Goal: Navigation & Orientation: Find specific page/section

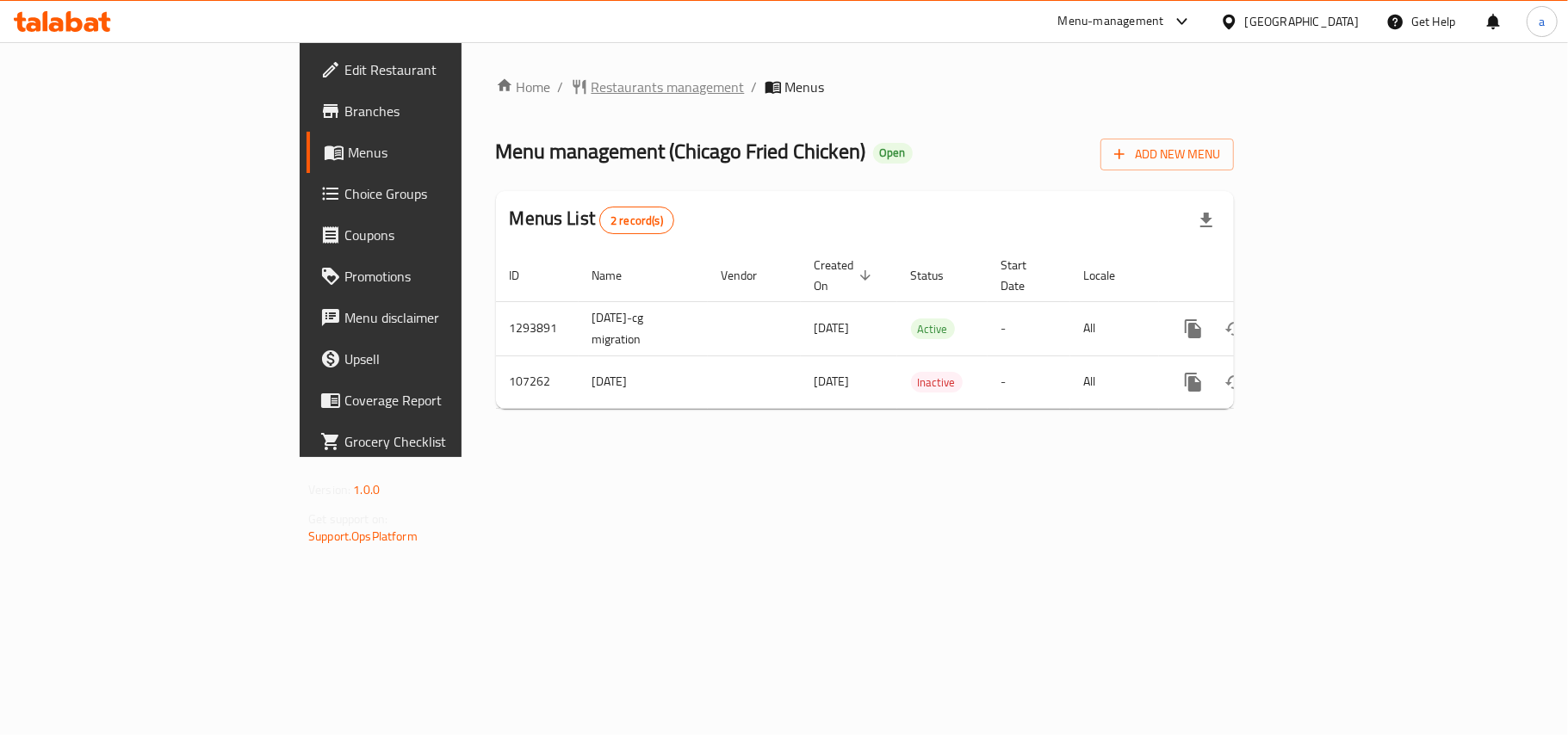
click at [591, 92] on span "Restaurants management" at bounding box center [668, 87] width 153 height 21
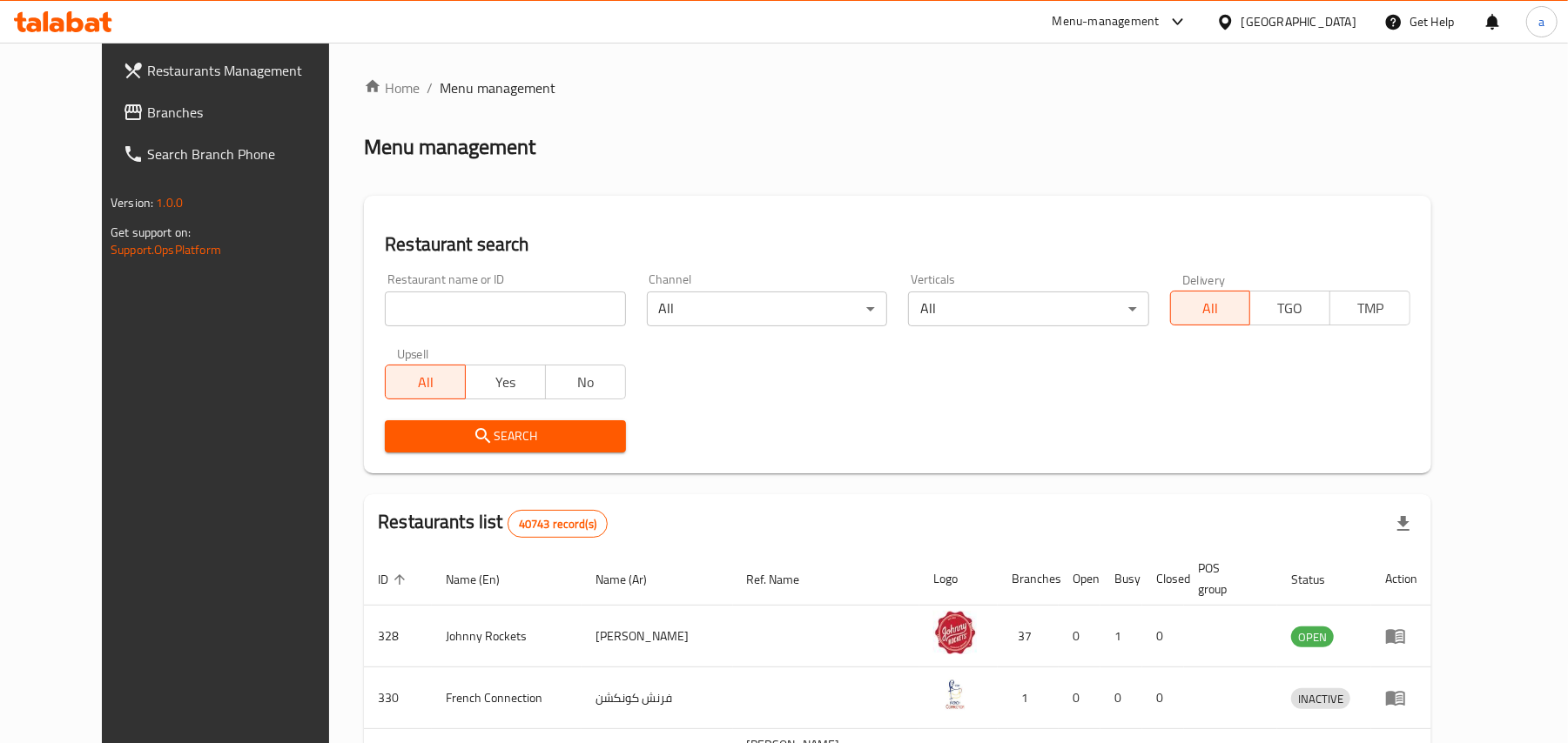
click at [147, 119] on span "Branches" at bounding box center [249, 113] width 203 height 21
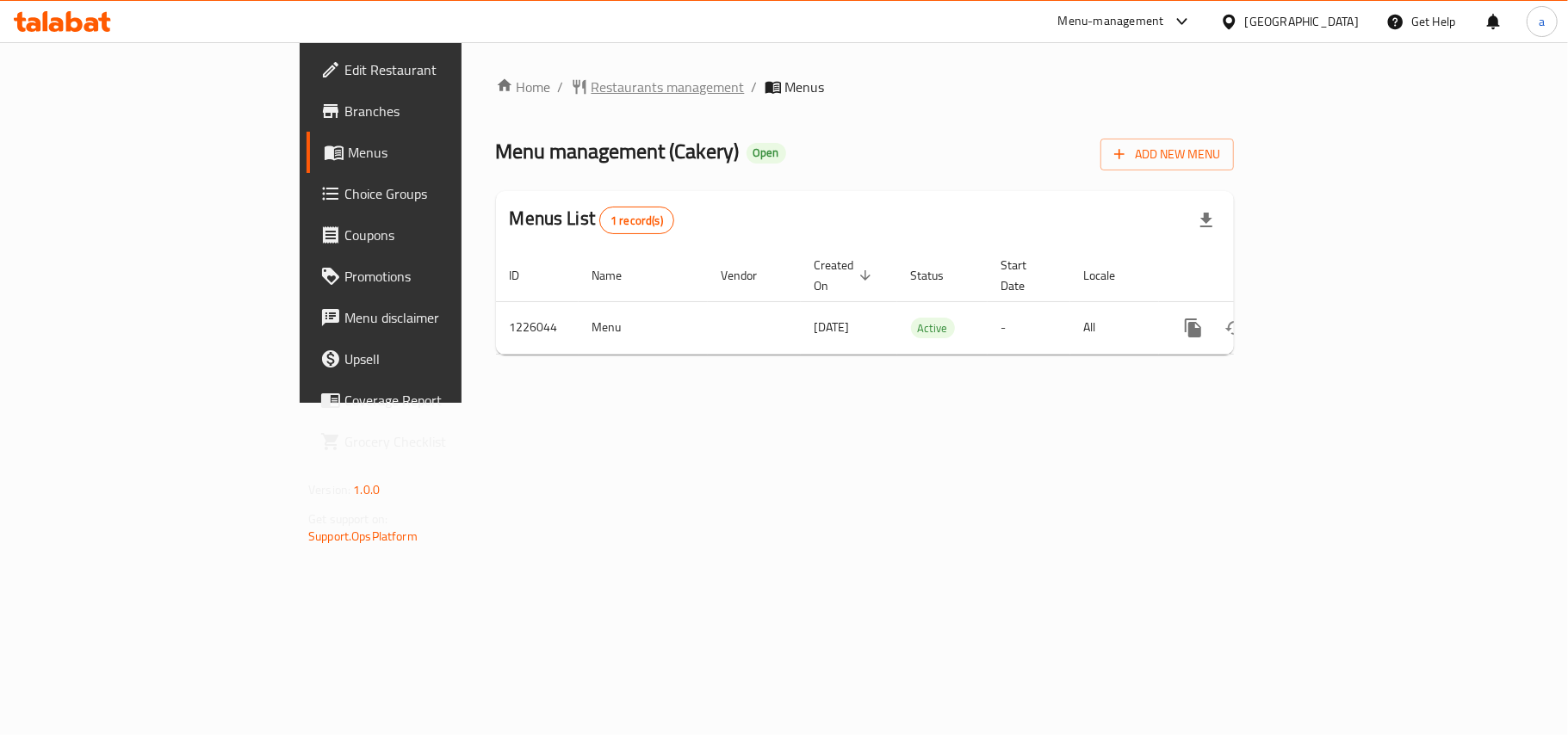
click at [591, 90] on span "Restaurants management" at bounding box center [668, 87] width 153 height 21
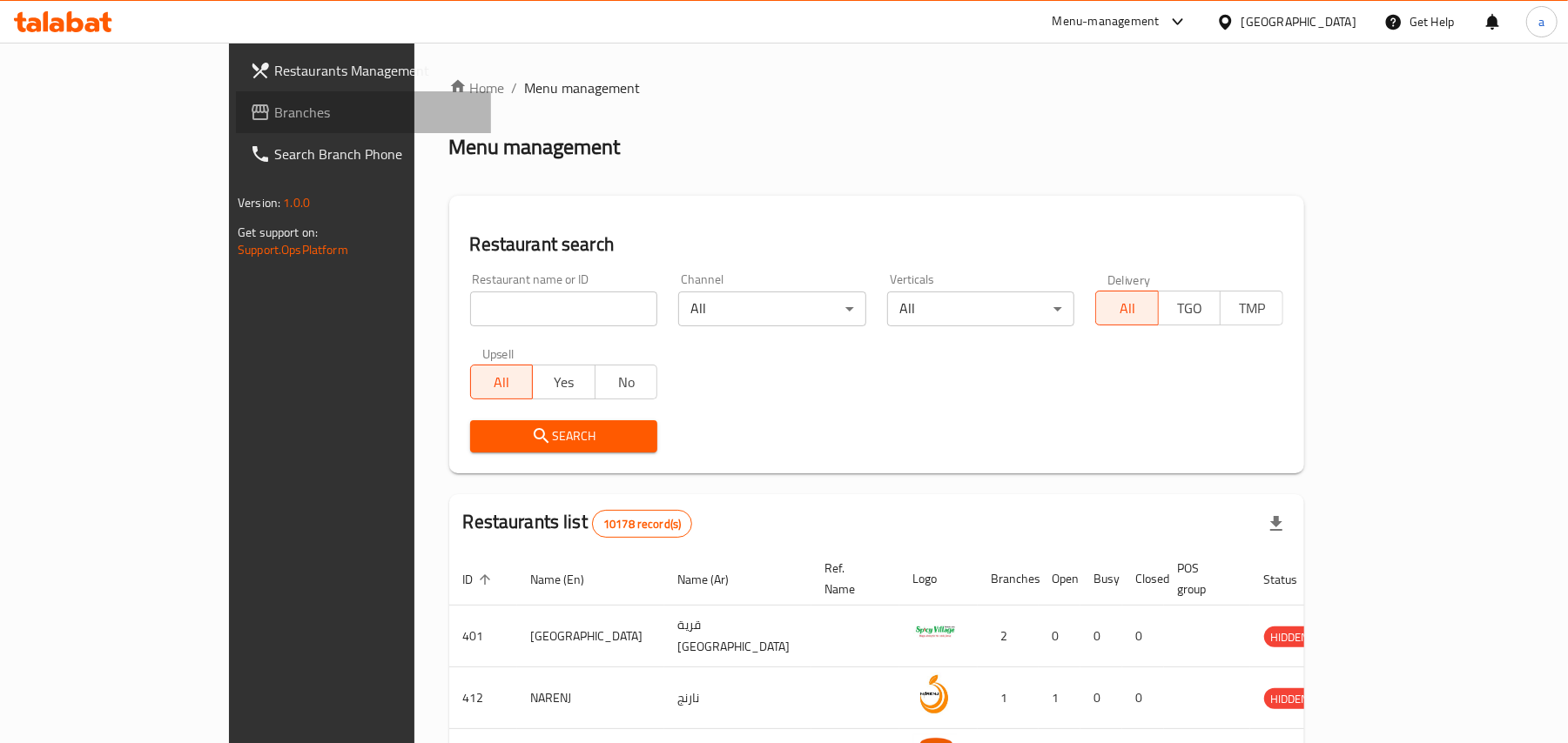
click at [274, 120] on span "Branches" at bounding box center [376, 113] width 203 height 21
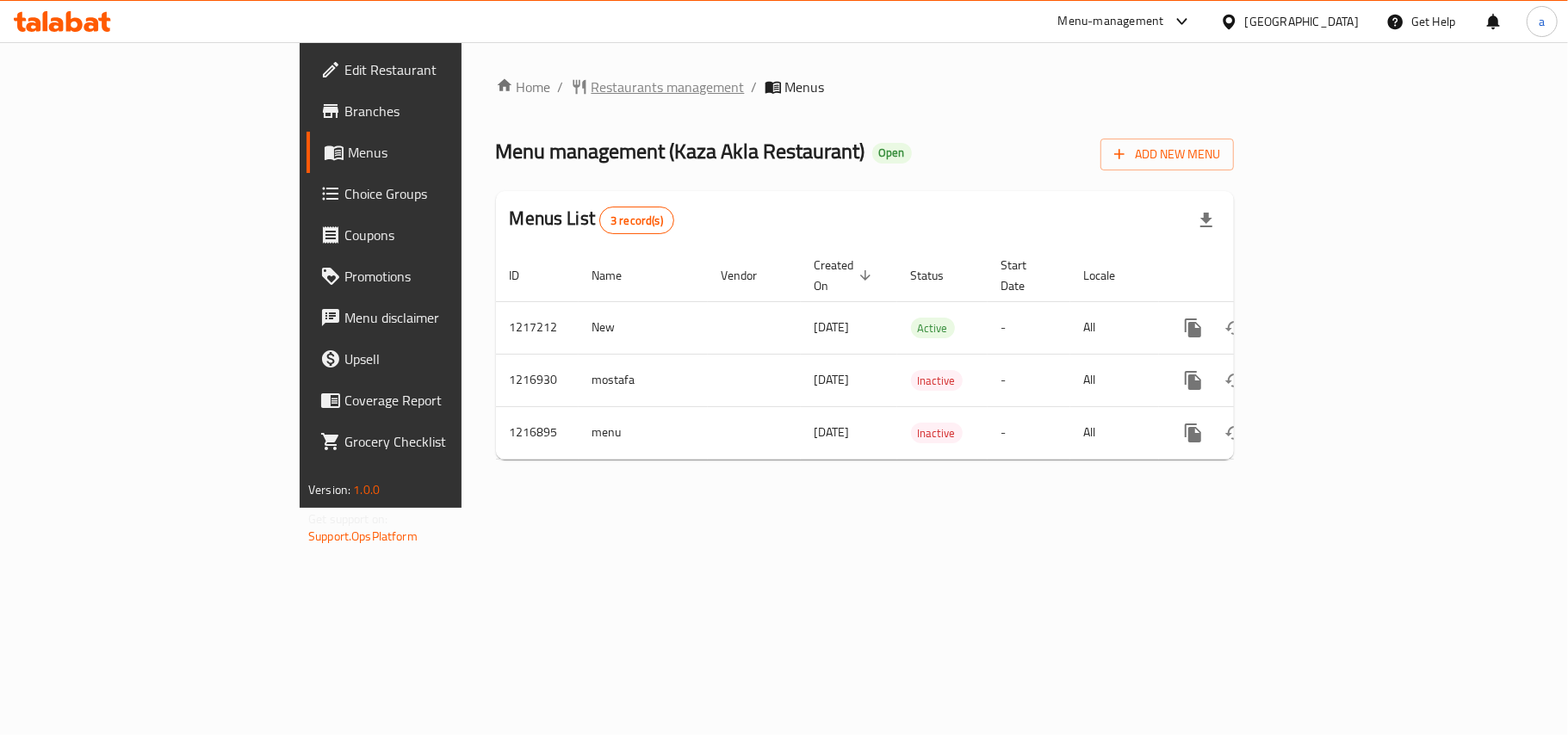
click at [591, 87] on span "Restaurants management" at bounding box center [668, 87] width 153 height 21
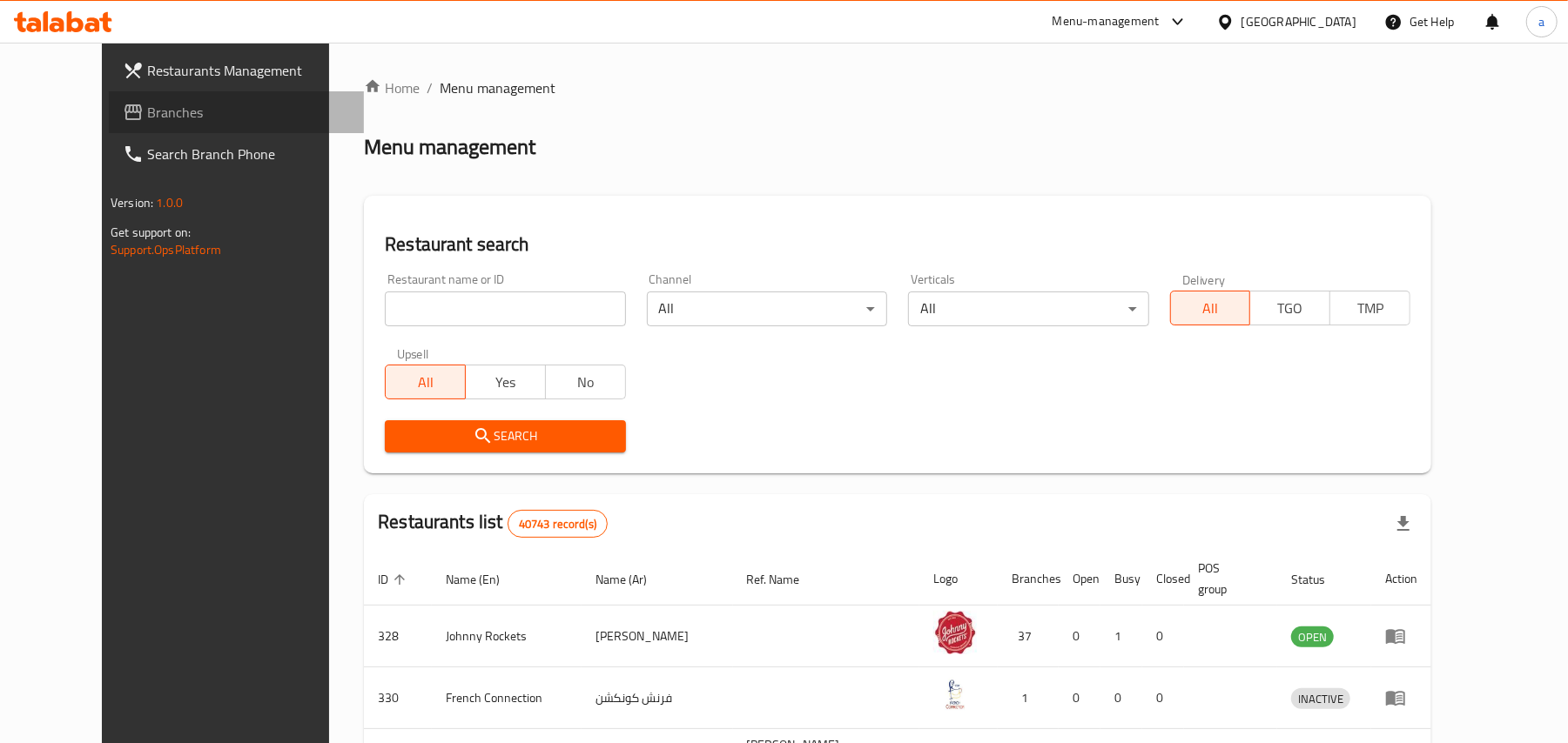
click at [147, 116] on span "Branches" at bounding box center [249, 113] width 203 height 21
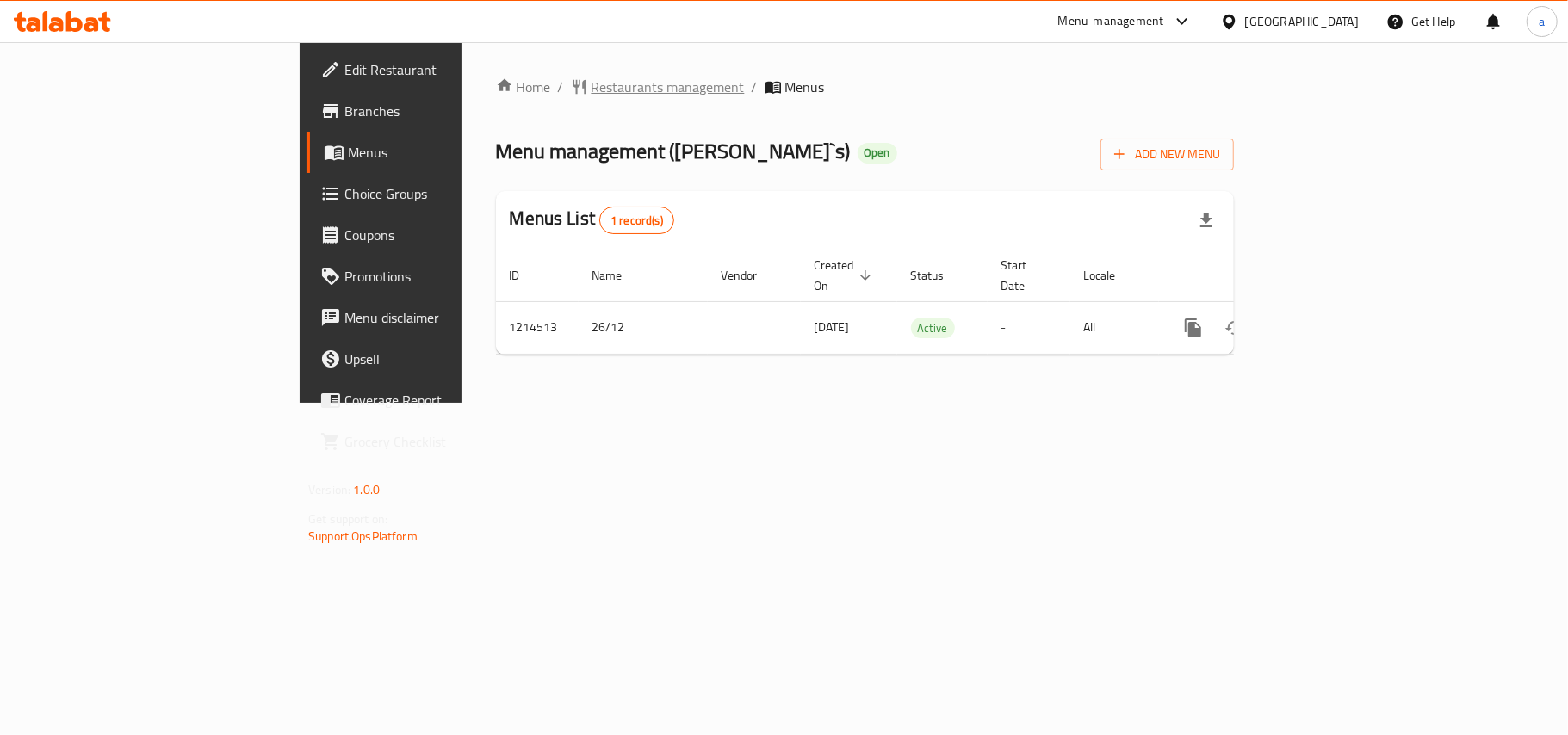
click at [591, 90] on span "Restaurants management" at bounding box center [668, 87] width 153 height 21
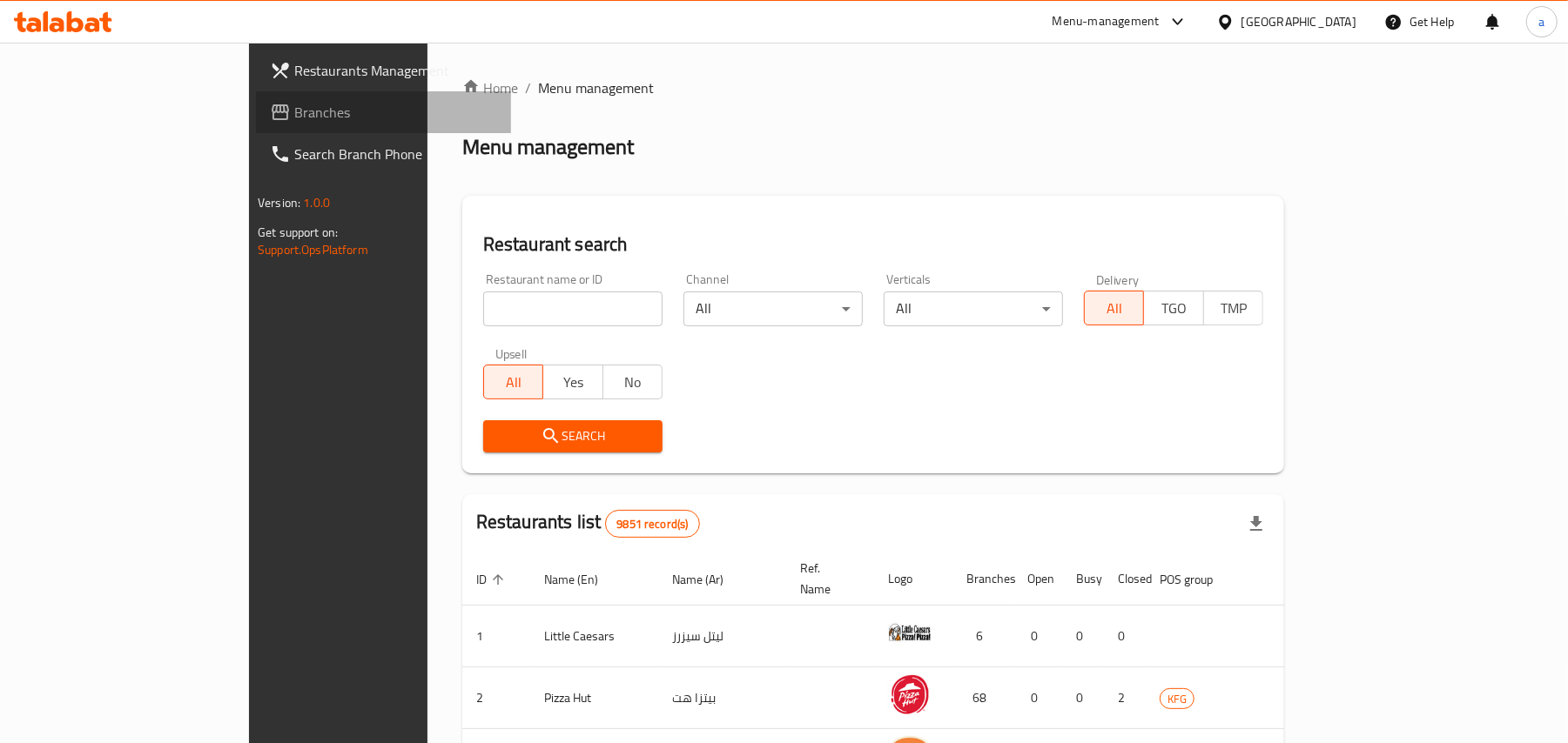
click at [294, 105] on span "Branches" at bounding box center [396, 113] width 203 height 21
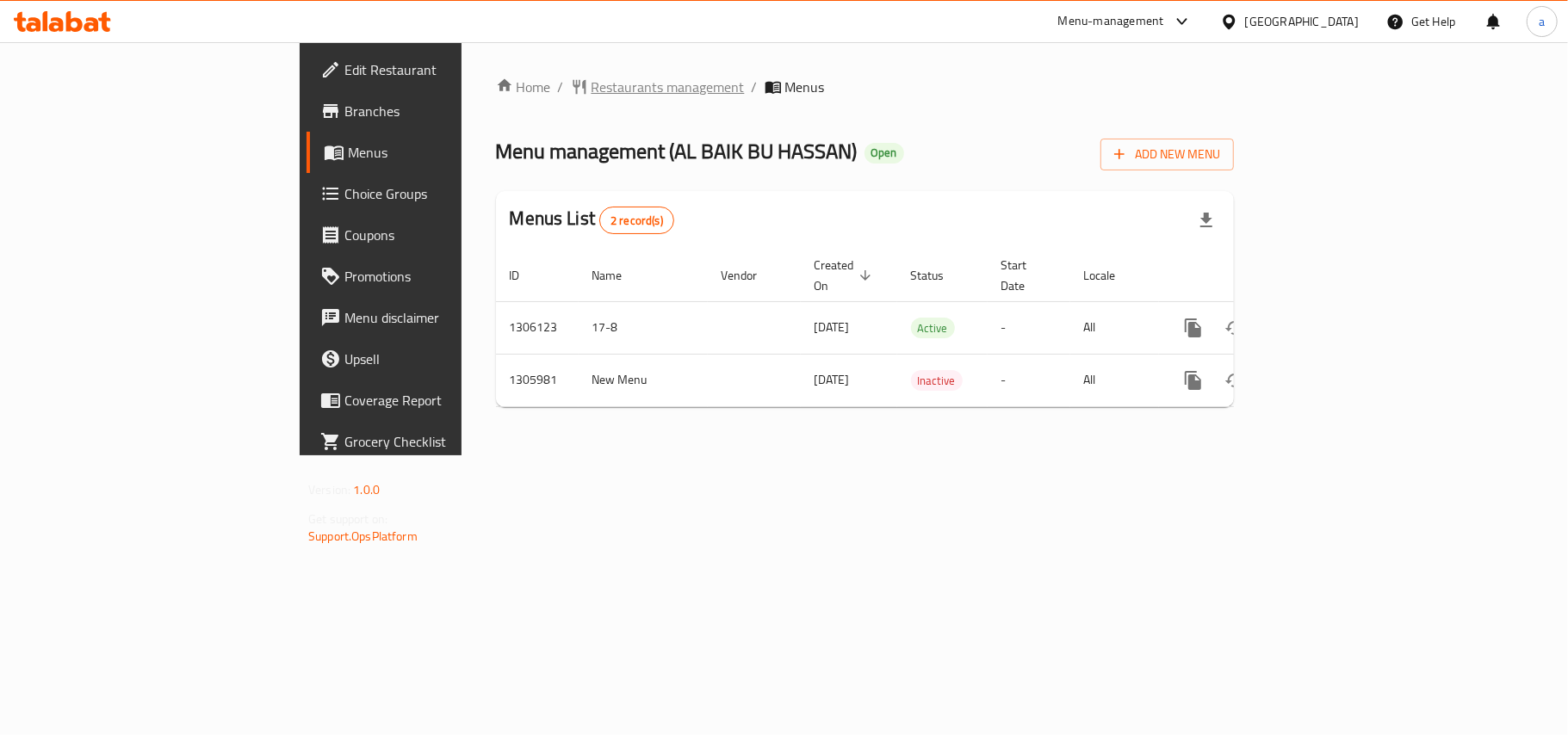
click at [591, 82] on span "Restaurants management" at bounding box center [668, 87] width 153 height 21
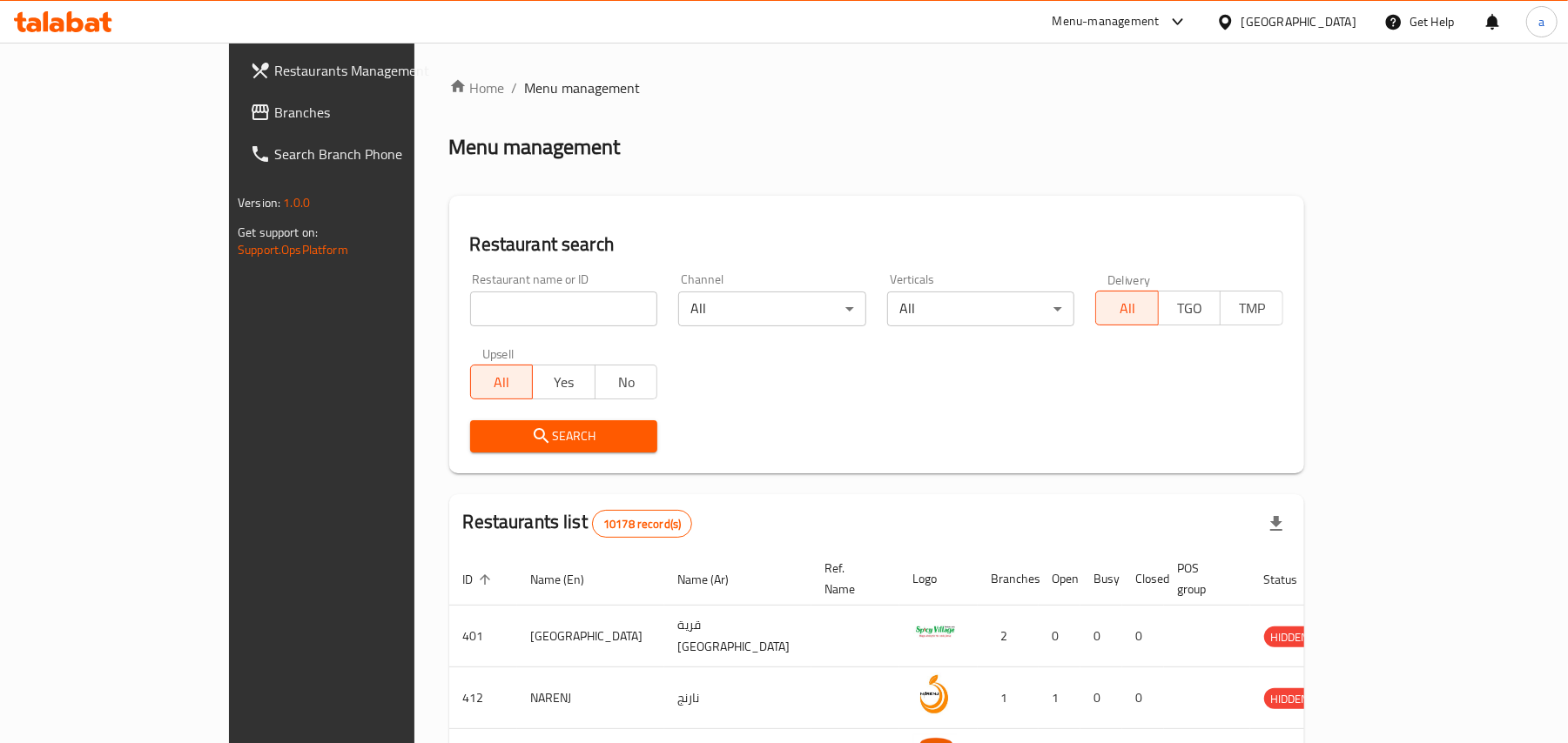
click at [274, 109] on span "Branches" at bounding box center [376, 113] width 203 height 21
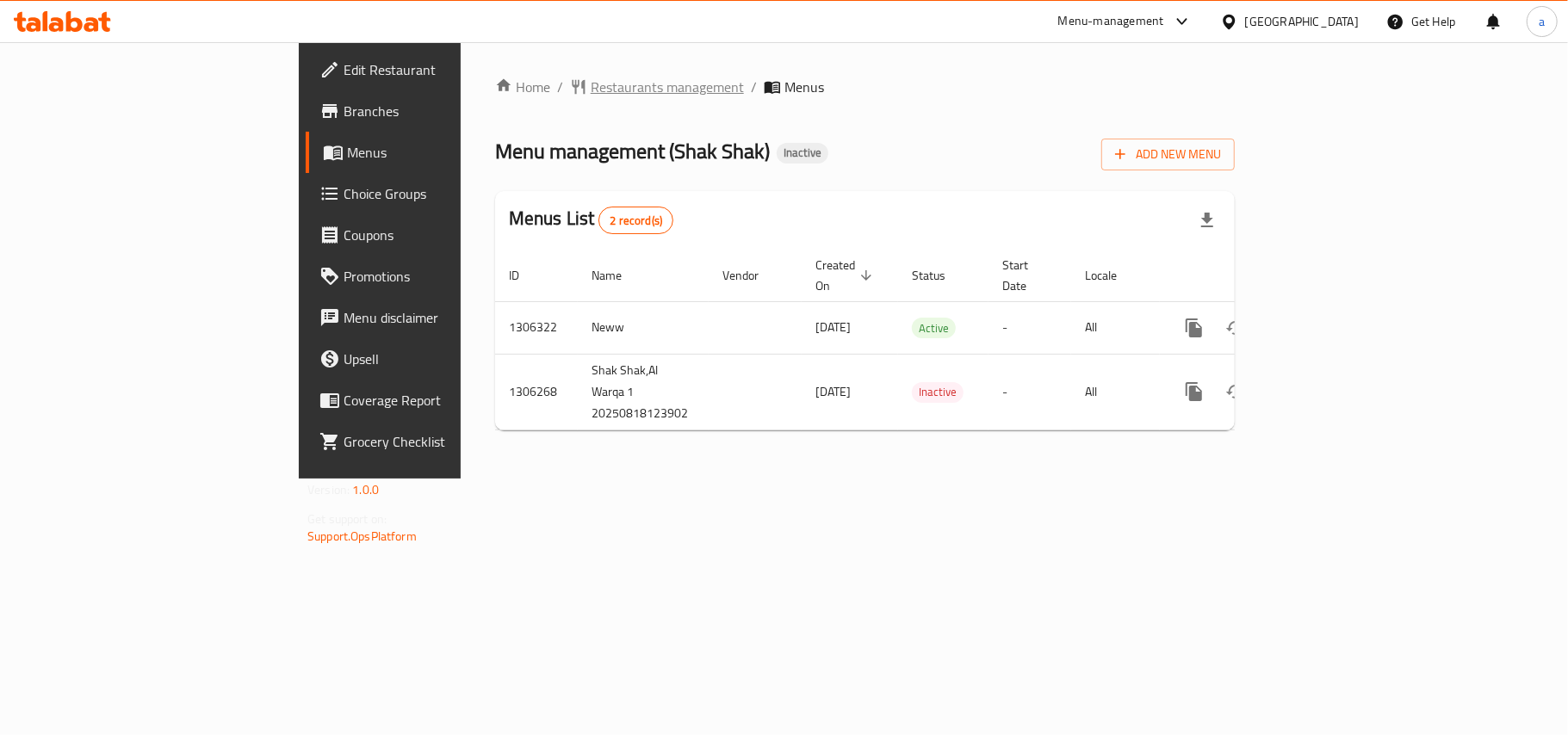
click at [591, 83] on span "Restaurants management" at bounding box center [668, 87] width 153 height 21
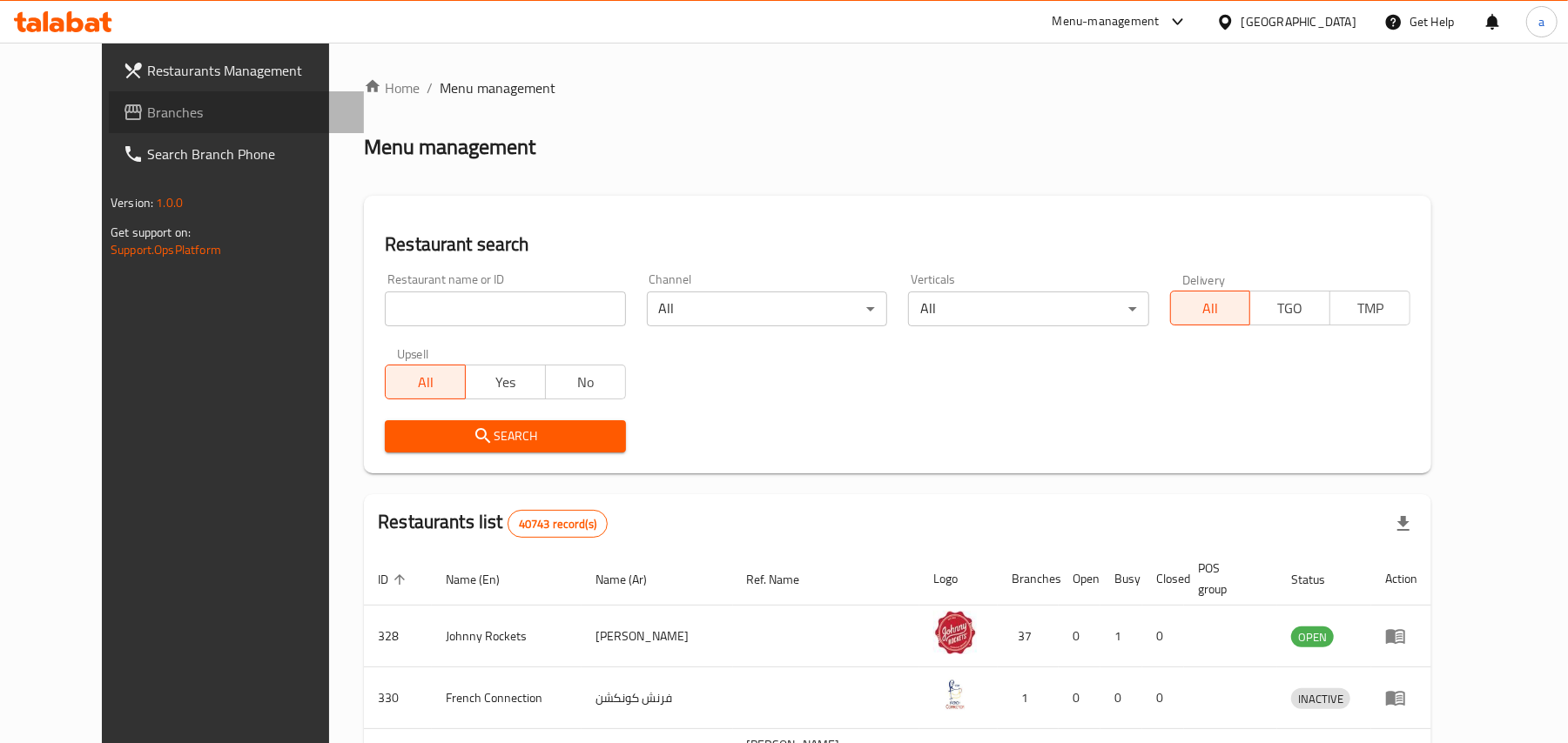
click at [170, 113] on span "Branches" at bounding box center [249, 113] width 203 height 21
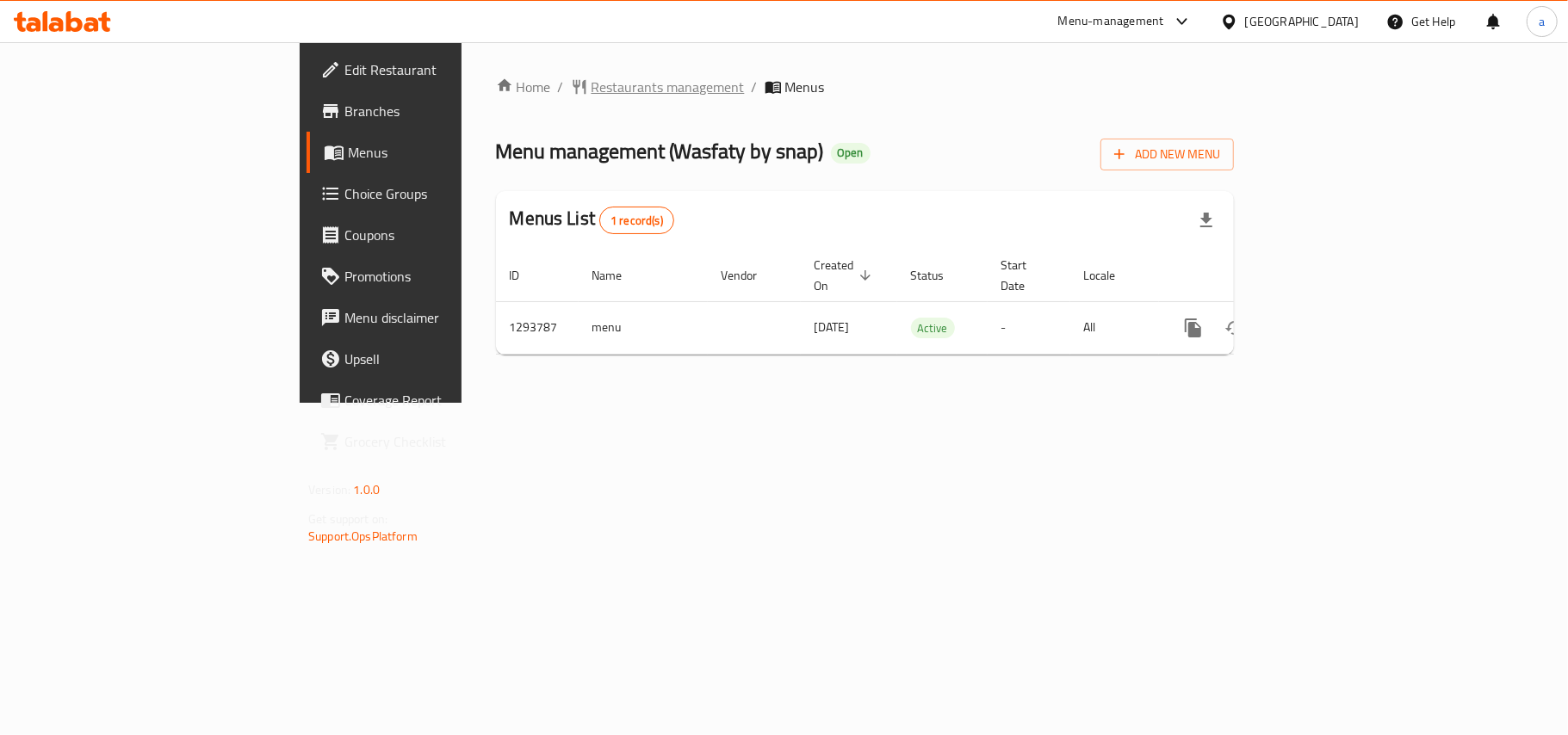
click at [591, 78] on span "Restaurants management" at bounding box center [668, 87] width 153 height 21
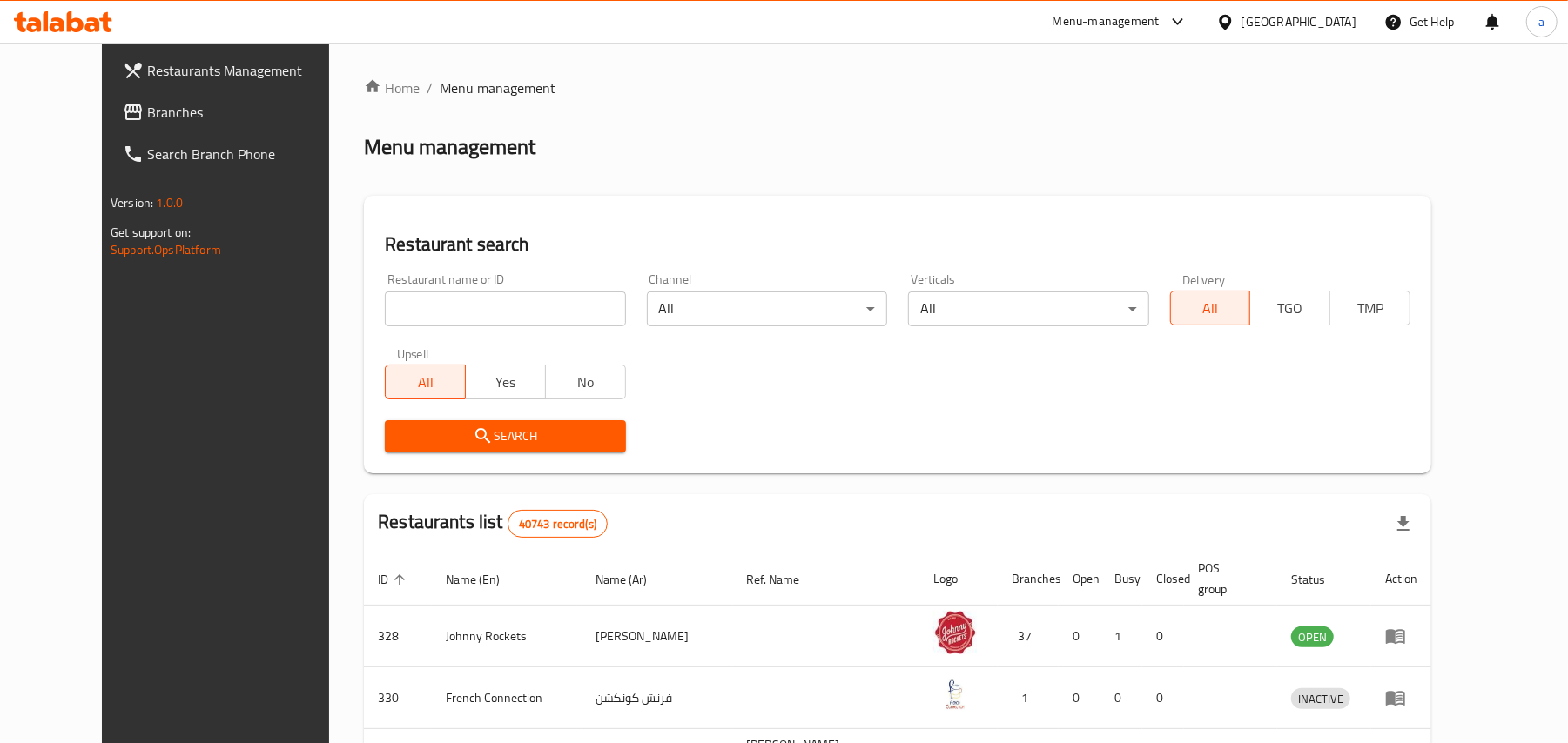
click at [147, 108] on span "Branches" at bounding box center [249, 113] width 203 height 21
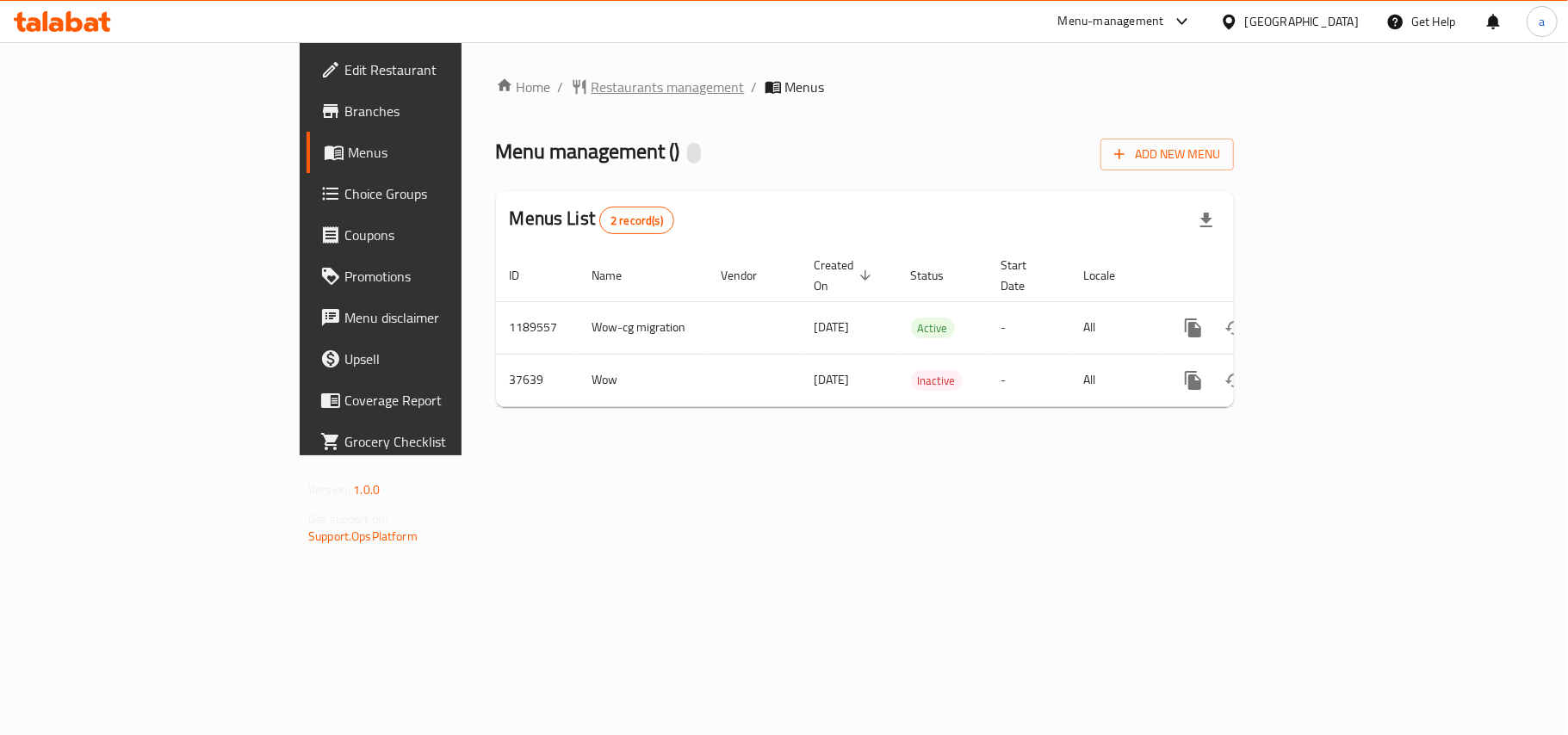
click at [591, 96] on span "Restaurants management" at bounding box center [668, 87] width 153 height 21
click at [591, 91] on span "Restaurants management" at bounding box center [668, 88] width 153 height 21
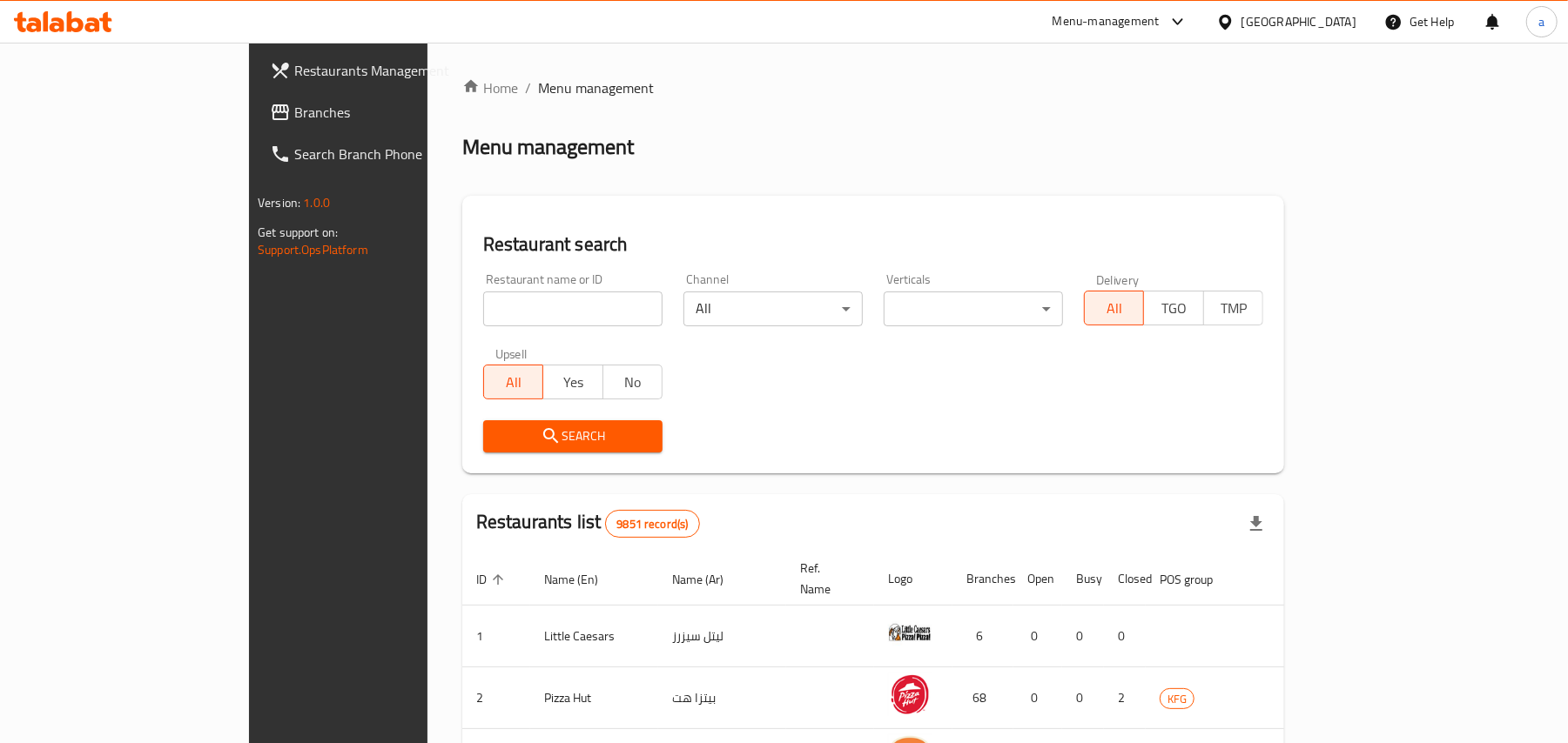
click at [294, 108] on span "Branches" at bounding box center [396, 113] width 203 height 21
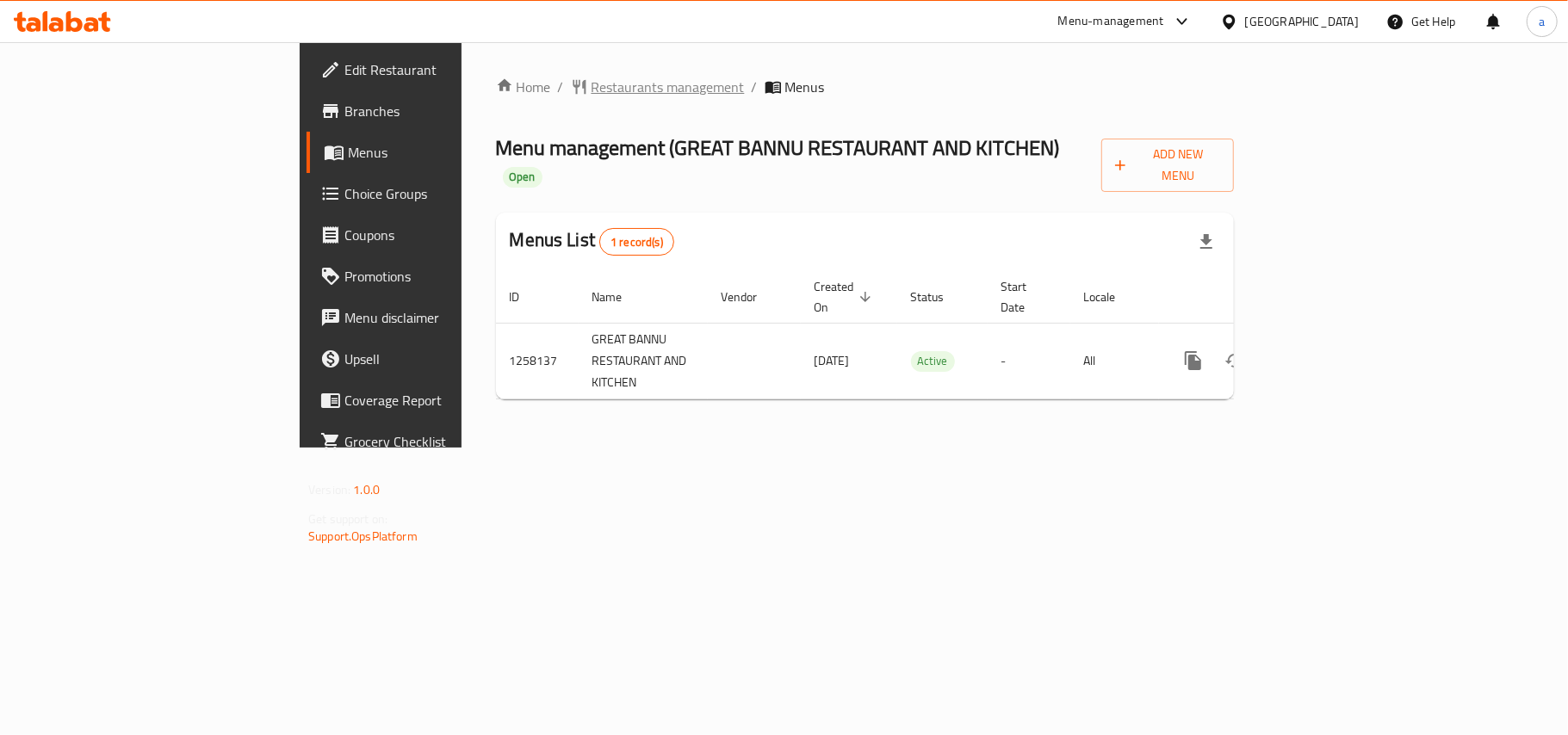
click at [591, 94] on span "Restaurants management" at bounding box center [668, 87] width 153 height 21
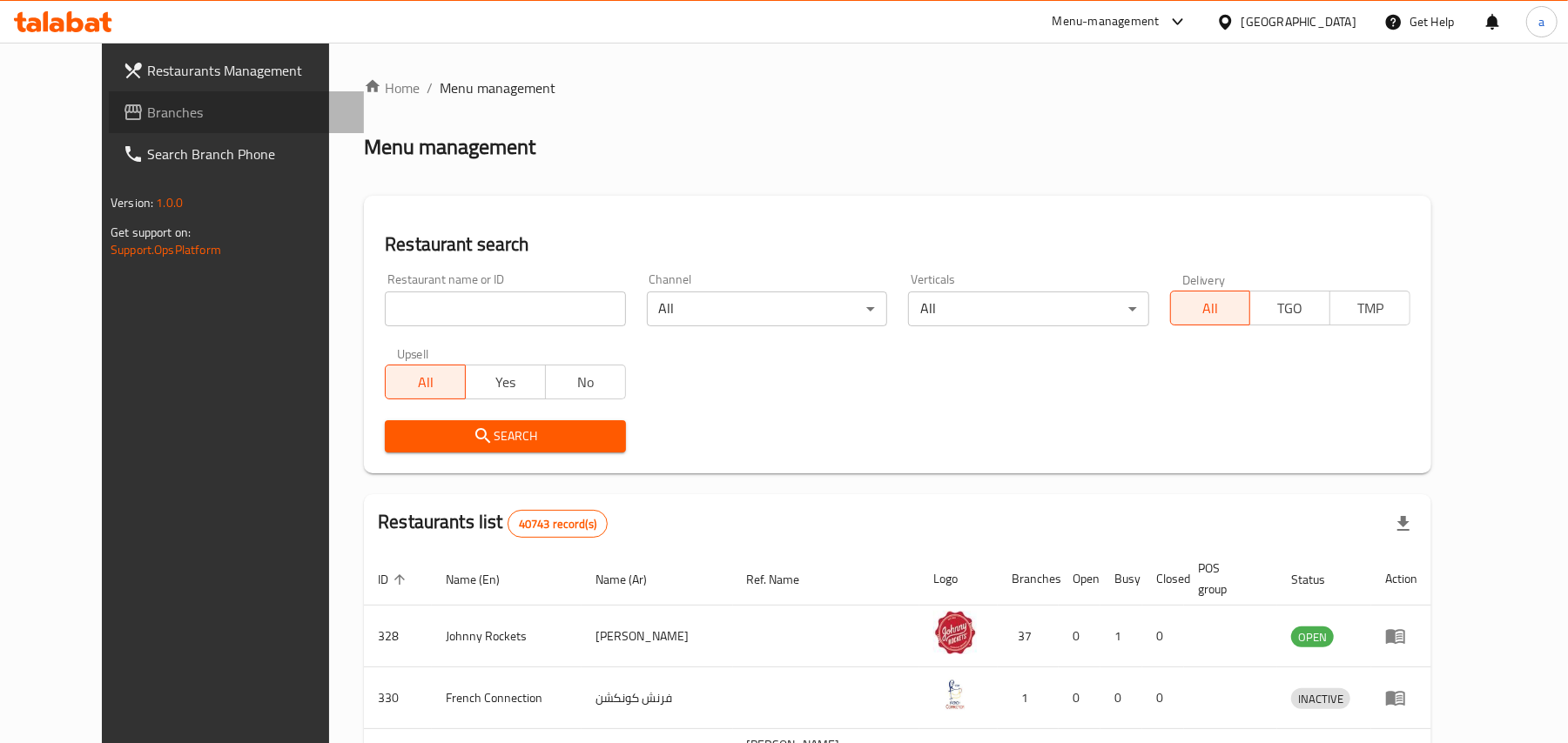
click at [147, 106] on span "Branches" at bounding box center [249, 113] width 203 height 21
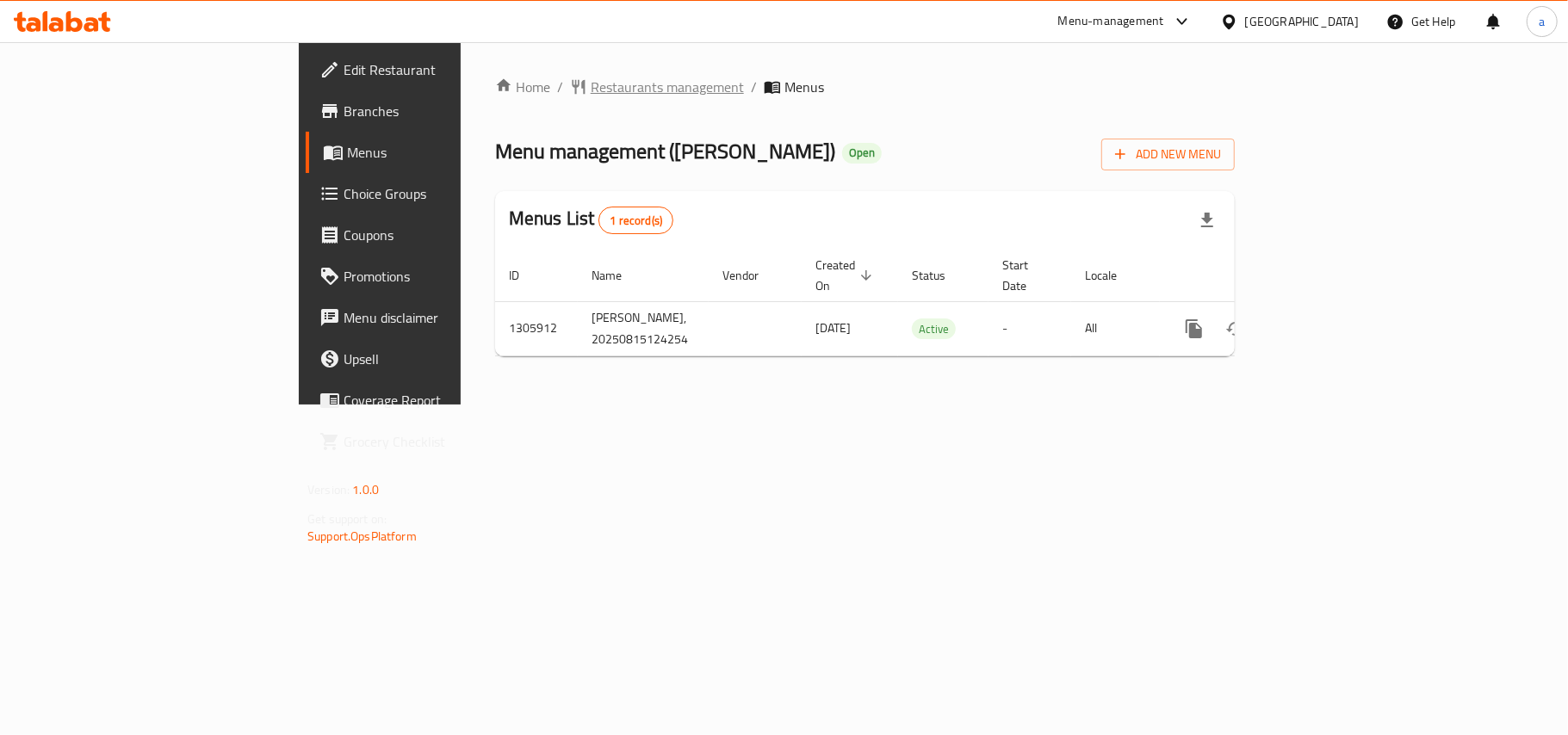
click at [591, 92] on span "Restaurants management" at bounding box center [668, 87] width 153 height 21
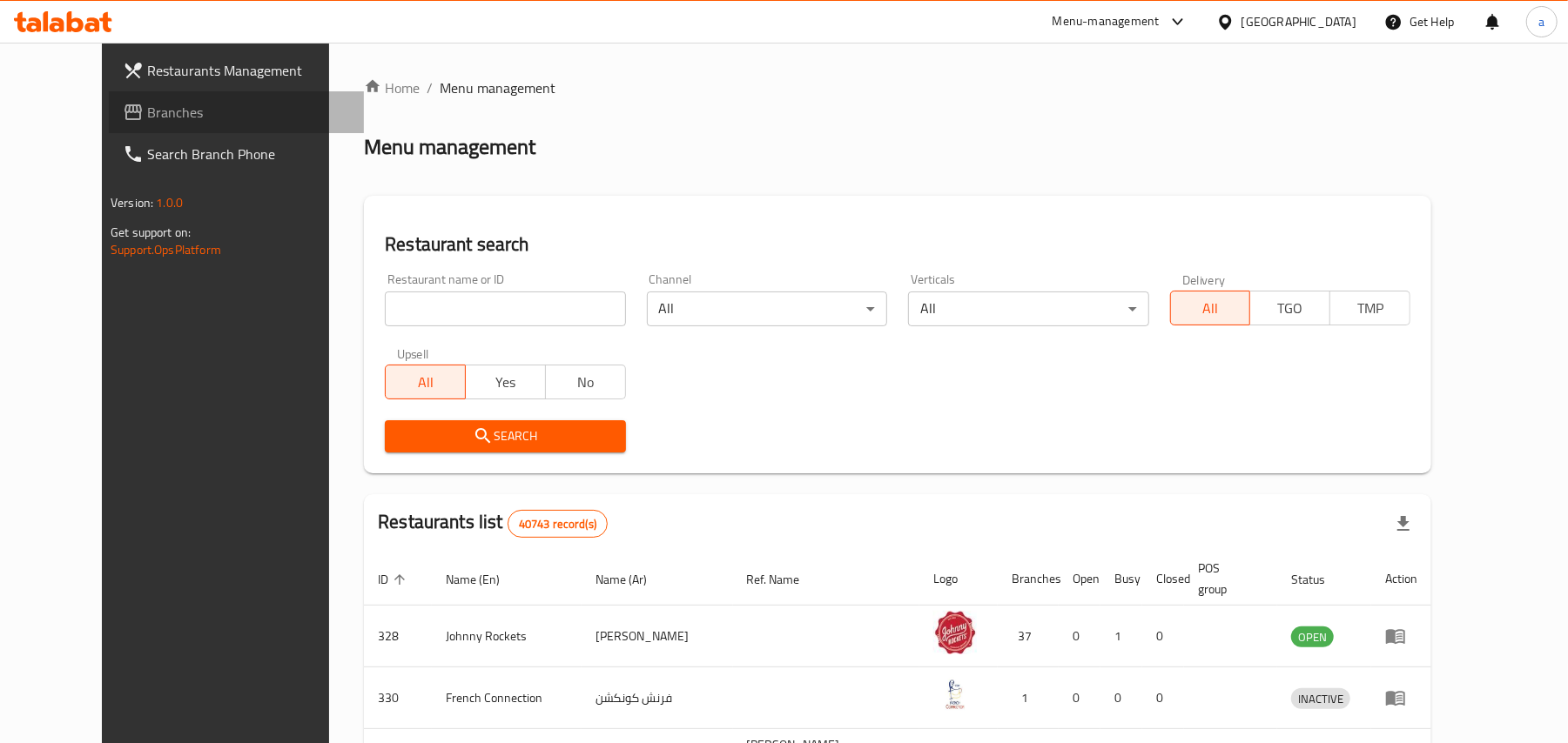
click at [147, 115] on span "Branches" at bounding box center [249, 113] width 203 height 21
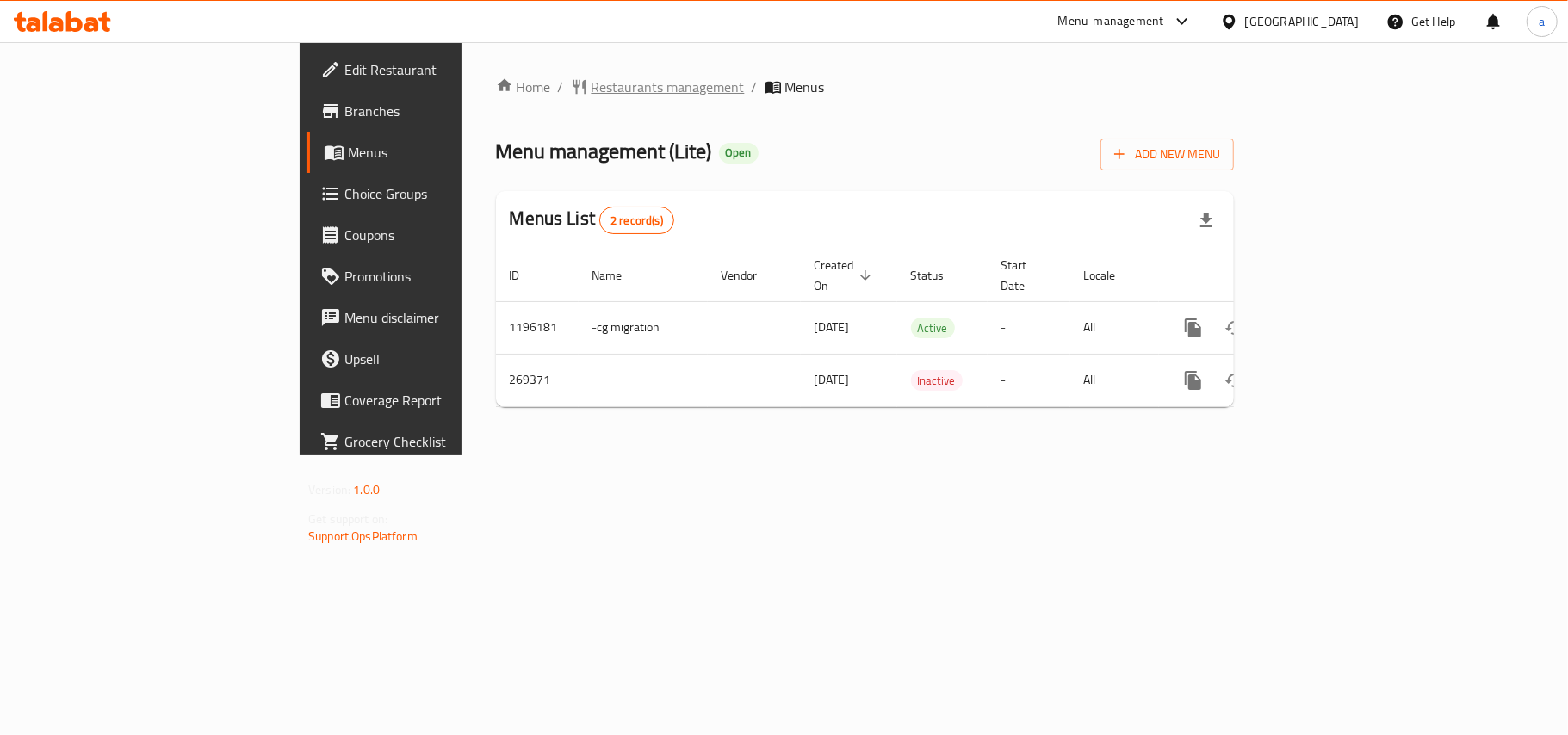
click at [591, 83] on span "Restaurants management" at bounding box center [668, 87] width 153 height 21
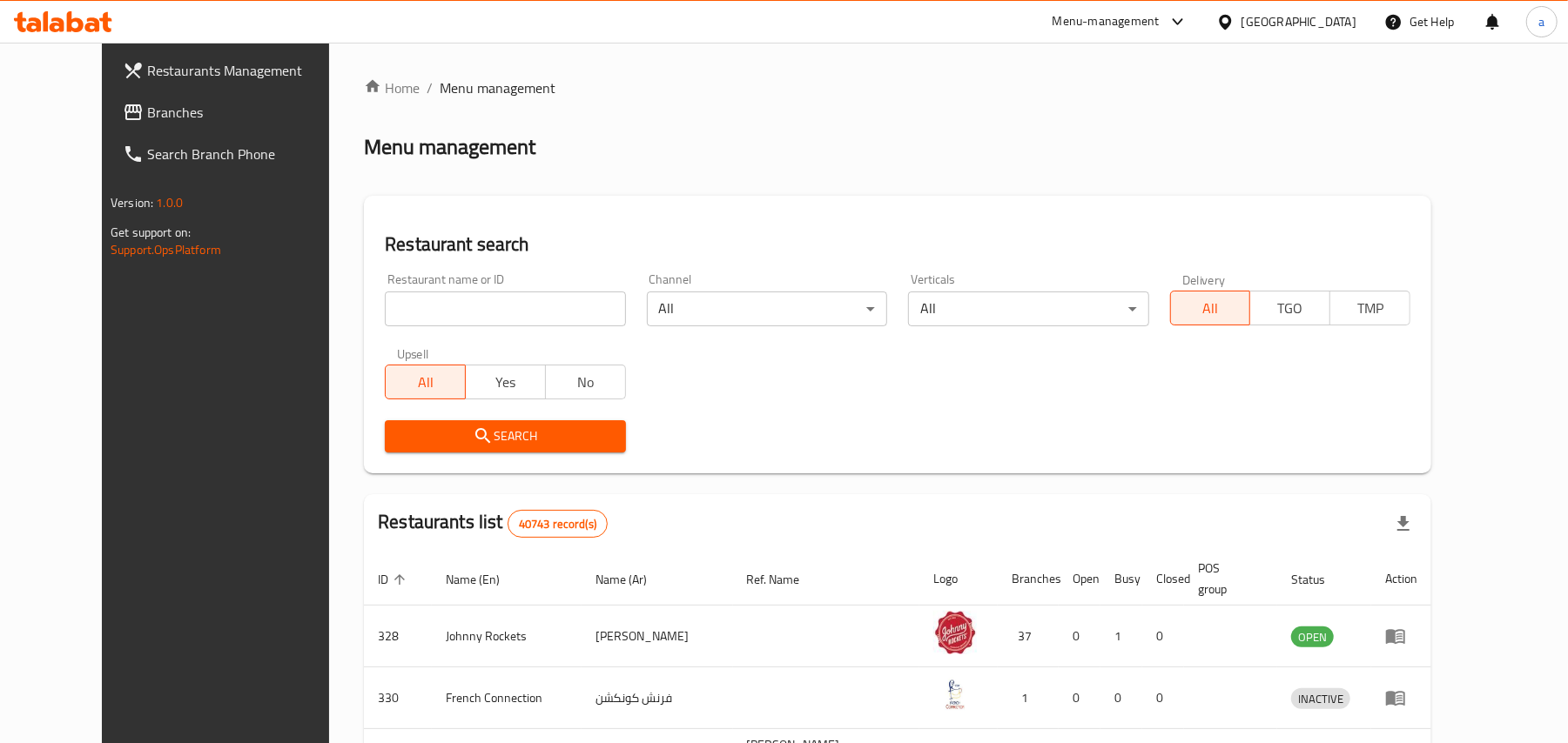
click at [147, 112] on span "Branches" at bounding box center [249, 113] width 203 height 21
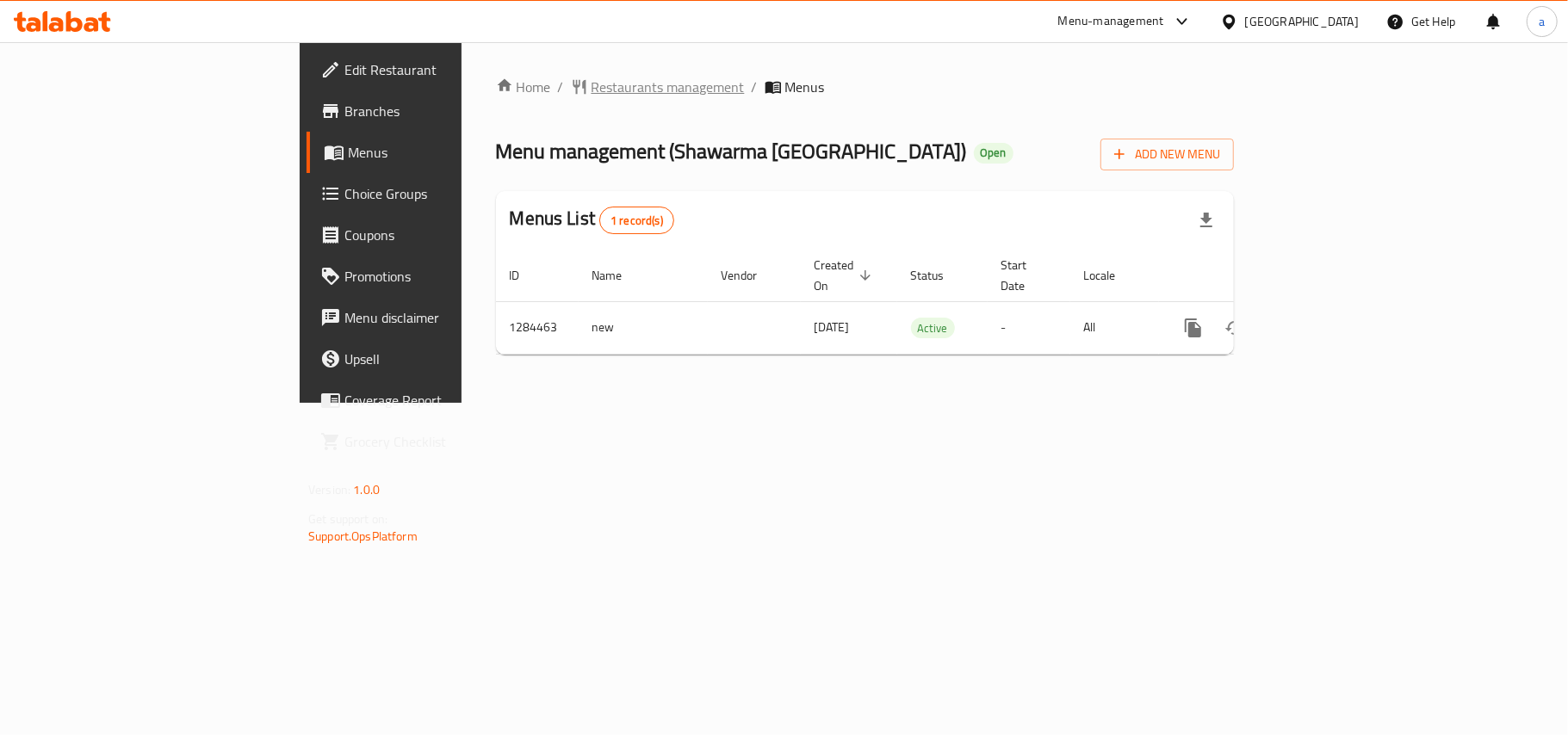
click at [591, 84] on span "Restaurants management" at bounding box center [668, 87] width 153 height 21
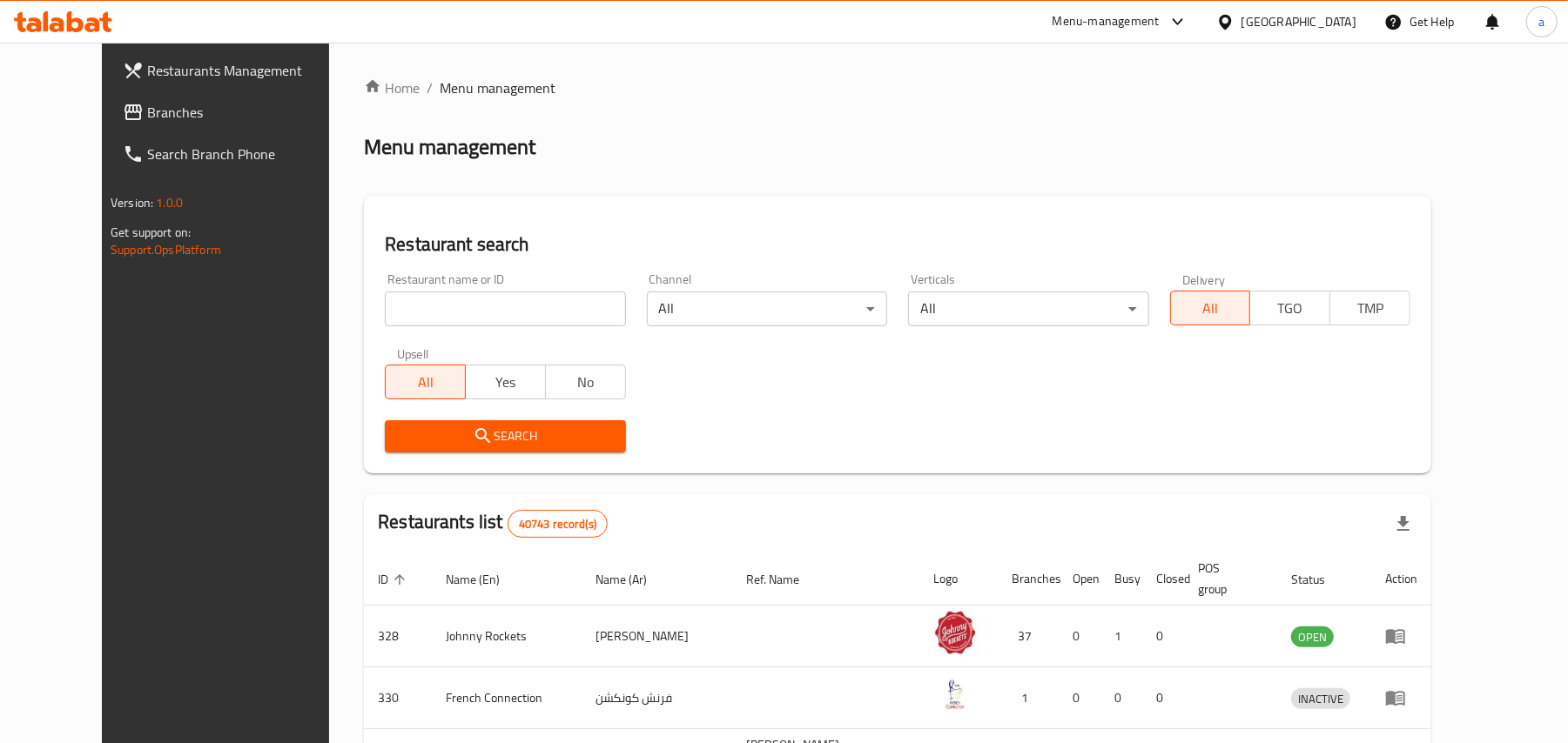
click at [179, 108] on span "Branches" at bounding box center [249, 113] width 203 height 21
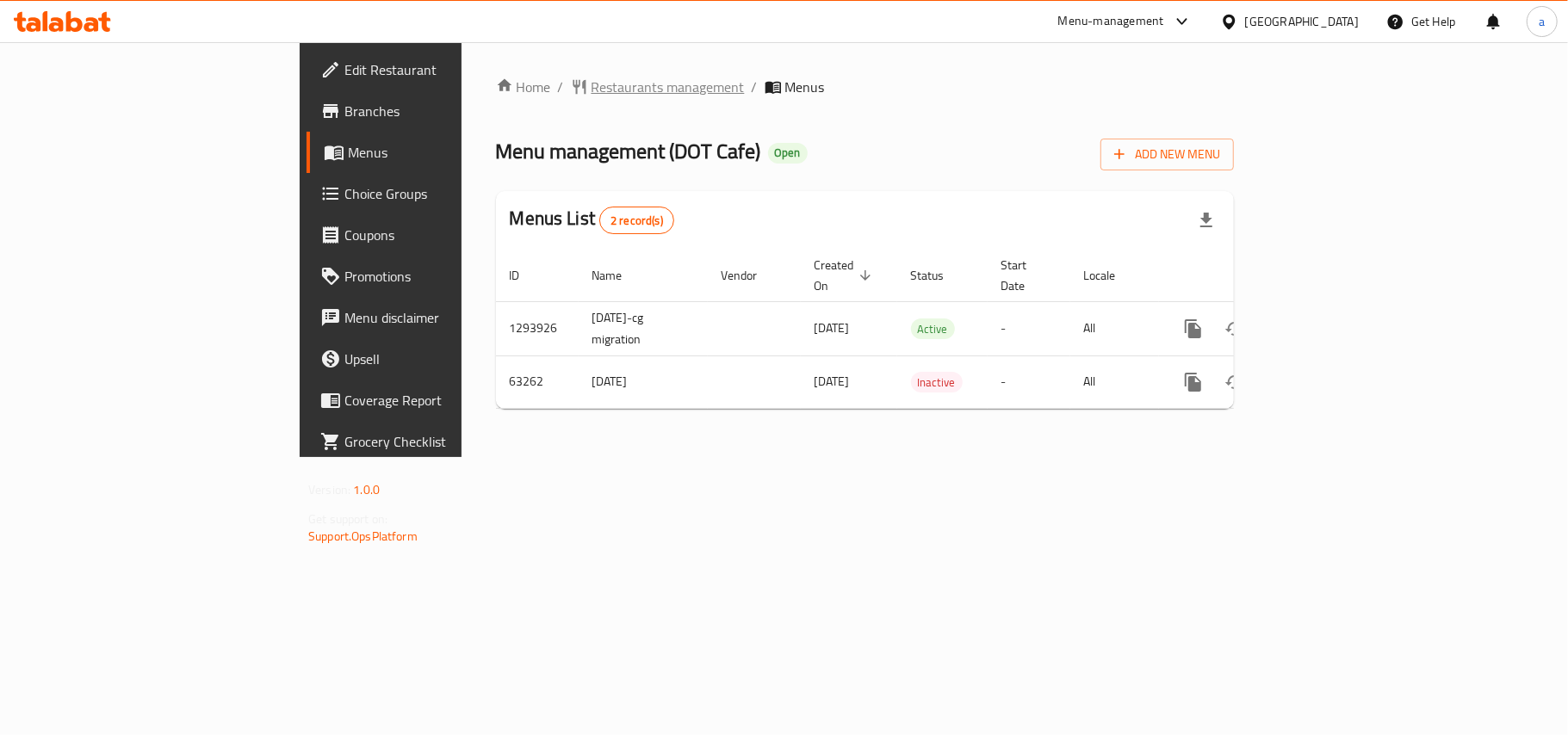
click at [591, 91] on span "Restaurants management" at bounding box center [668, 87] width 153 height 21
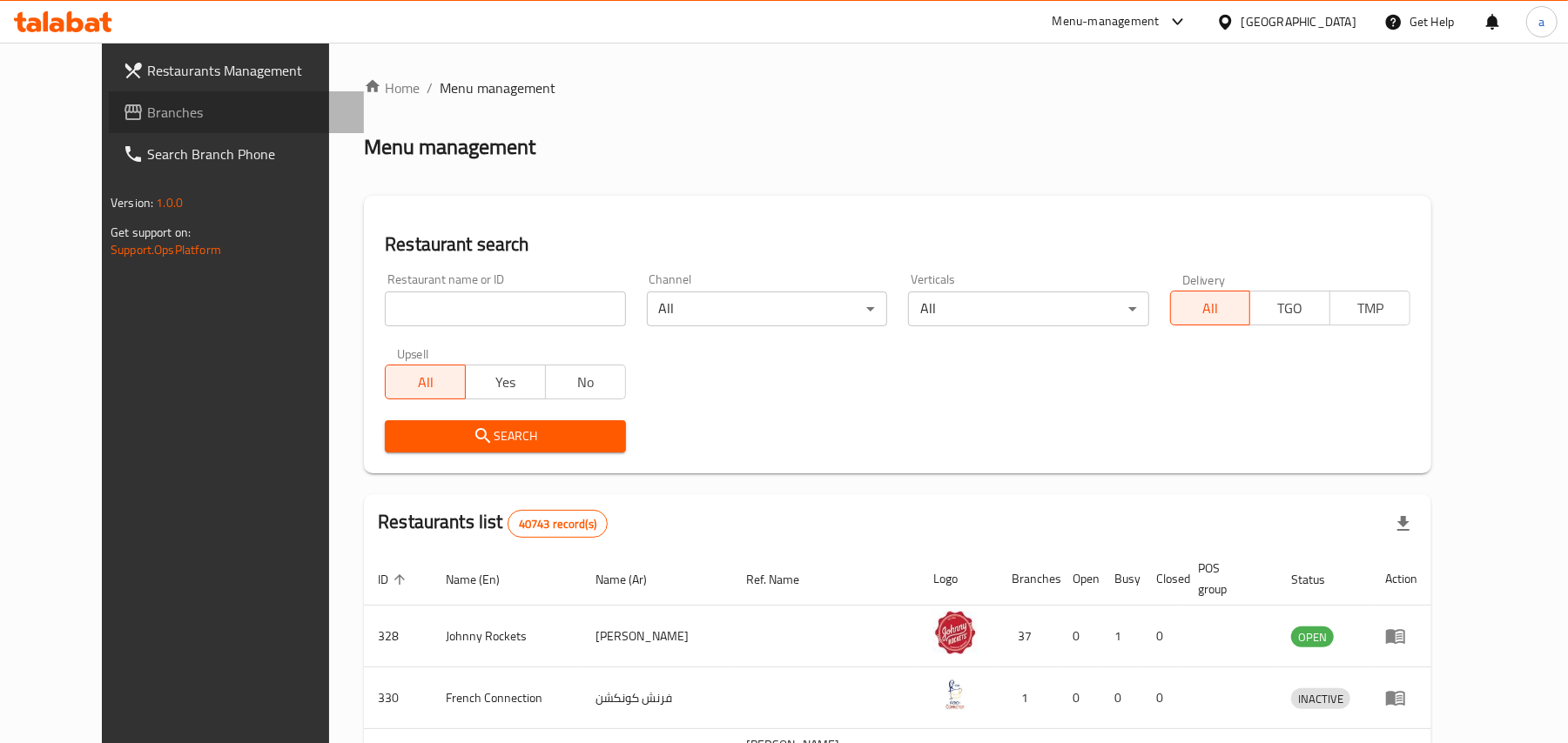
click at [147, 119] on span "Branches" at bounding box center [249, 113] width 203 height 21
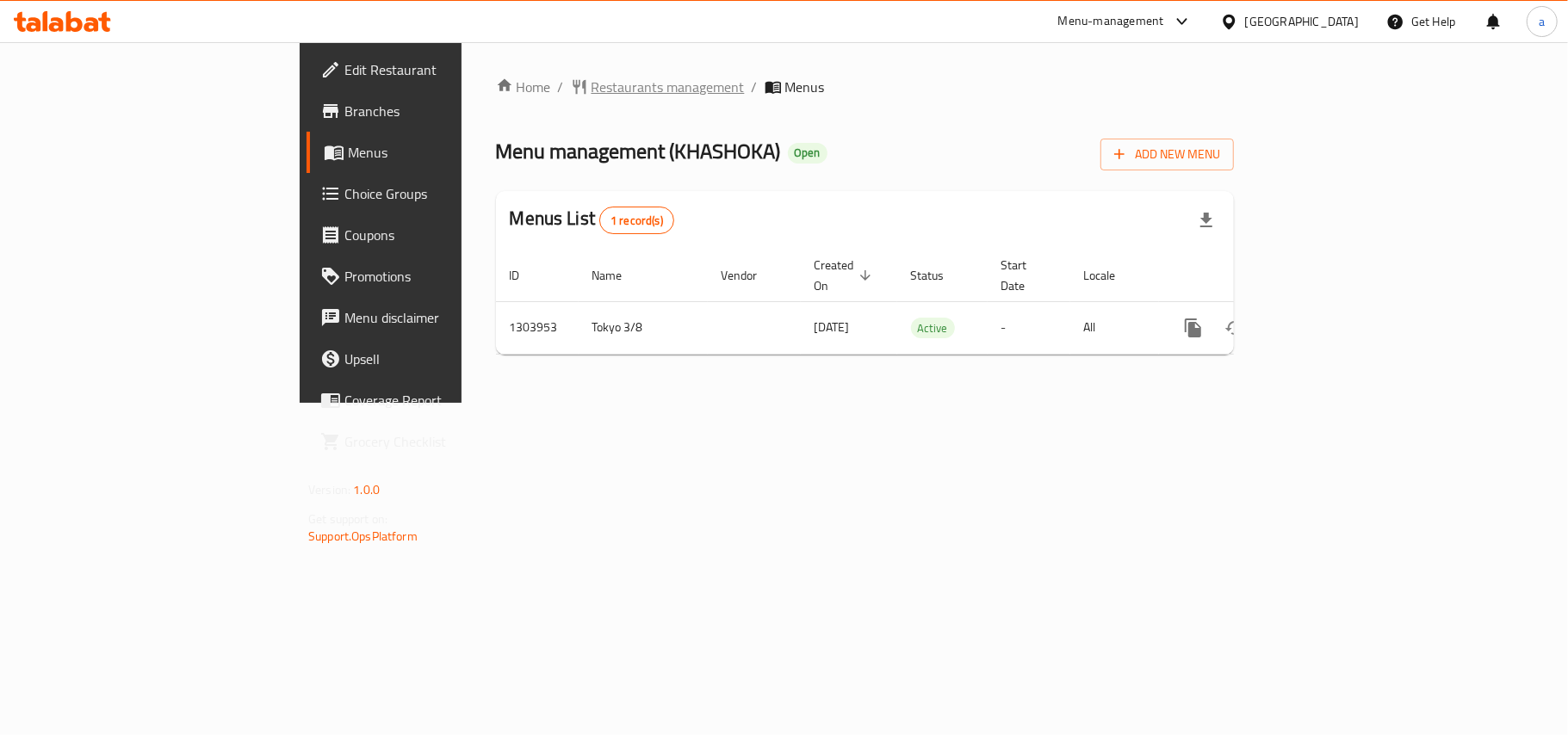
click at [591, 84] on span "Restaurants management" at bounding box center [668, 87] width 153 height 21
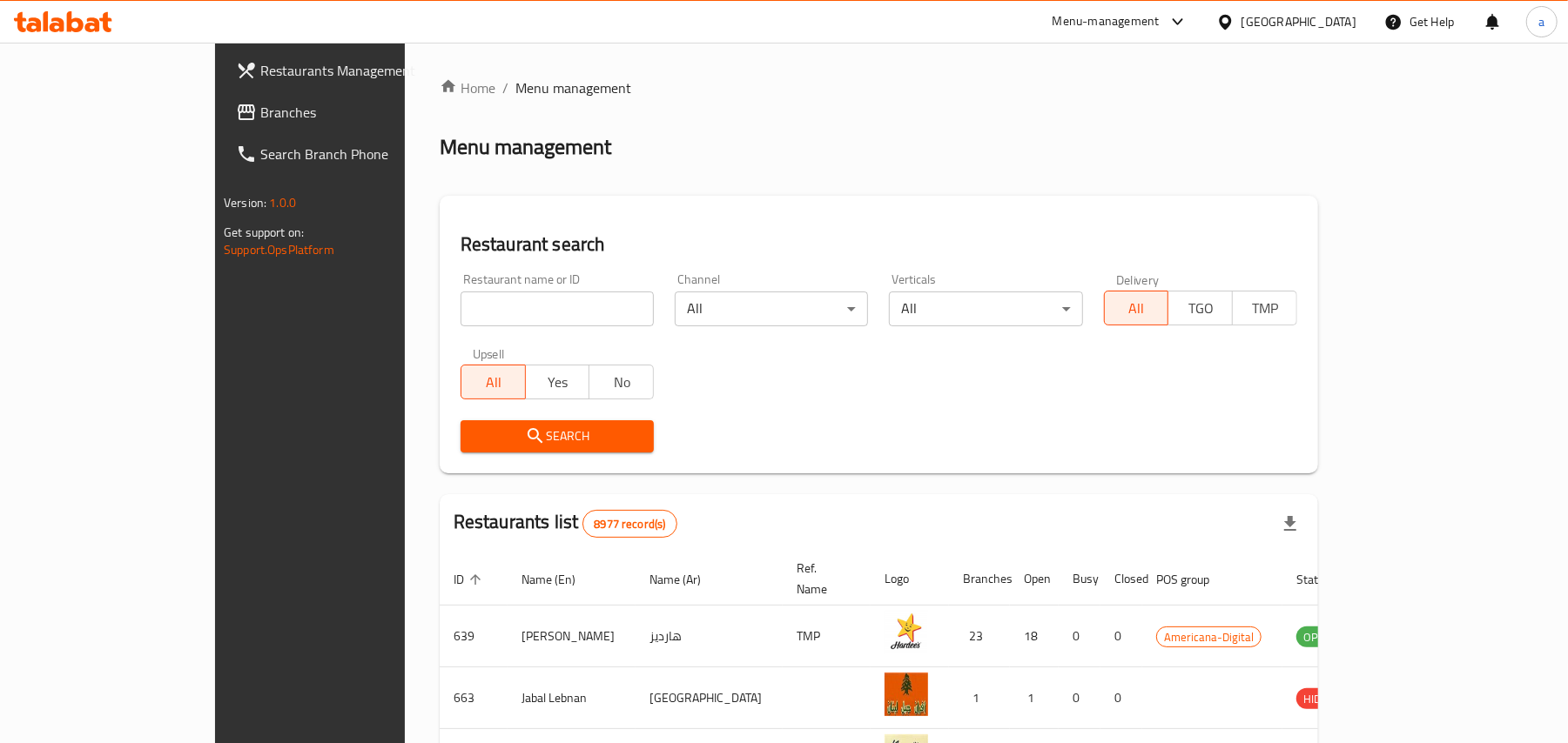
drag, startPoint x: 133, startPoint y: 116, endPoint x: 223, endPoint y: 88, distance: 94.3
click at [260, 116] on span "Branches" at bounding box center [361, 113] width 203 height 21
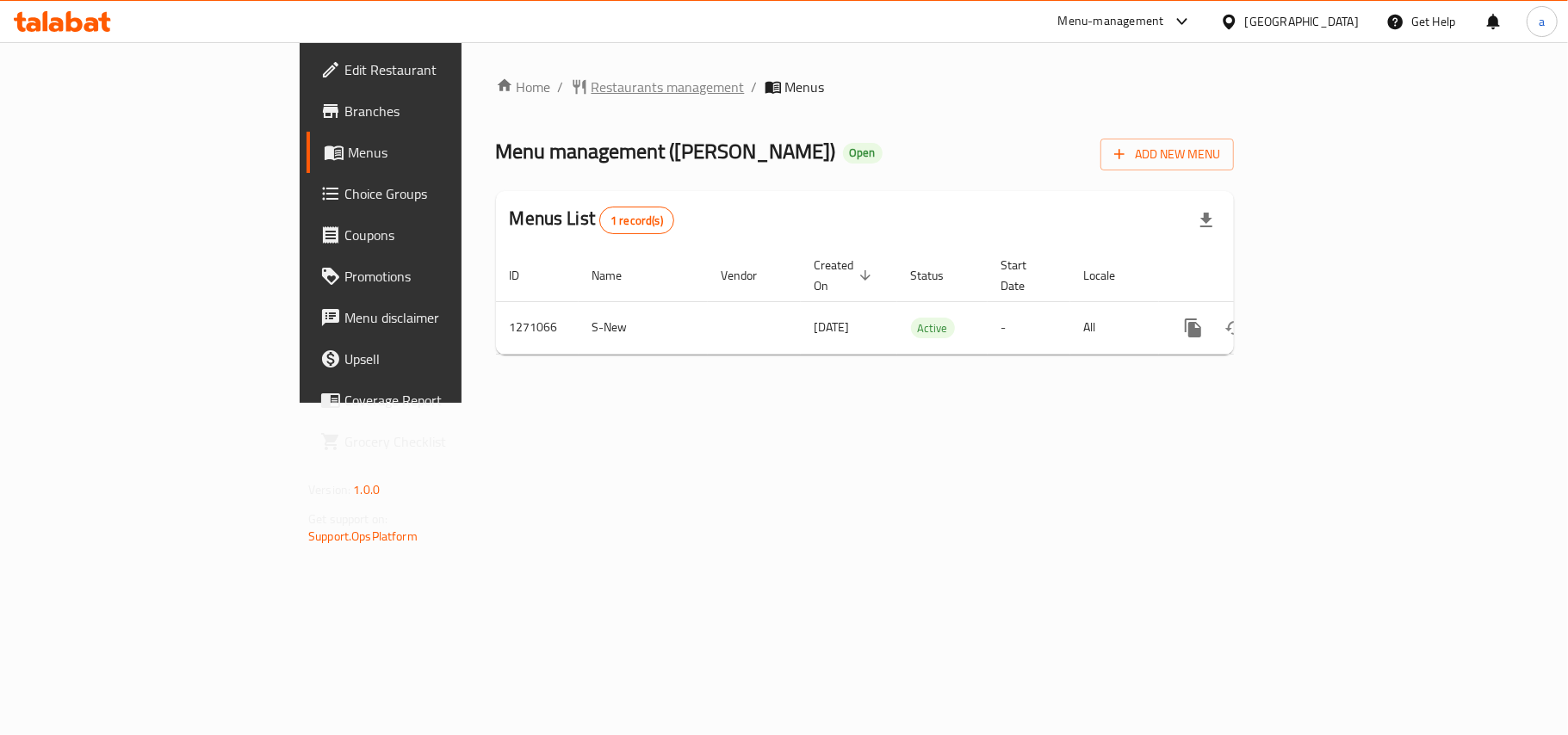
click at [591, 92] on span "Restaurants management" at bounding box center [668, 87] width 153 height 21
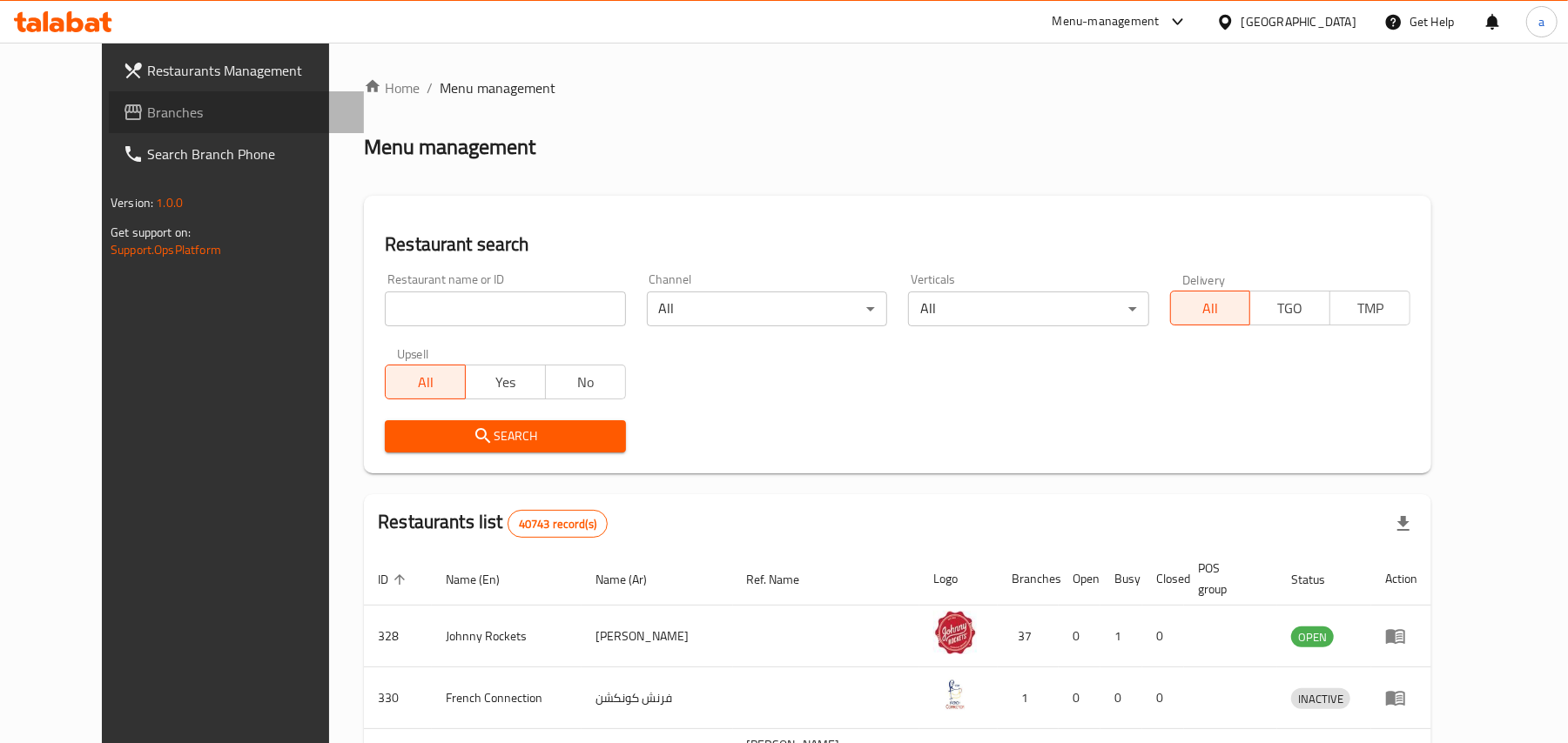
click at [147, 112] on span "Branches" at bounding box center [249, 113] width 203 height 21
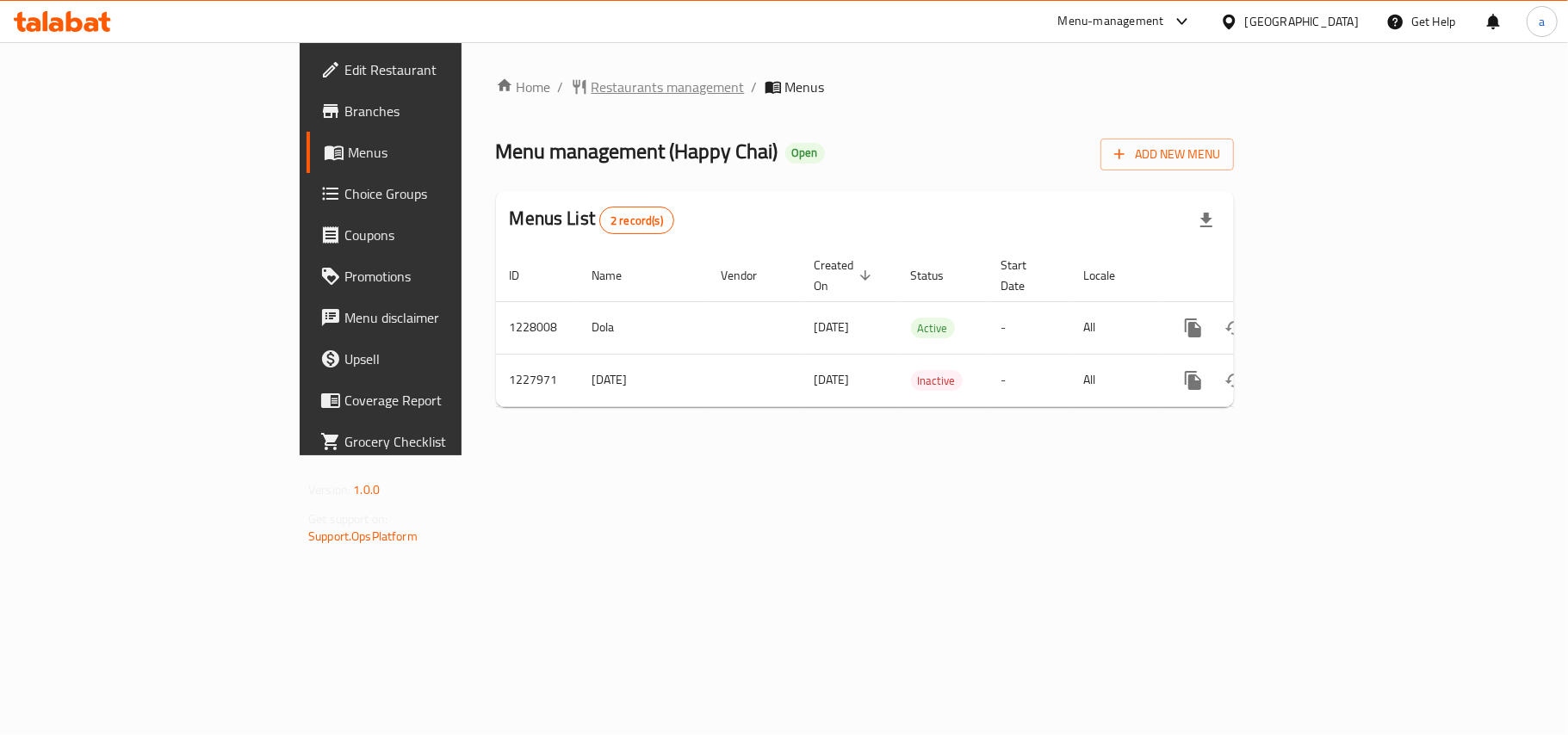
click at [591, 88] on span "Restaurants management" at bounding box center [668, 87] width 153 height 21
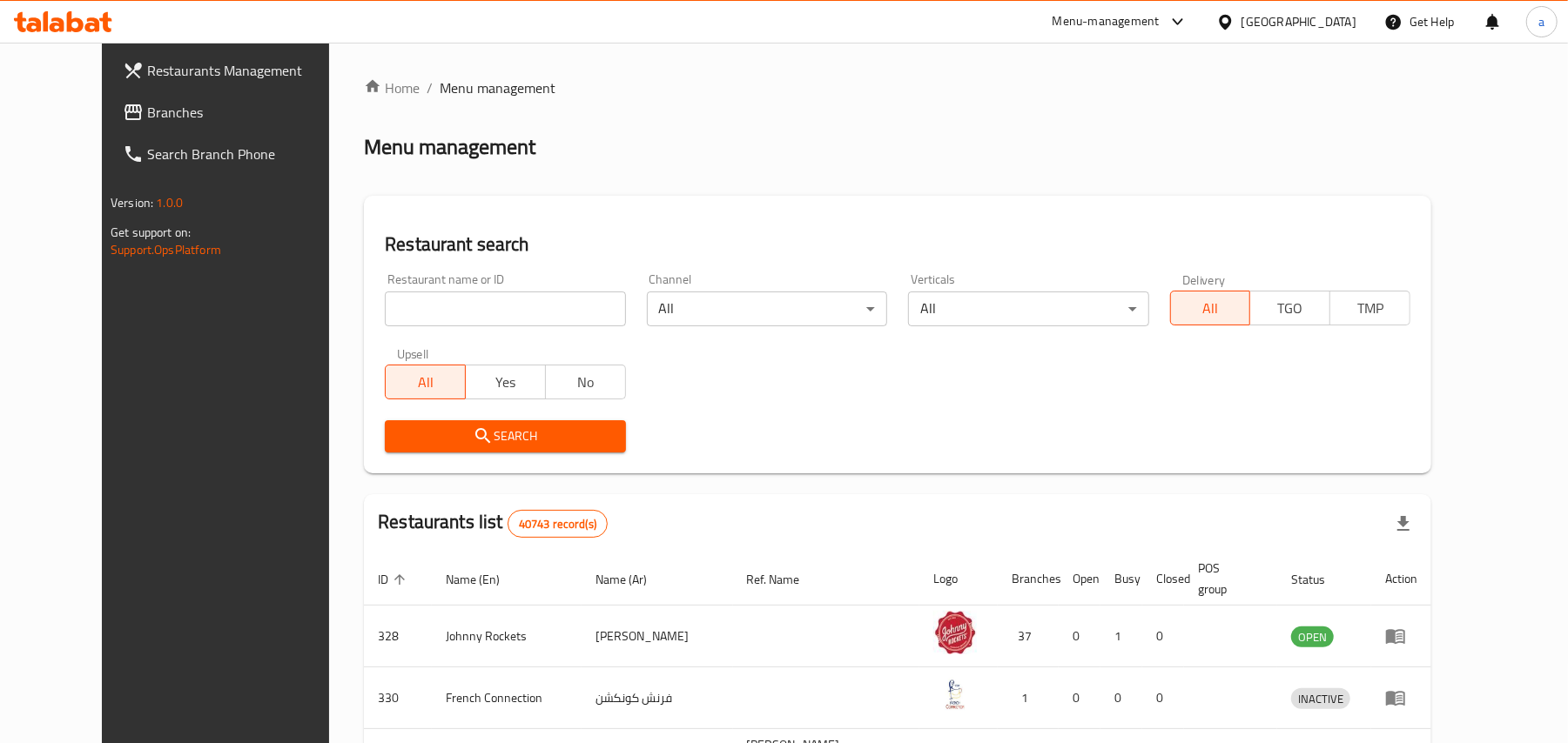
click at [147, 119] on span "Branches" at bounding box center [249, 113] width 203 height 21
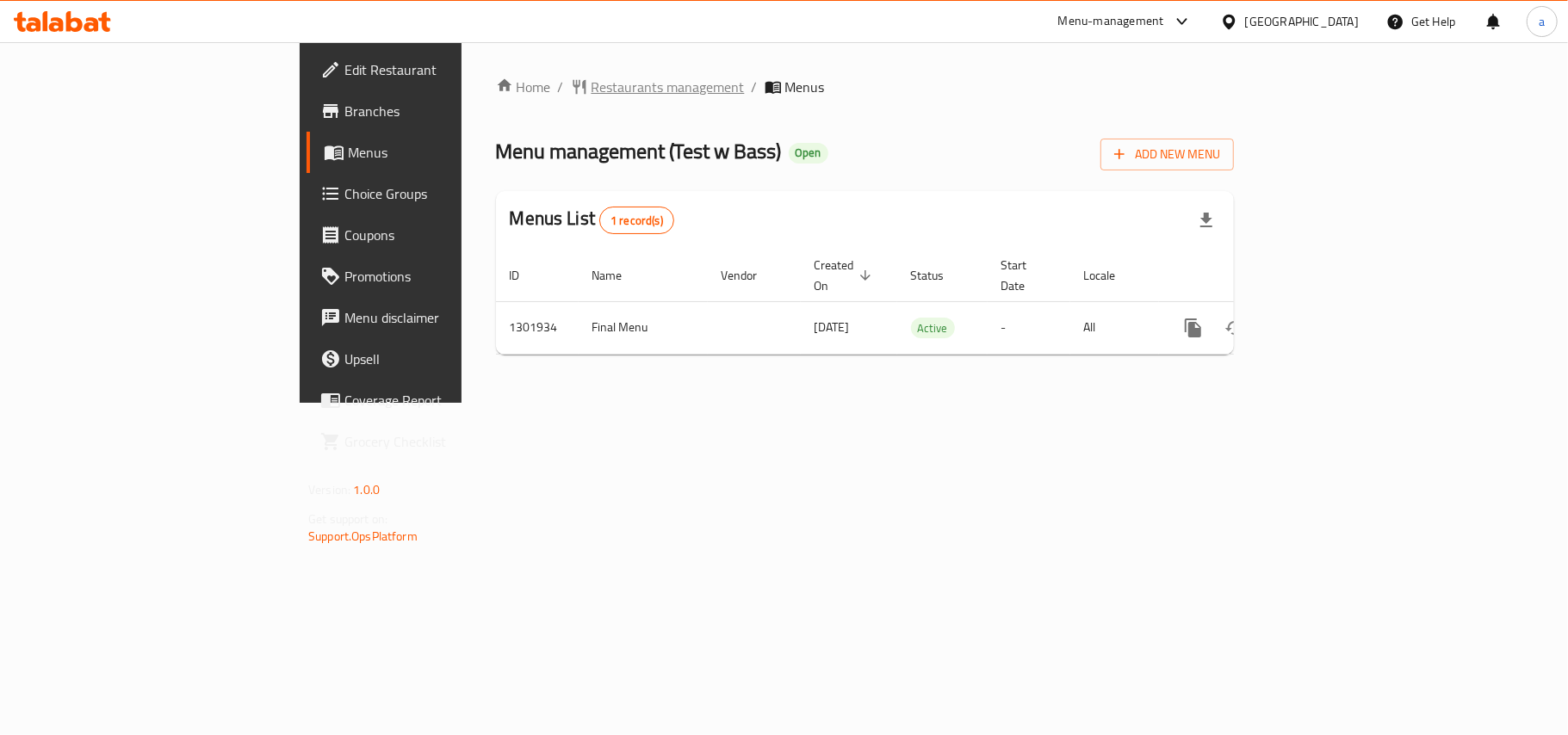
click at [591, 86] on span "Restaurants management" at bounding box center [668, 87] width 153 height 21
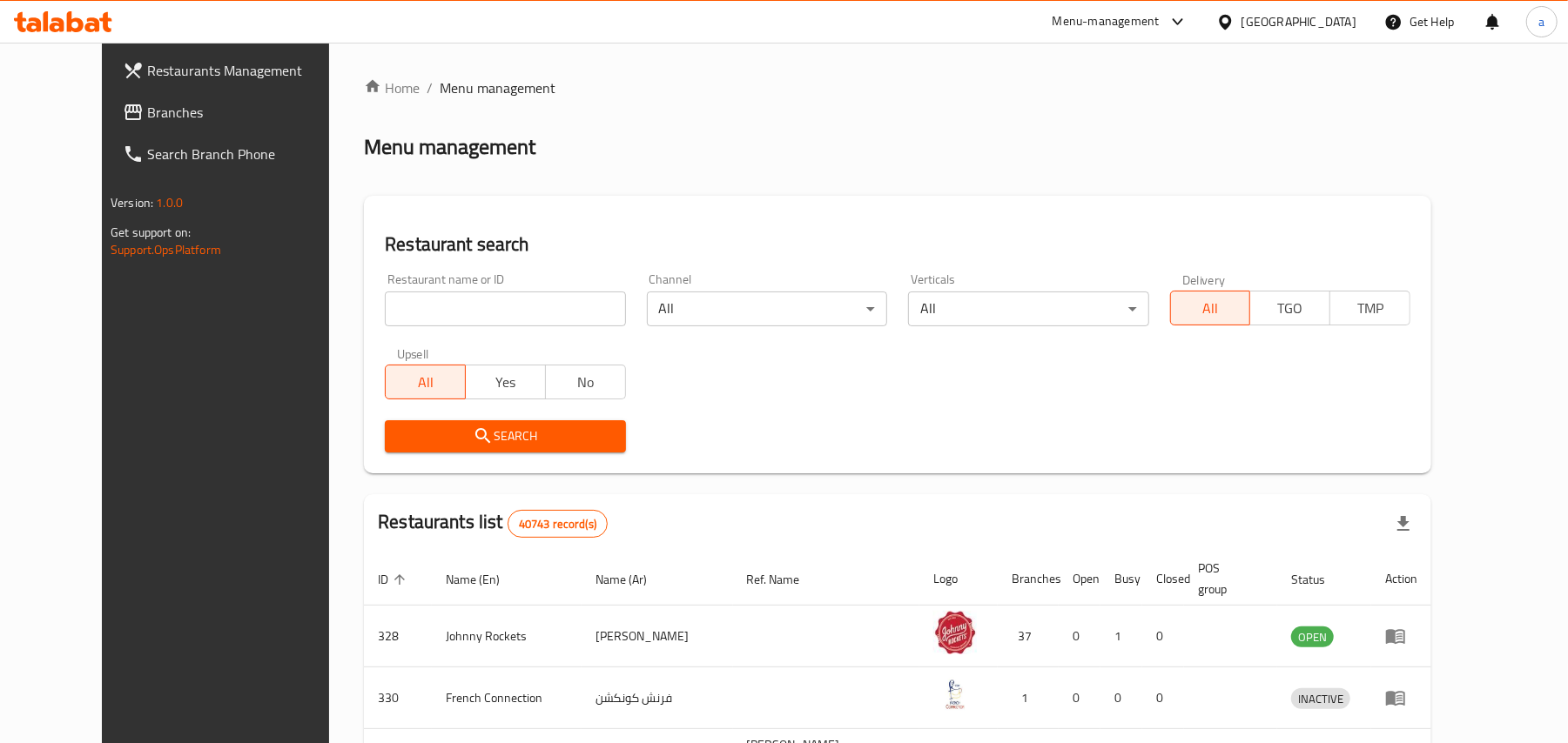
click at [147, 116] on span "Branches" at bounding box center [249, 113] width 203 height 21
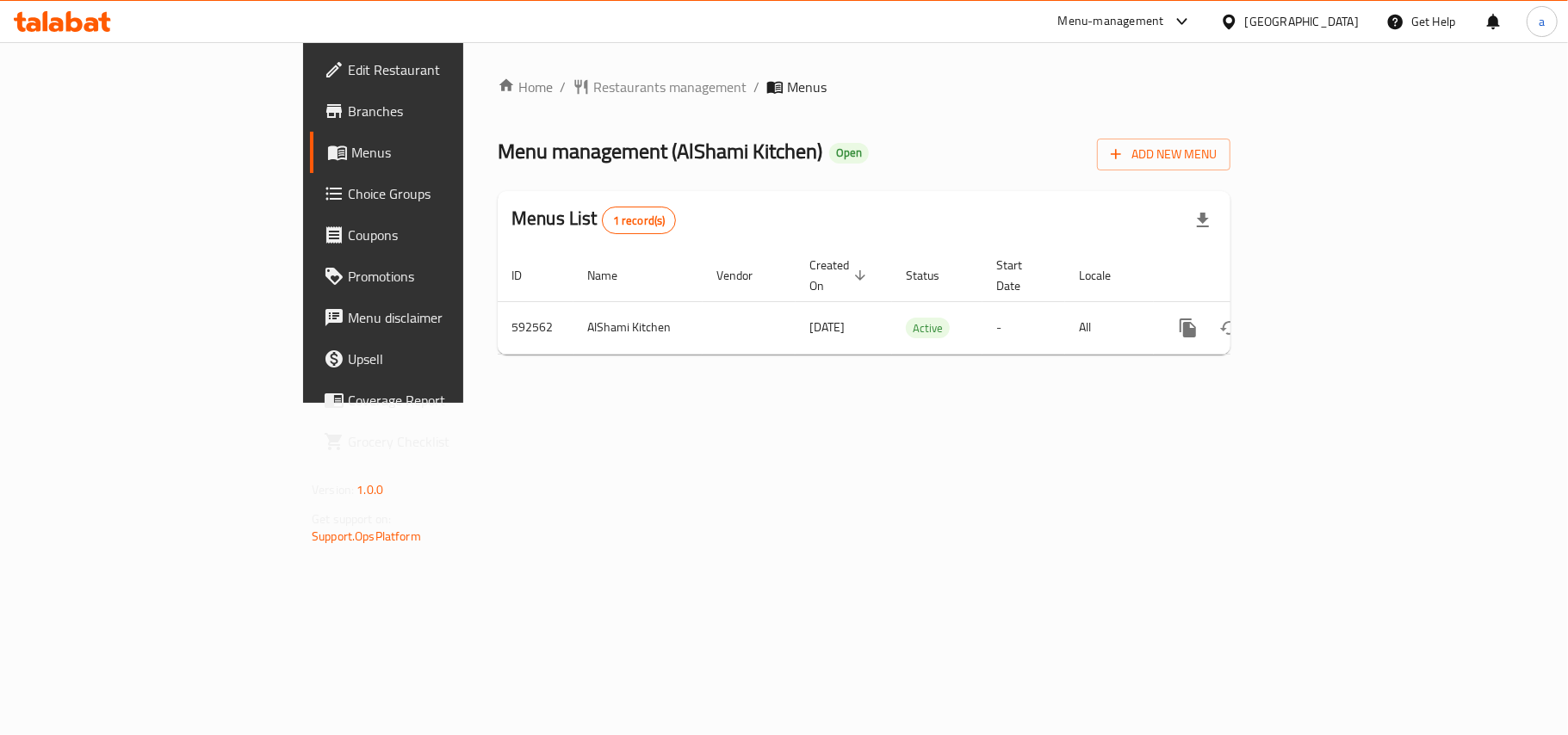
drag, startPoint x: 427, startPoint y: 107, endPoint x: 436, endPoint y: 101, distance: 10.8
click at [497, 107] on div "Home / Restaurants management / Menus Menu management ( AlShami Kitchen ) Open …" at bounding box center [863, 222] width 733 height 292
click at [593, 97] on span "Restaurants management" at bounding box center [670, 87] width 153 height 21
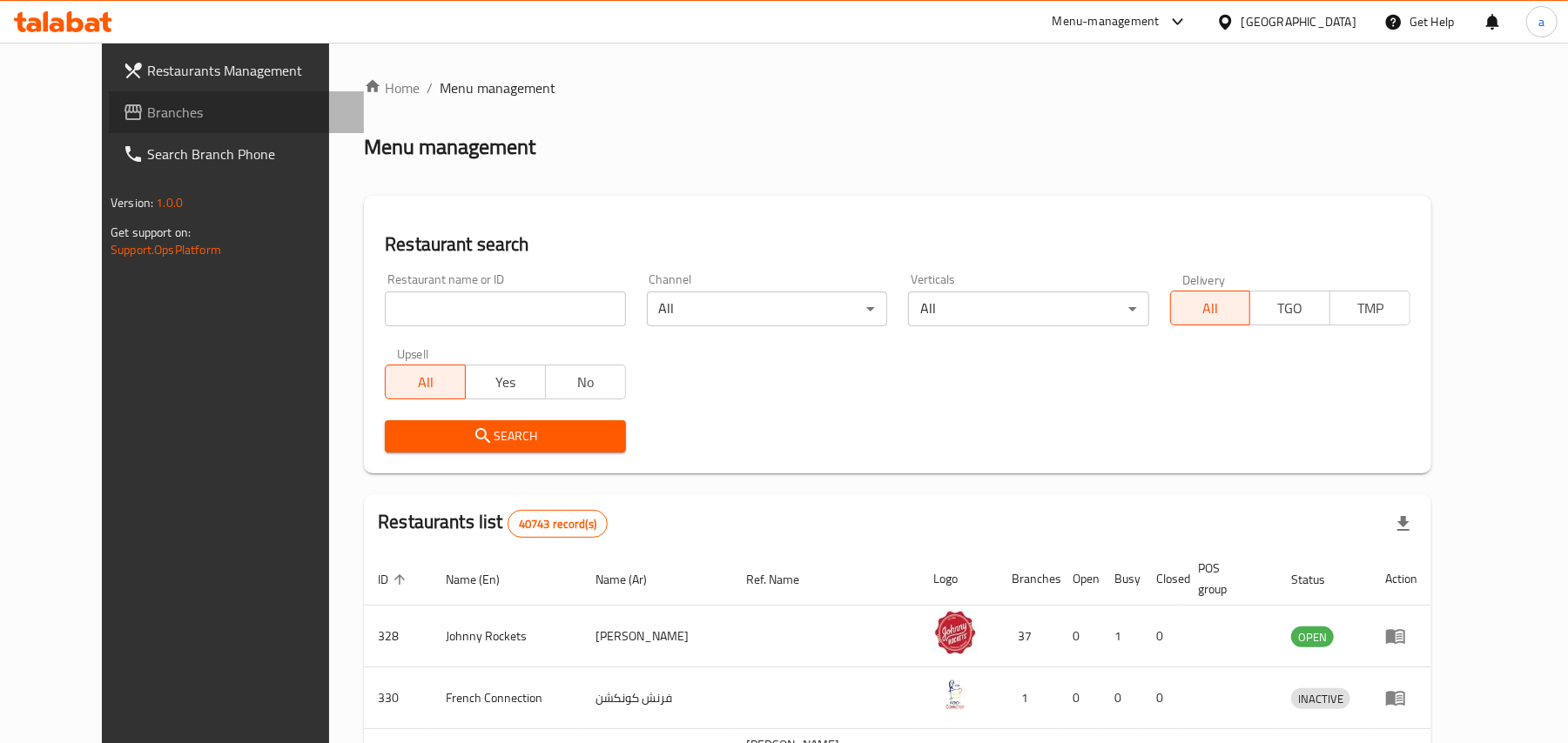
click at [147, 112] on span "Branches" at bounding box center [249, 113] width 203 height 21
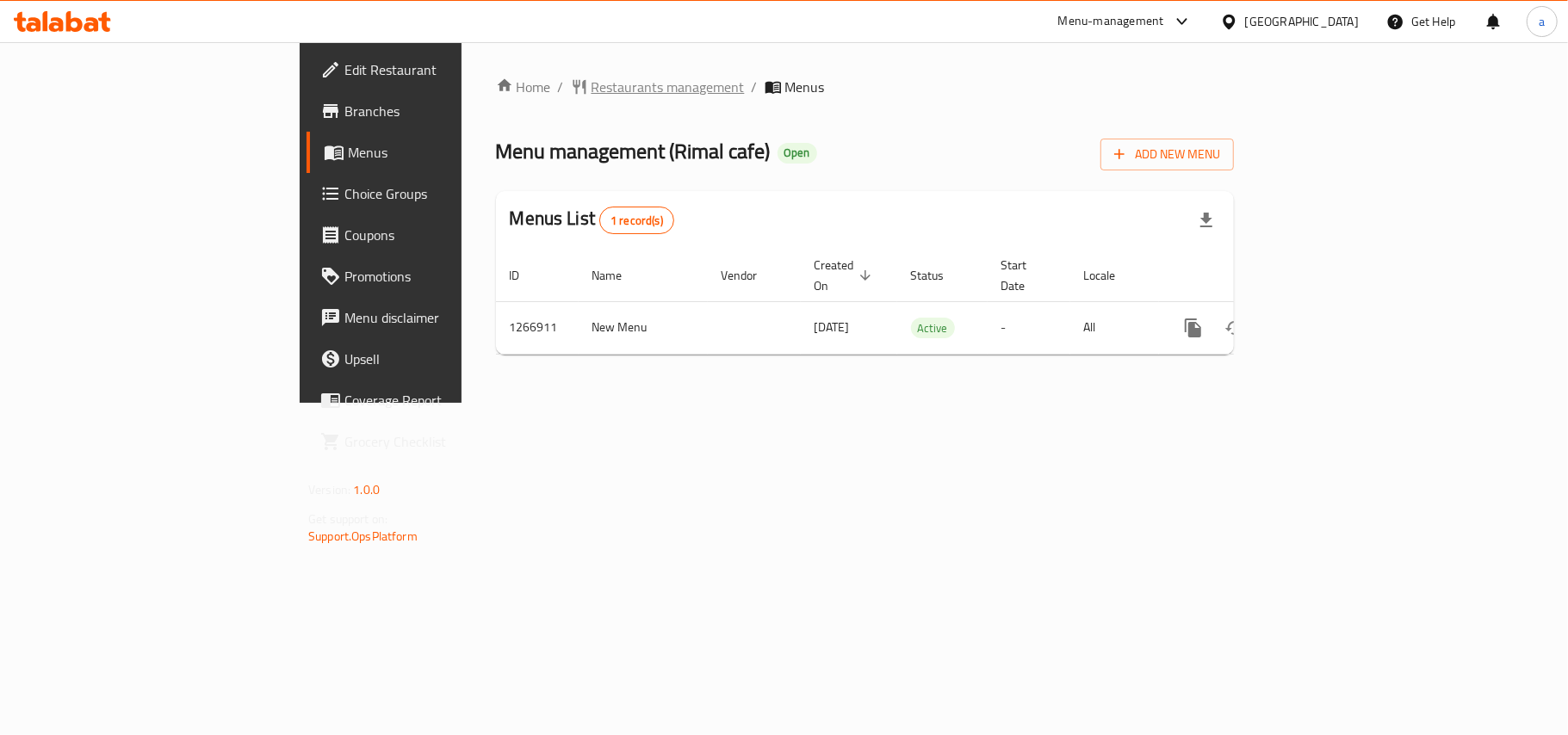
click at [591, 96] on span "Restaurants management" at bounding box center [668, 87] width 153 height 21
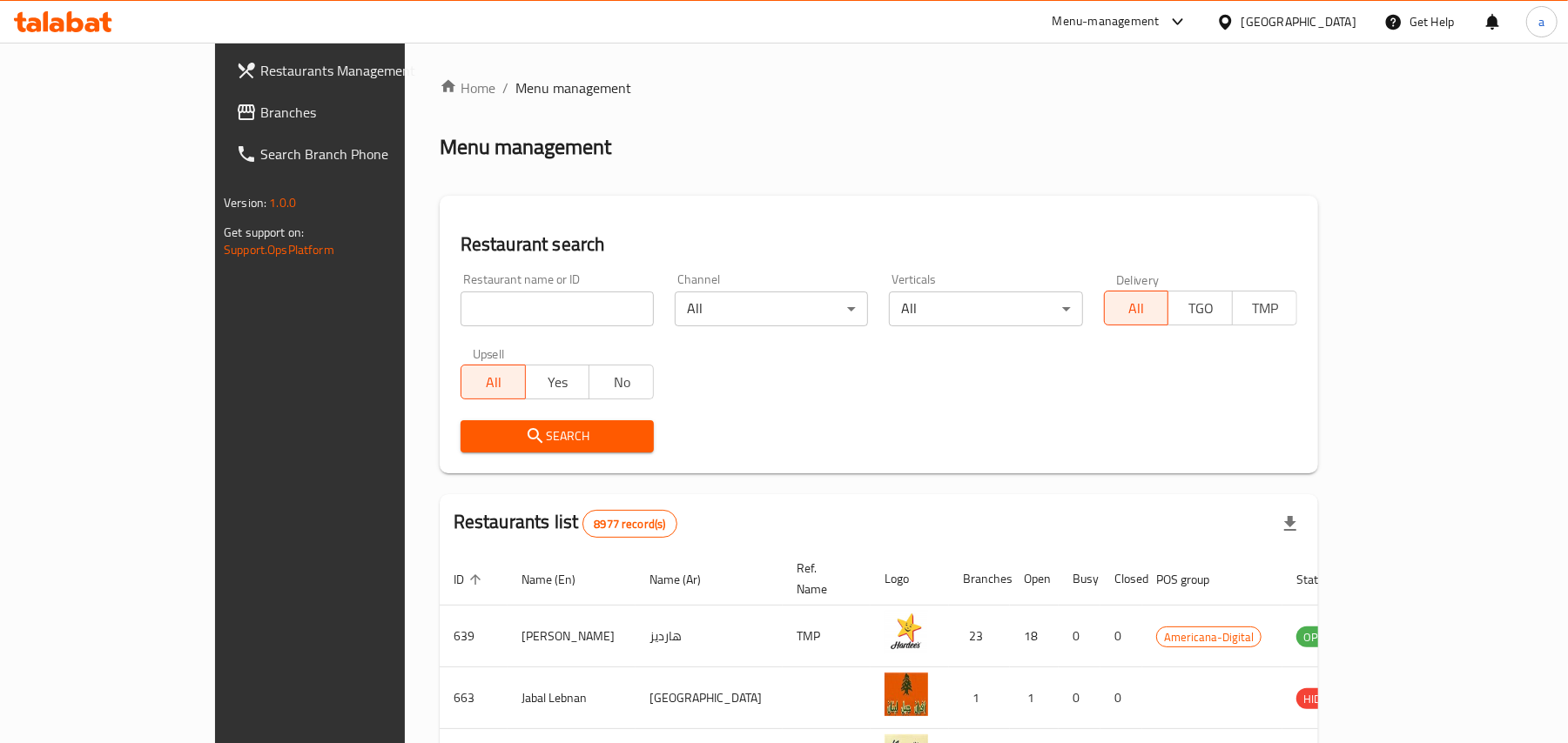
click at [260, 112] on span "Branches" at bounding box center [361, 113] width 203 height 21
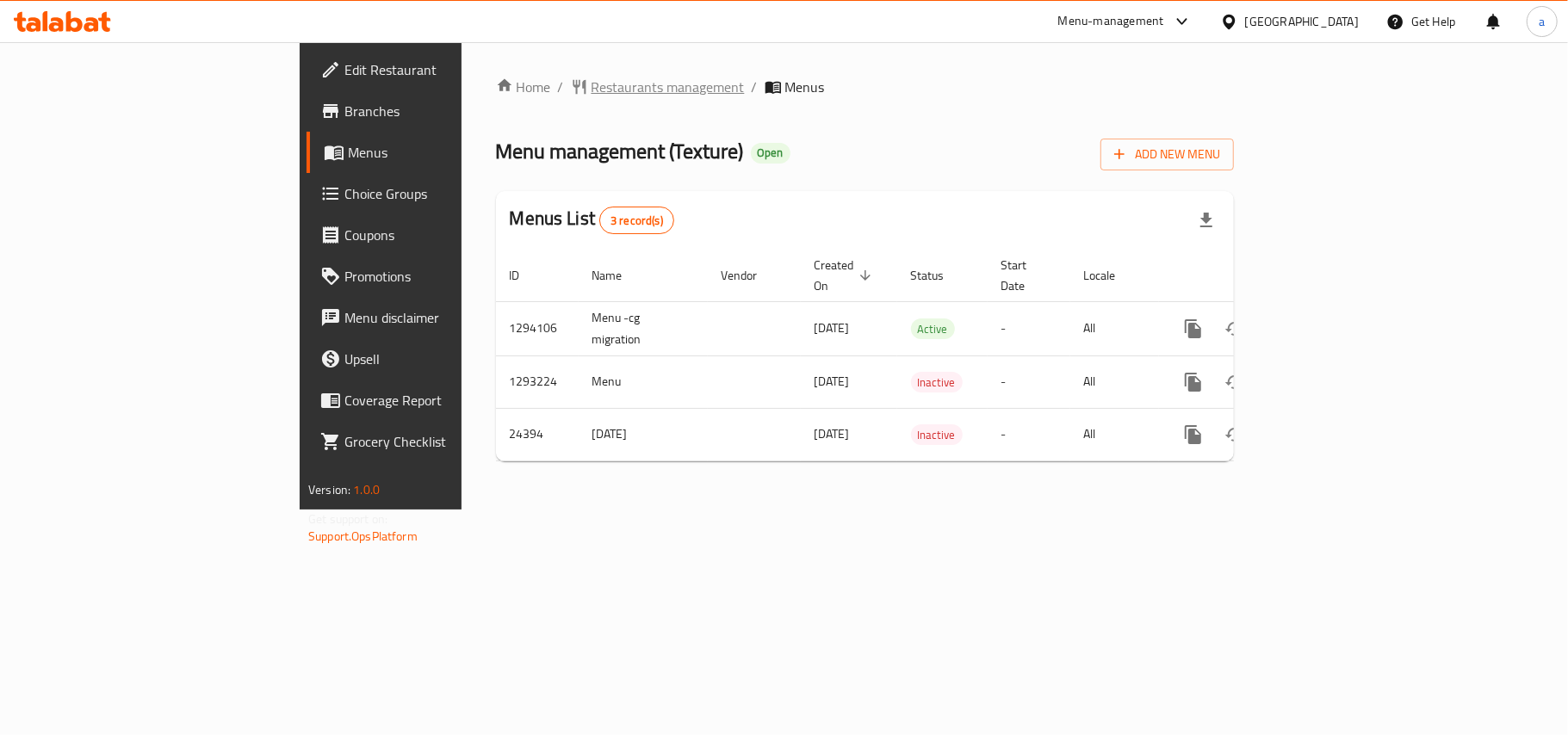
click at [591, 80] on span "Restaurants management" at bounding box center [668, 87] width 153 height 21
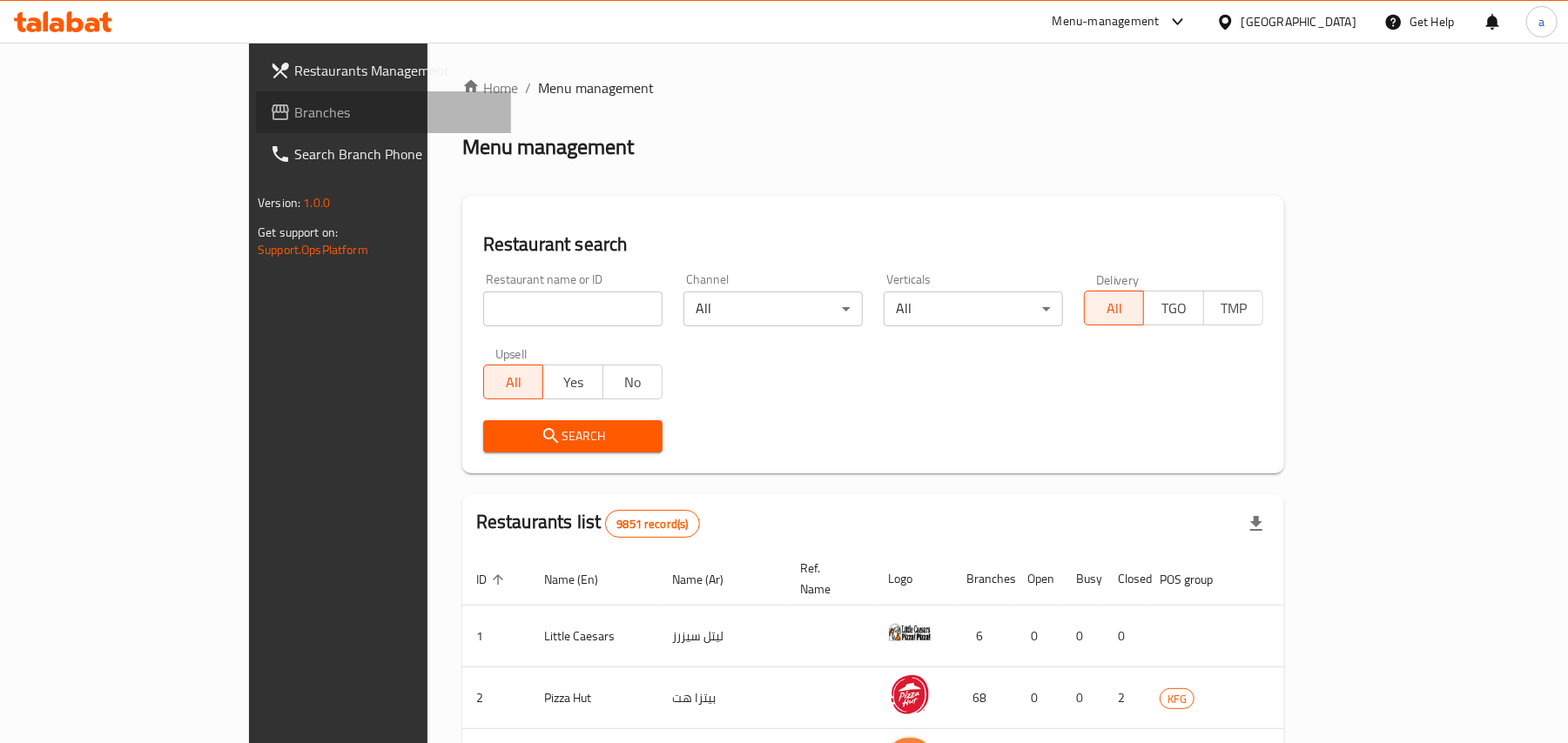
click at [294, 117] on span "Branches" at bounding box center [396, 113] width 203 height 21
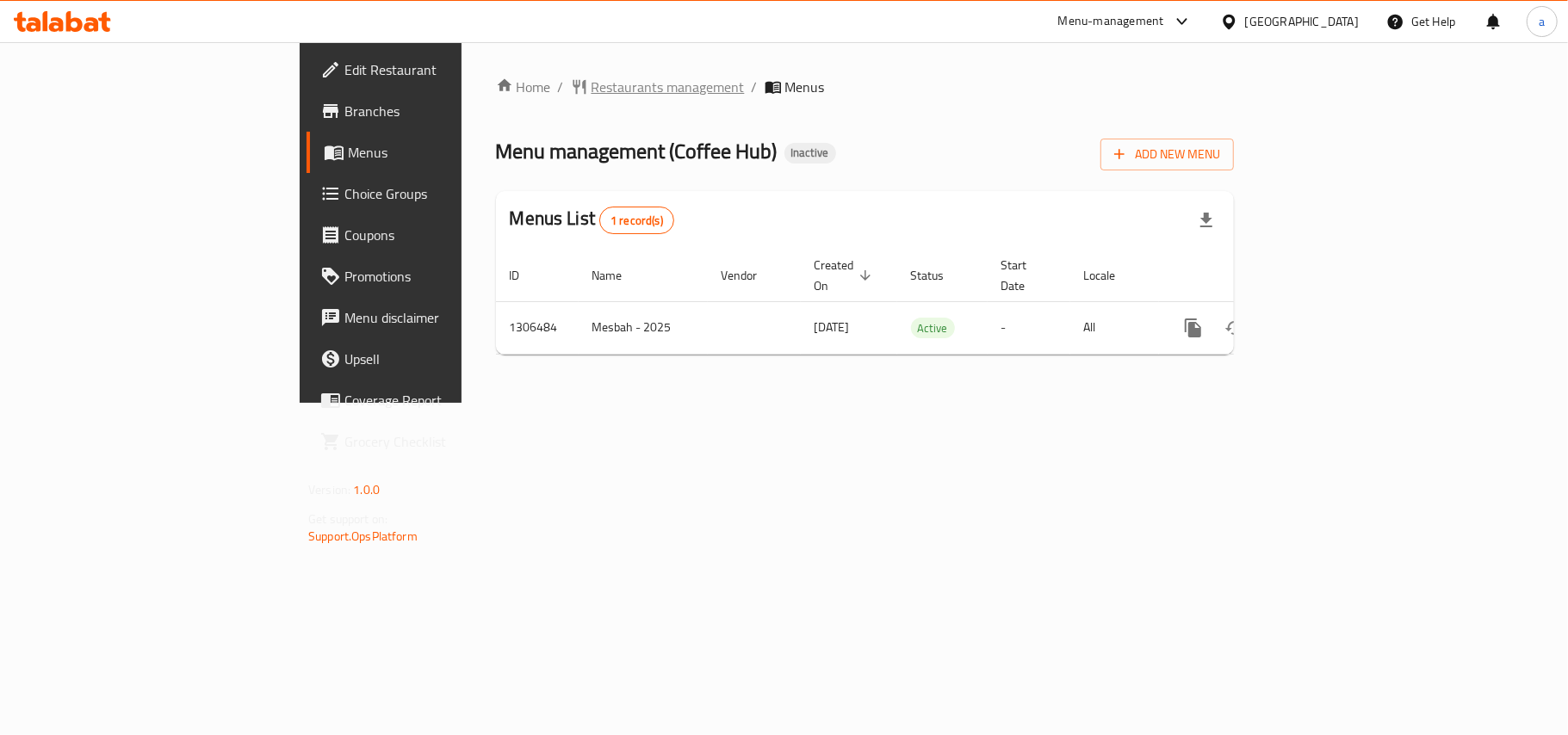
click at [591, 88] on span "Restaurants management" at bounding box center [668, 87] width 153 height 21
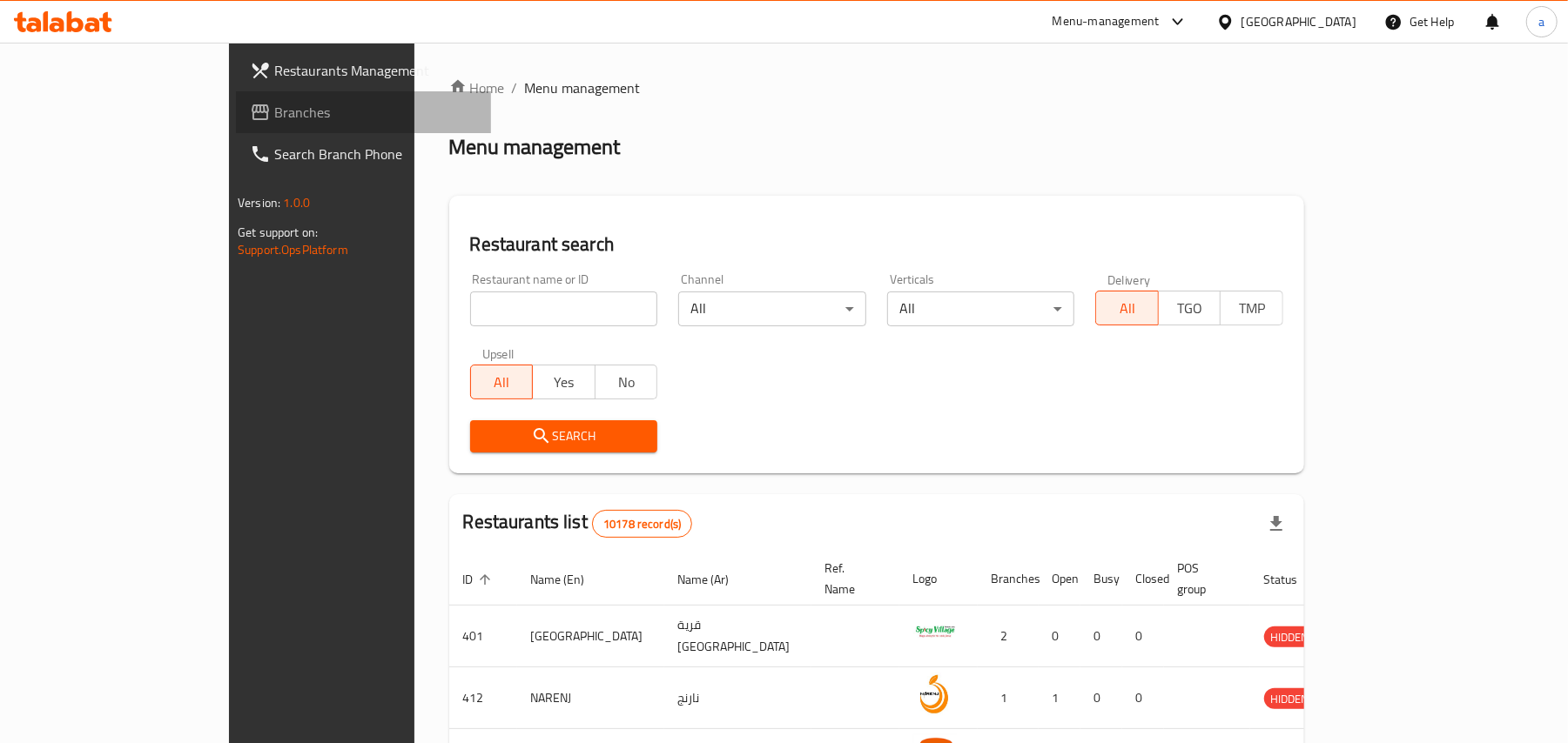
click at [274, 108] on span "Branches" at bounding box center [376, 113] width 203 height 21
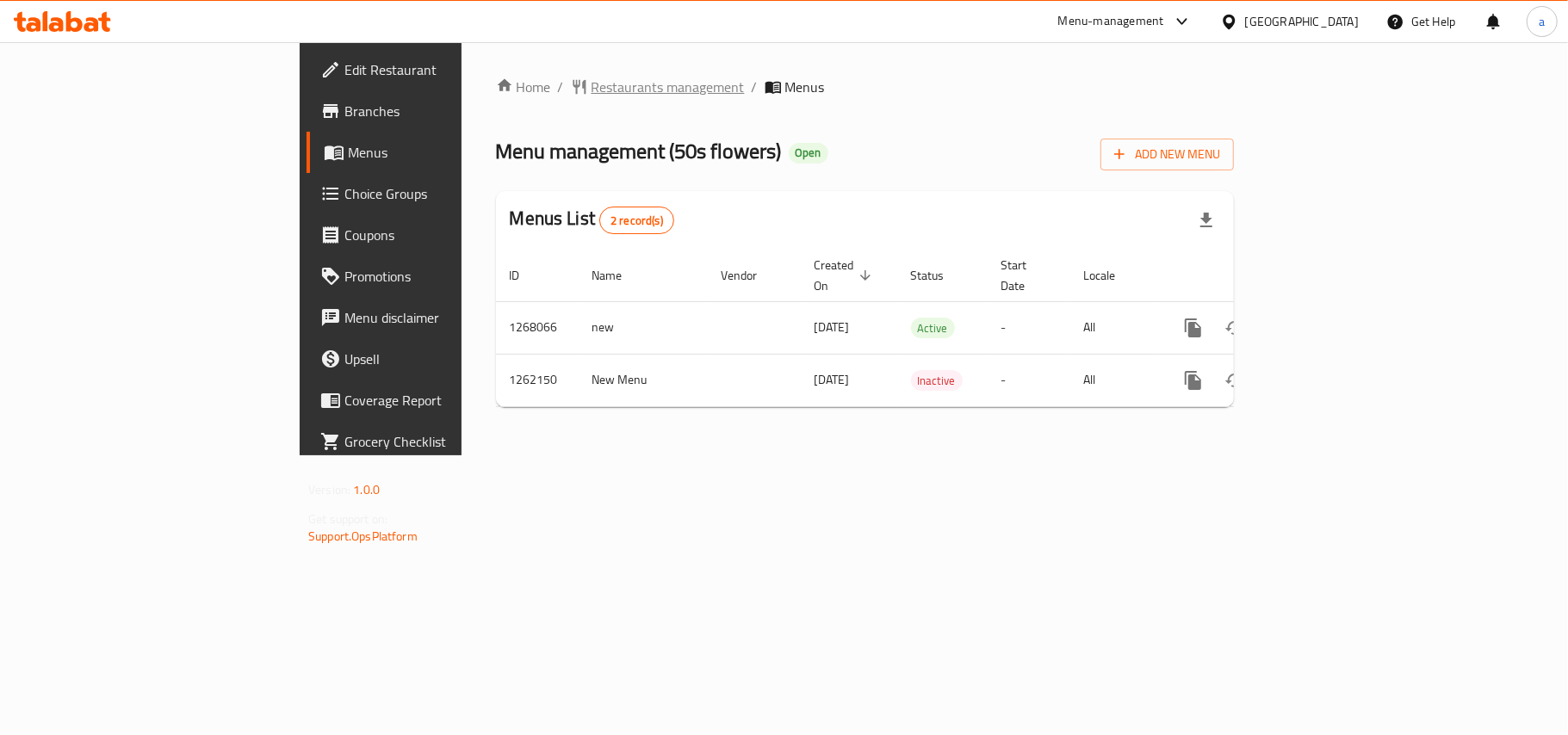
click at [591, 93] on span "Restaurants management" at bounding box center [668, 87] width 153 height 21
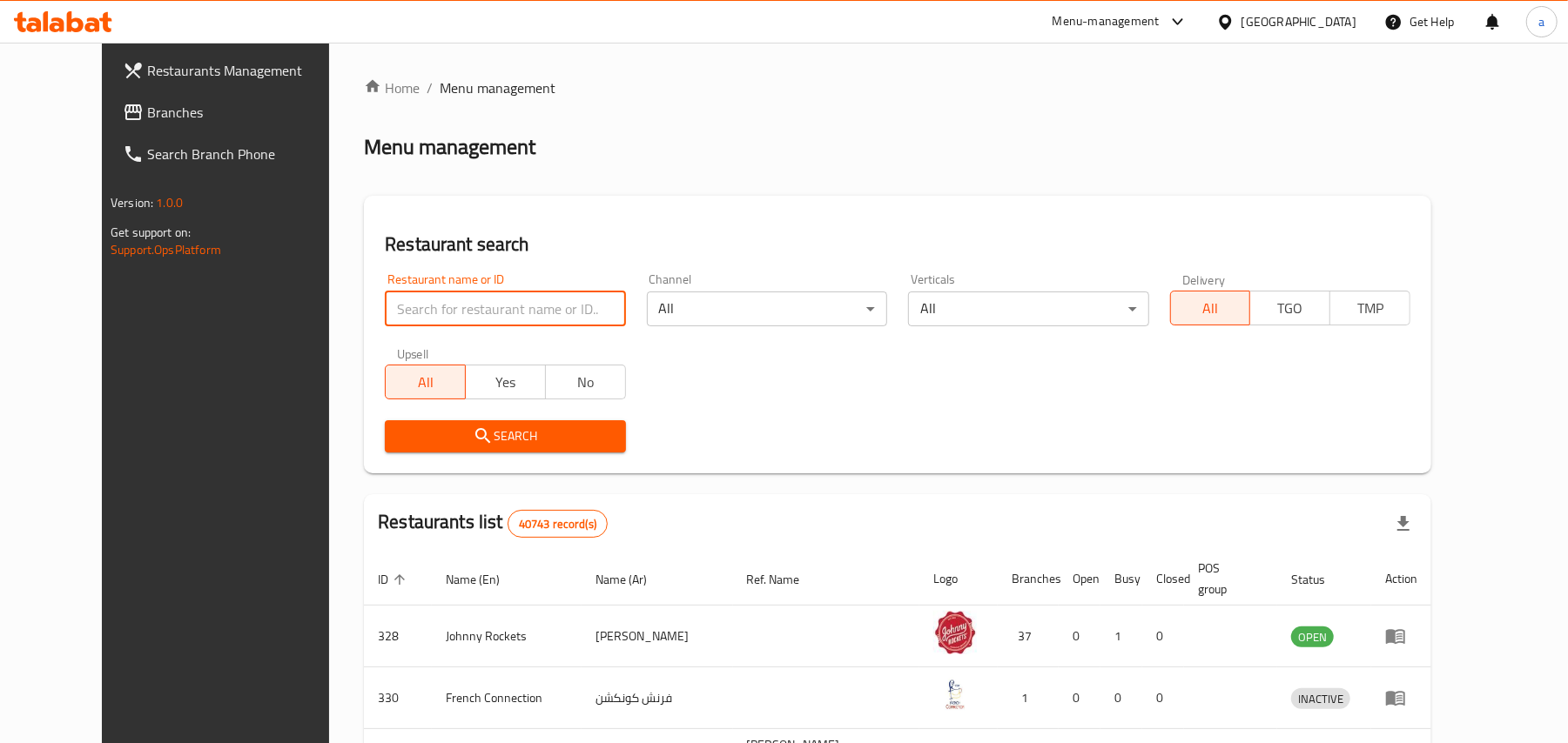
click at [443, 296] on input "search" at bounding box center [504, 309] width 240 height 34
paste input "685143"
type input "685143"
click button "Search" at bounding box center [504, 437] width 240 height 33
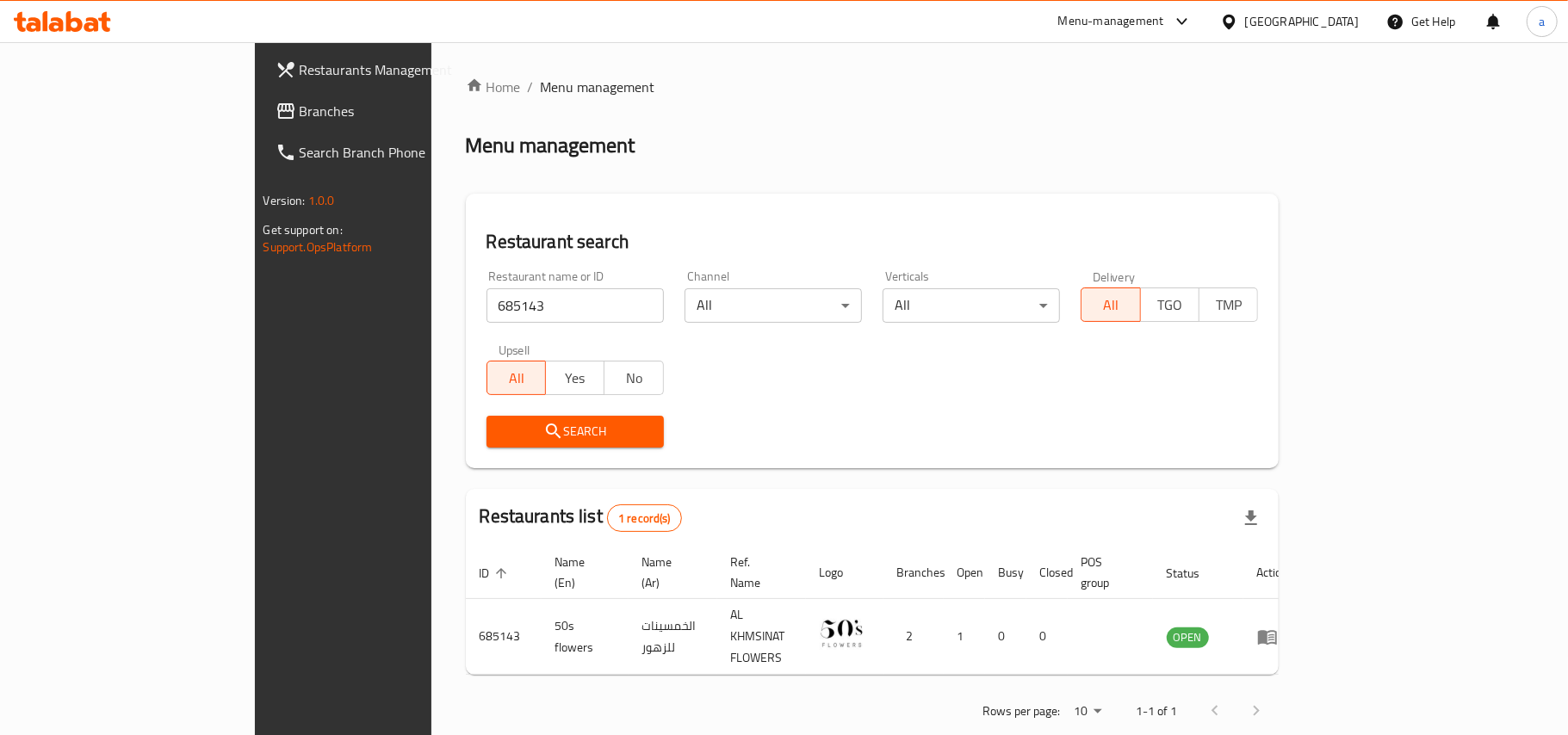
click at [300, 111] on span "Branches" at bounding box center [401, 112] width 203 height 21
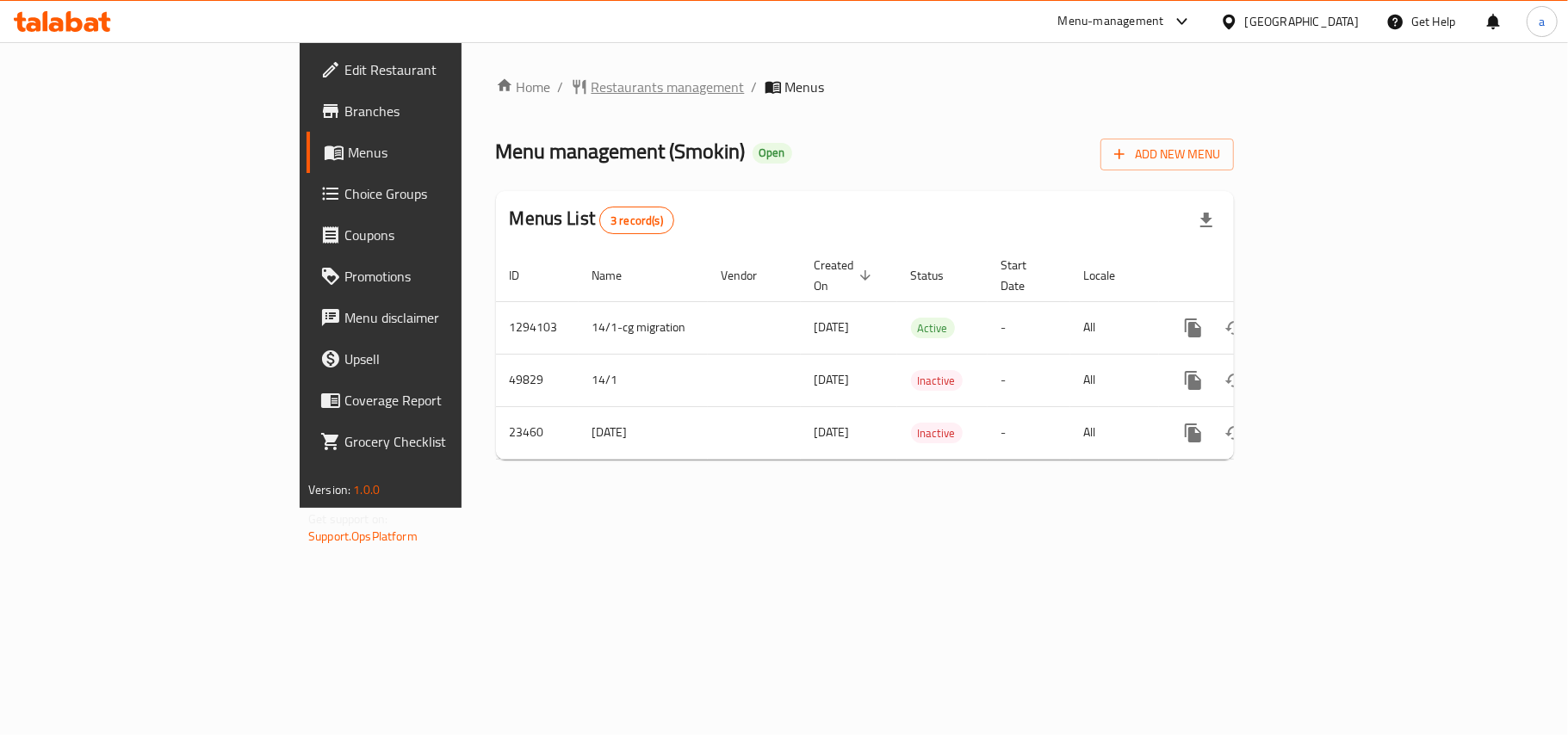
click at [591, 90] on span "Restaurants management" at bounding box center [668, 87] width 153 height 21
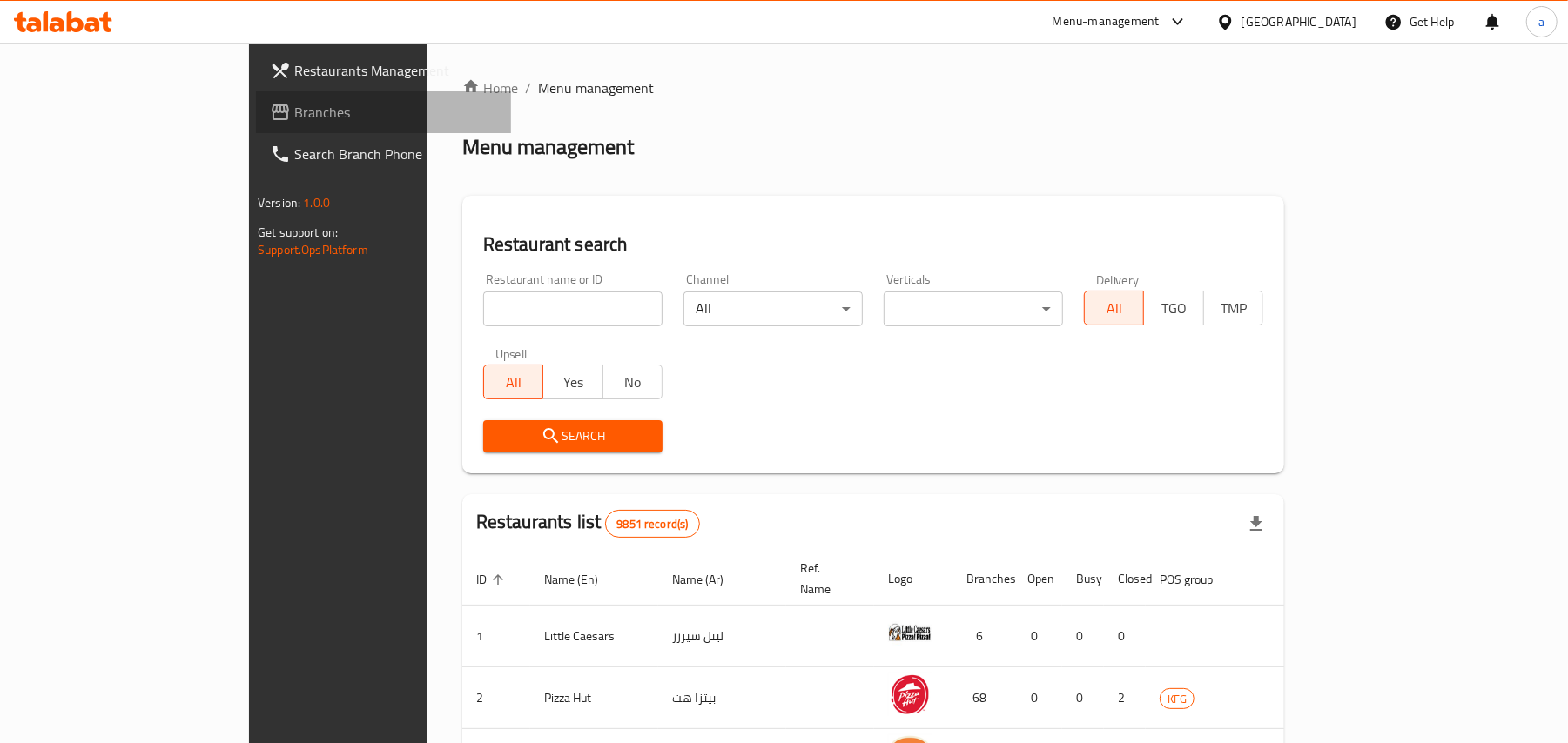
click at [294, 120] on span "Branches" at bounding box center [396, 113] width 203 height 21
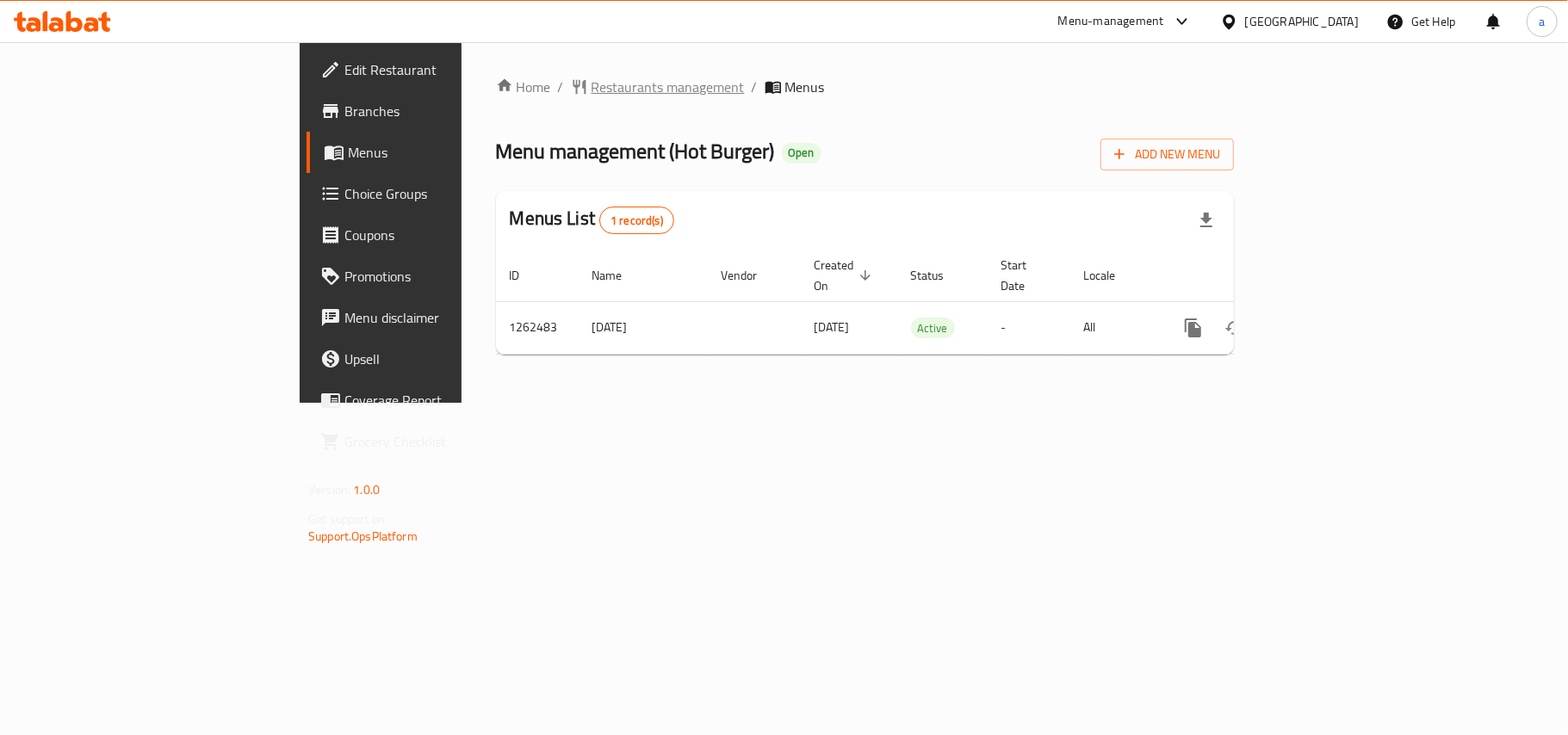
click at [591, 82] on span "Restaurants management" at bounding box center [668, 87] width 153 height 21
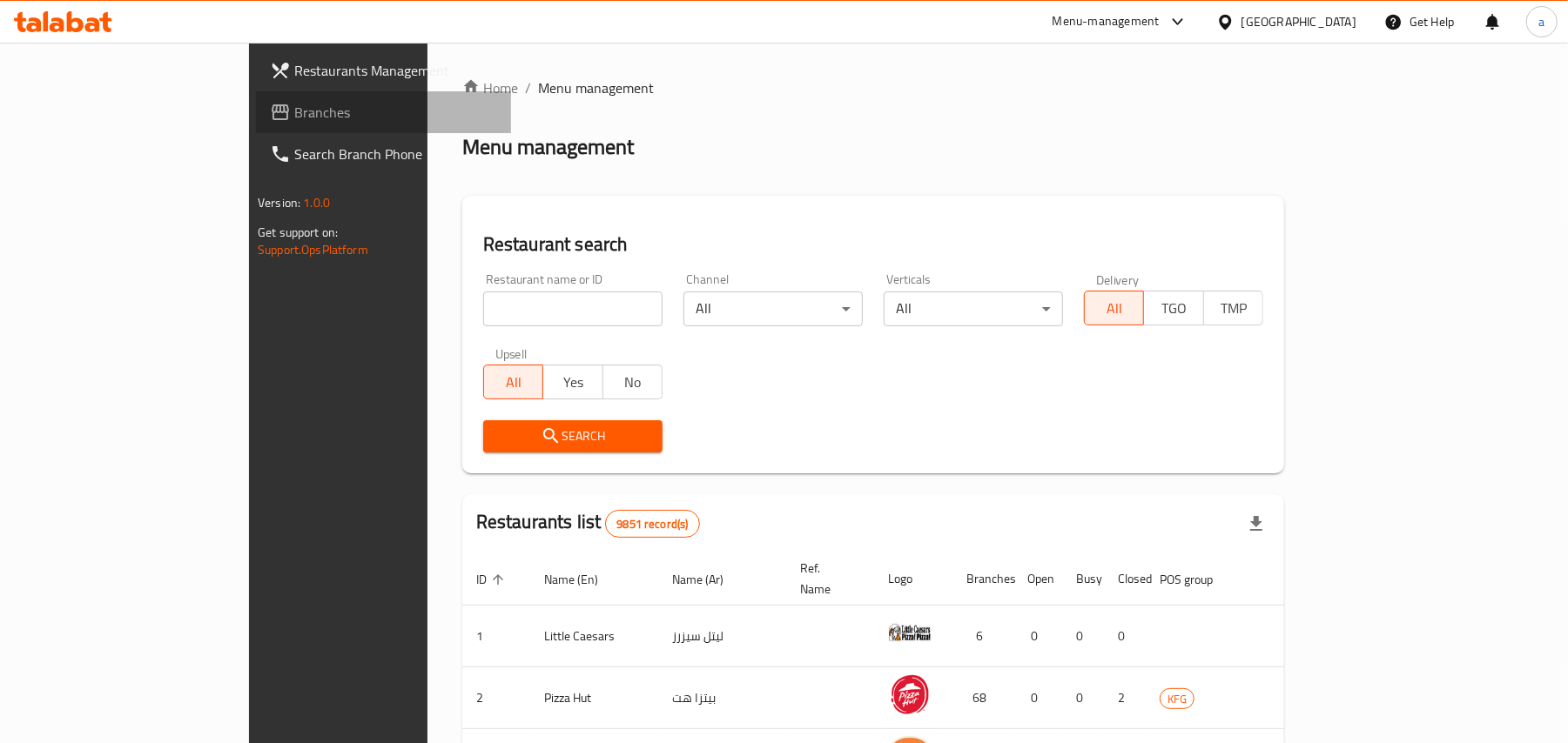
click at [294, 109] on span "Branches" at bounding box center [396, 113] width 203 height 21
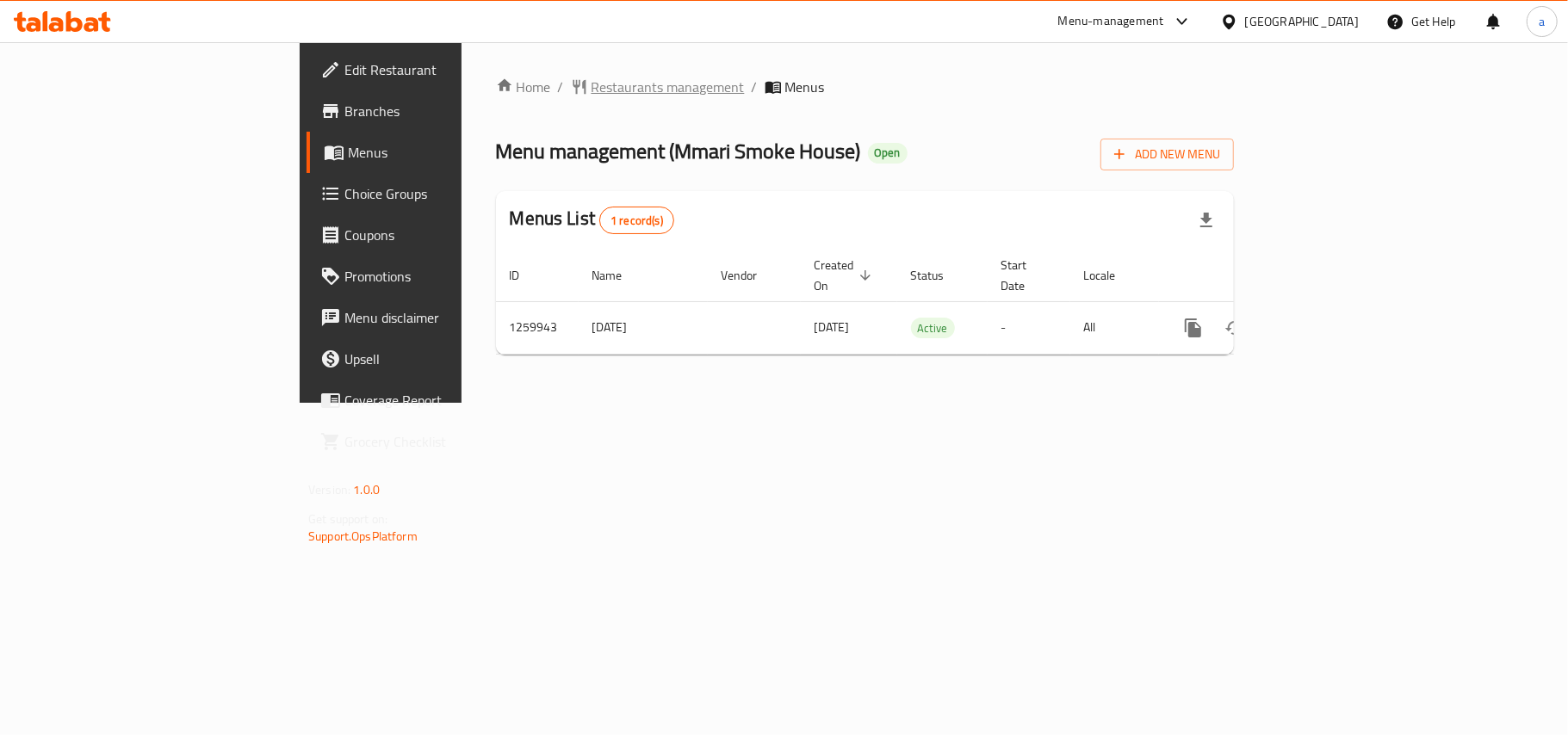
click at [591, 86] on span "Restaurants management" at bounding box center [668, 87] width 153 height 21
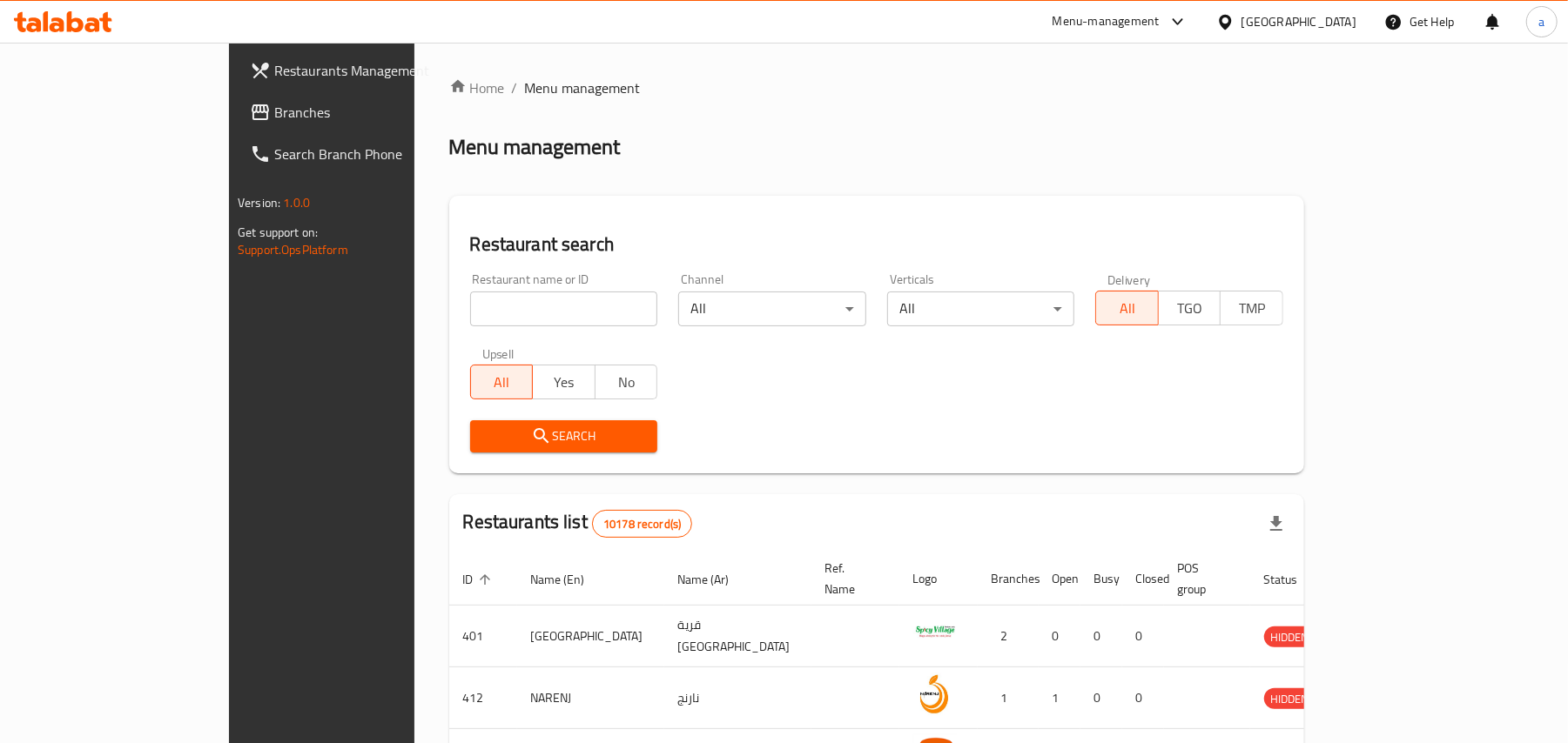
drag, startPoint x: 82, startPoint y: 121, endPoint x: 182, endPoint y: 51, distance: 122.1
click at [274, 121] on span "Branches" at bounding box center [376, 113] width 203 height 21
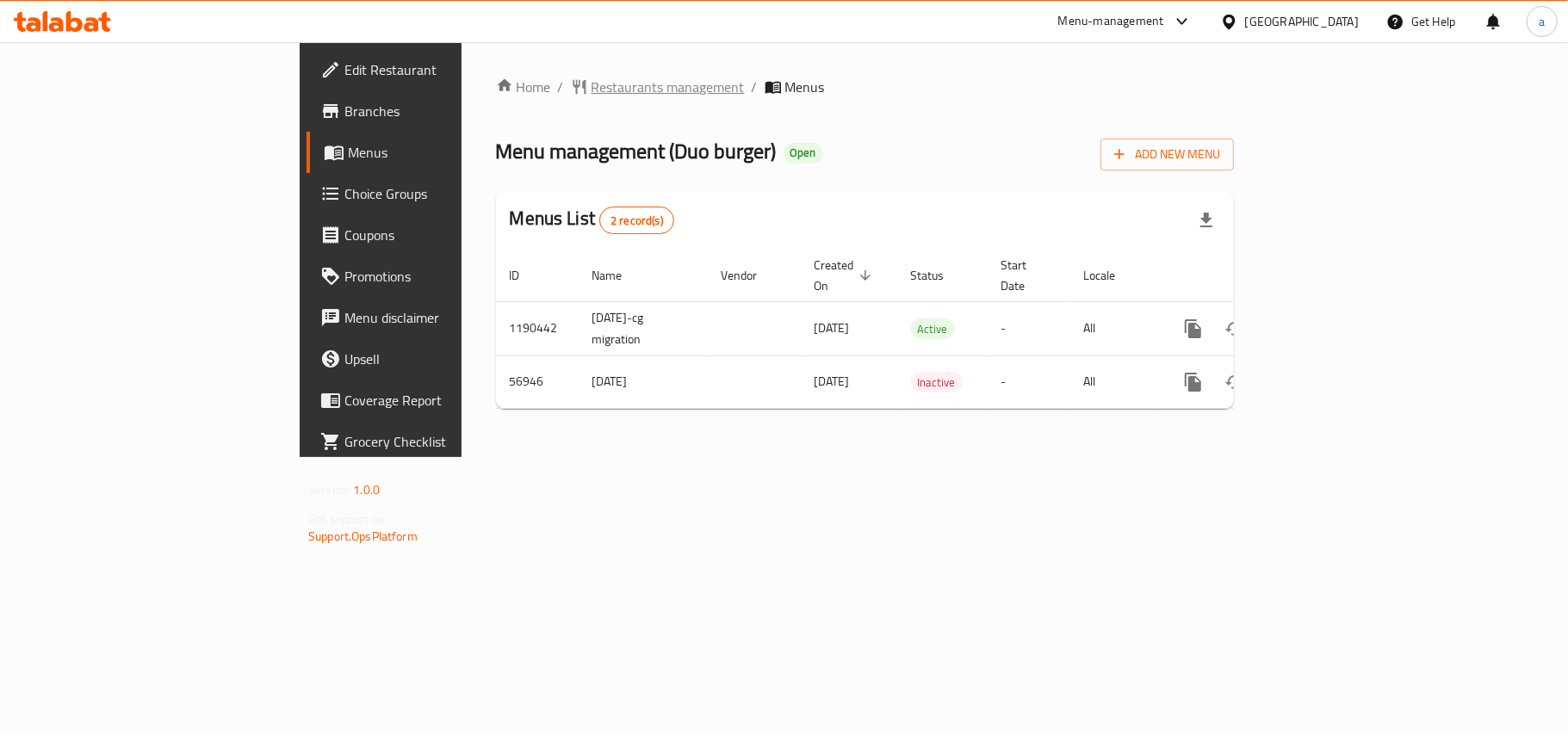
click at [591, 95] on span "Restaurants management" at bounding box center [668, 87] width 153 height 21
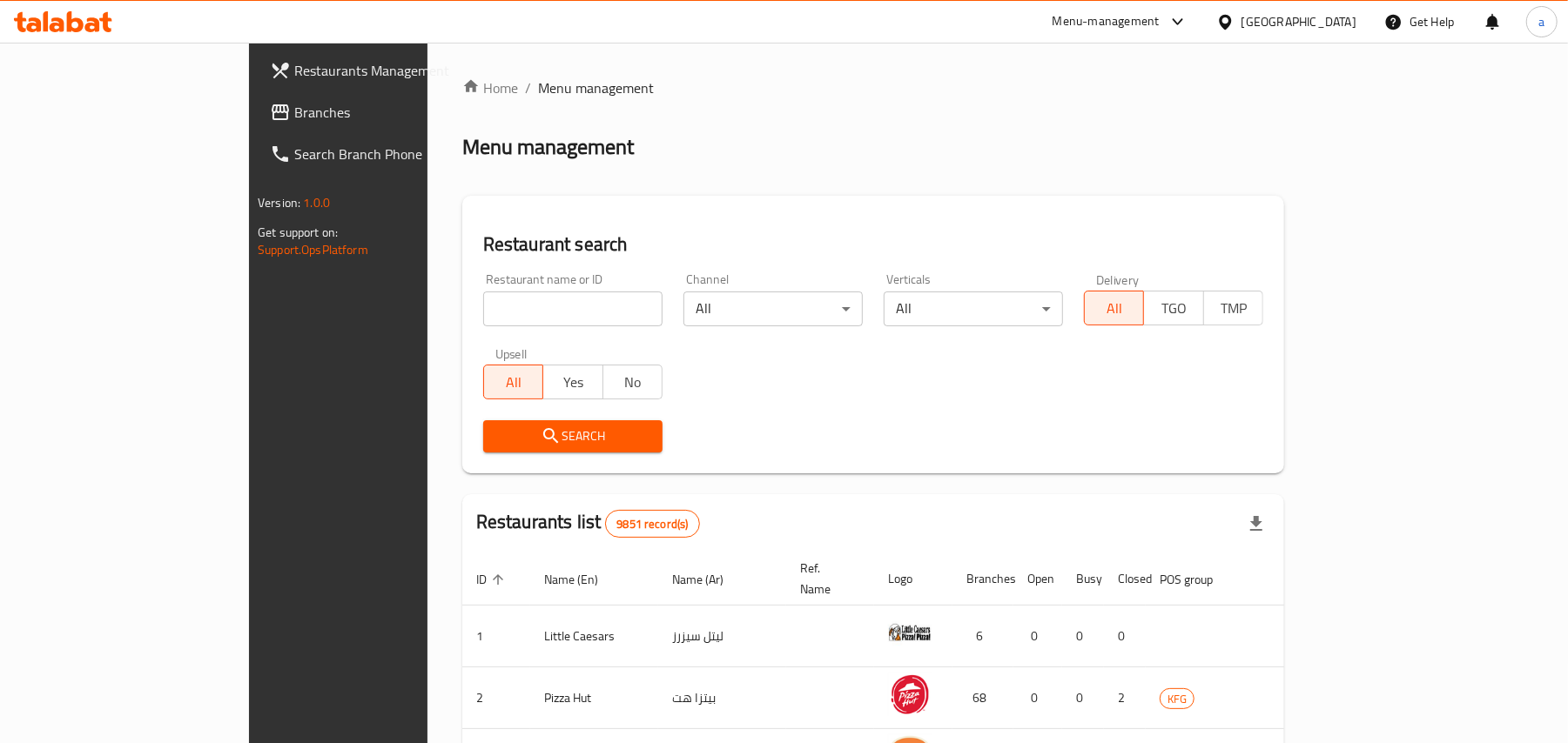
click at [256, 125] on link "Branches" at bounding box center [383, 113] width 255 height 42
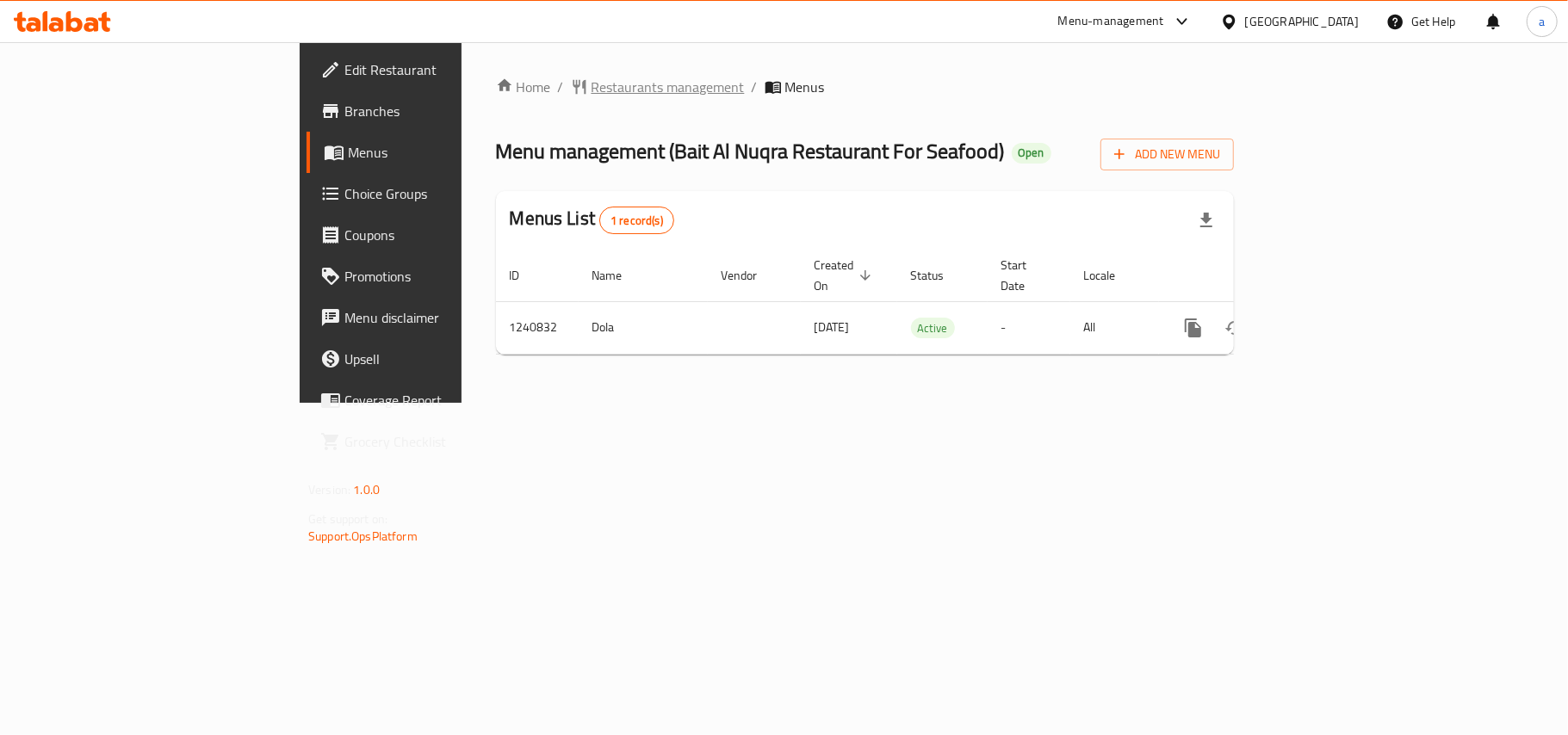
click at [591, 93] on span "Restaurants management" at bounding box center [668, 87] width 153 height 21
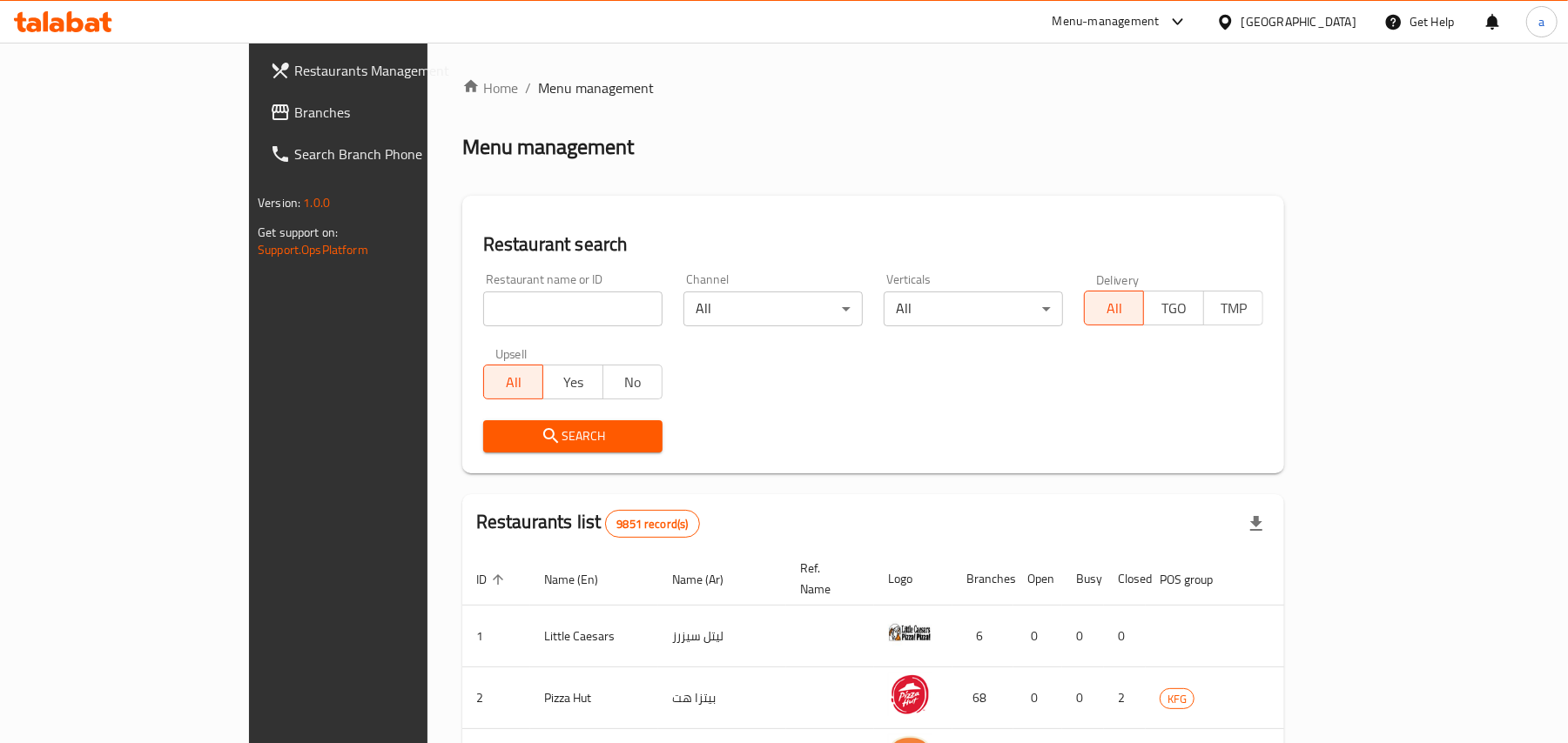
click at [294, 112] on span "Branches" at bounding box center [396, 113] width 203 height 21
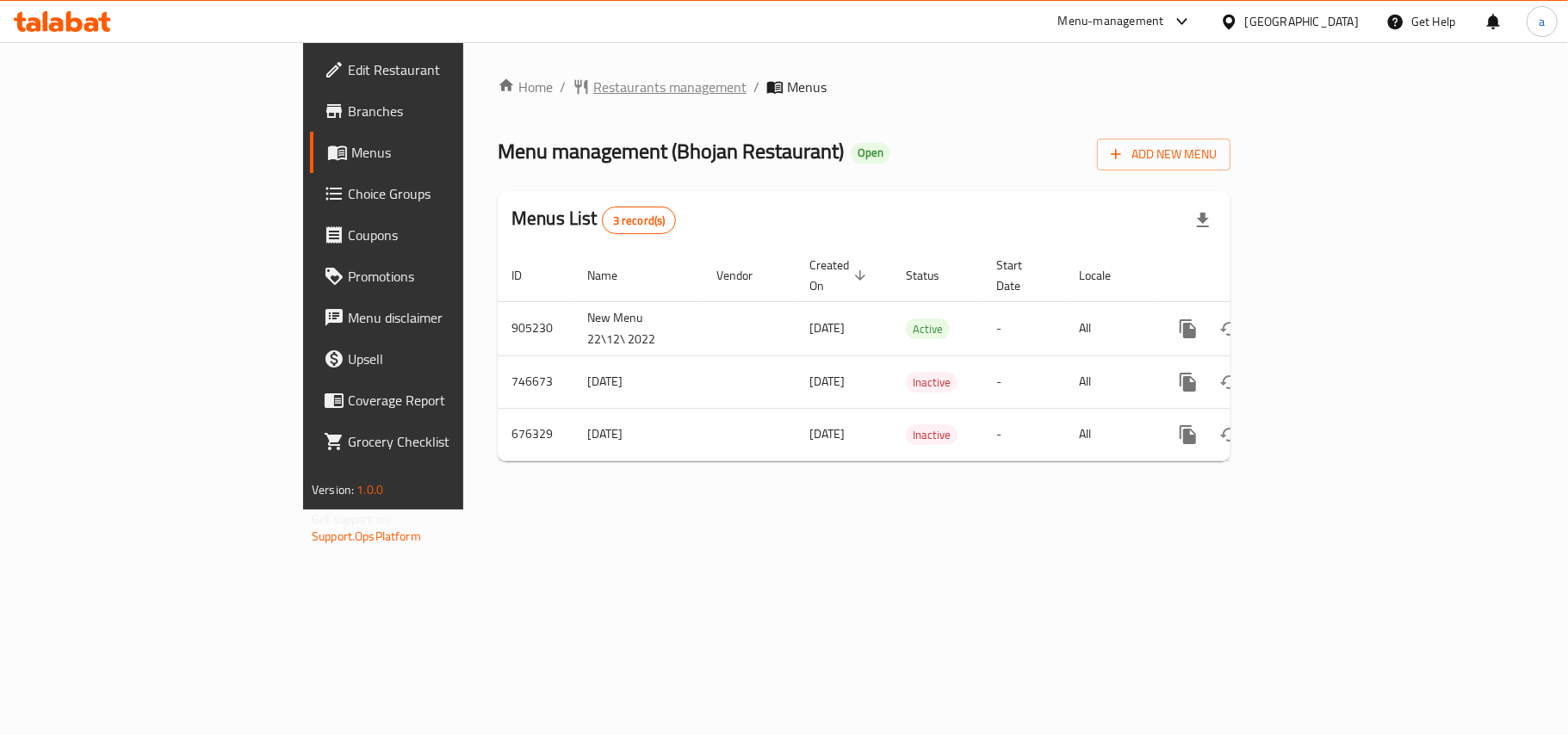
click at [593, 91] on span "Restaurants management" at bounding box center [670, 87] width 153 height 21
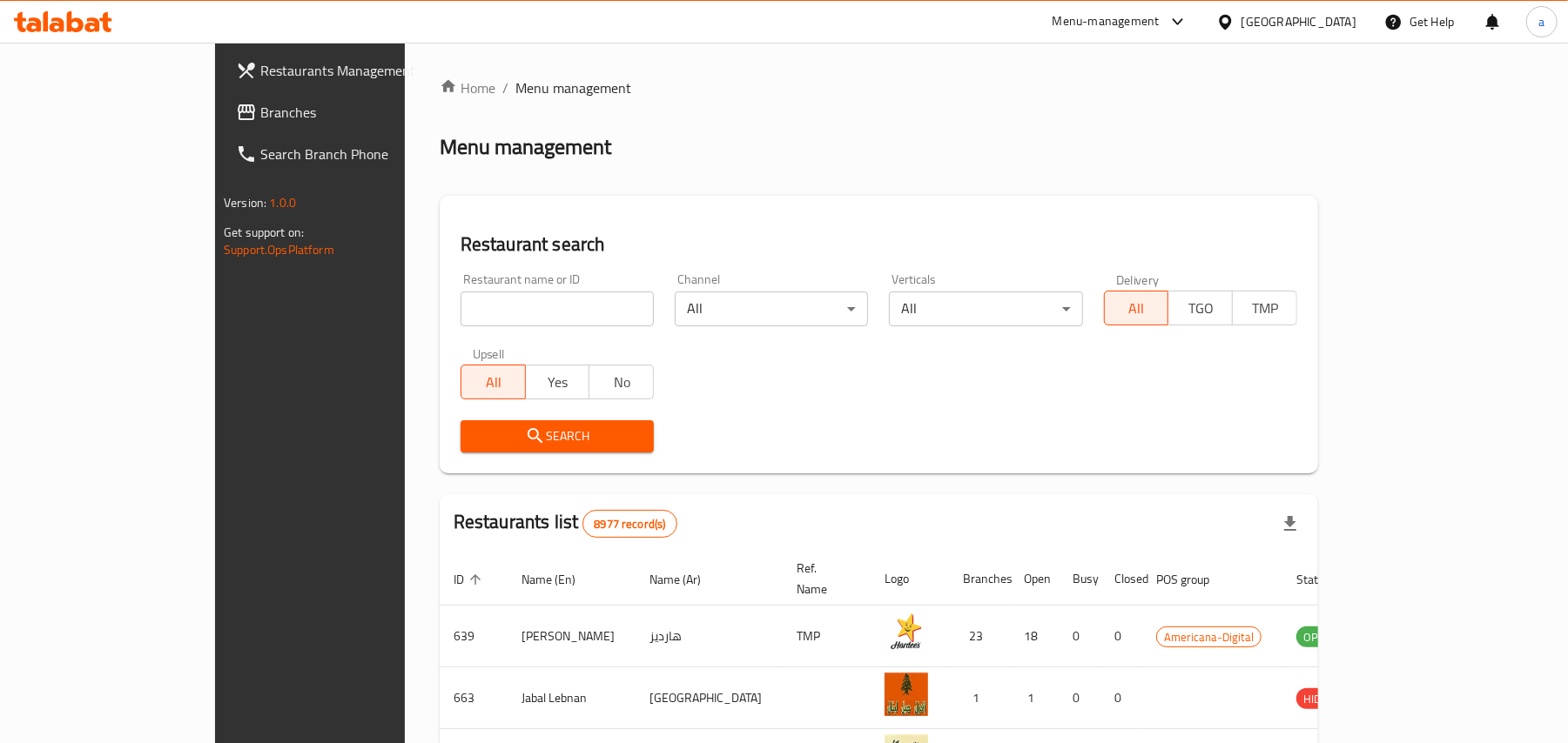
click at [260, 104] on span "Branches" at bounding box center [361, 113] width 203 height 21
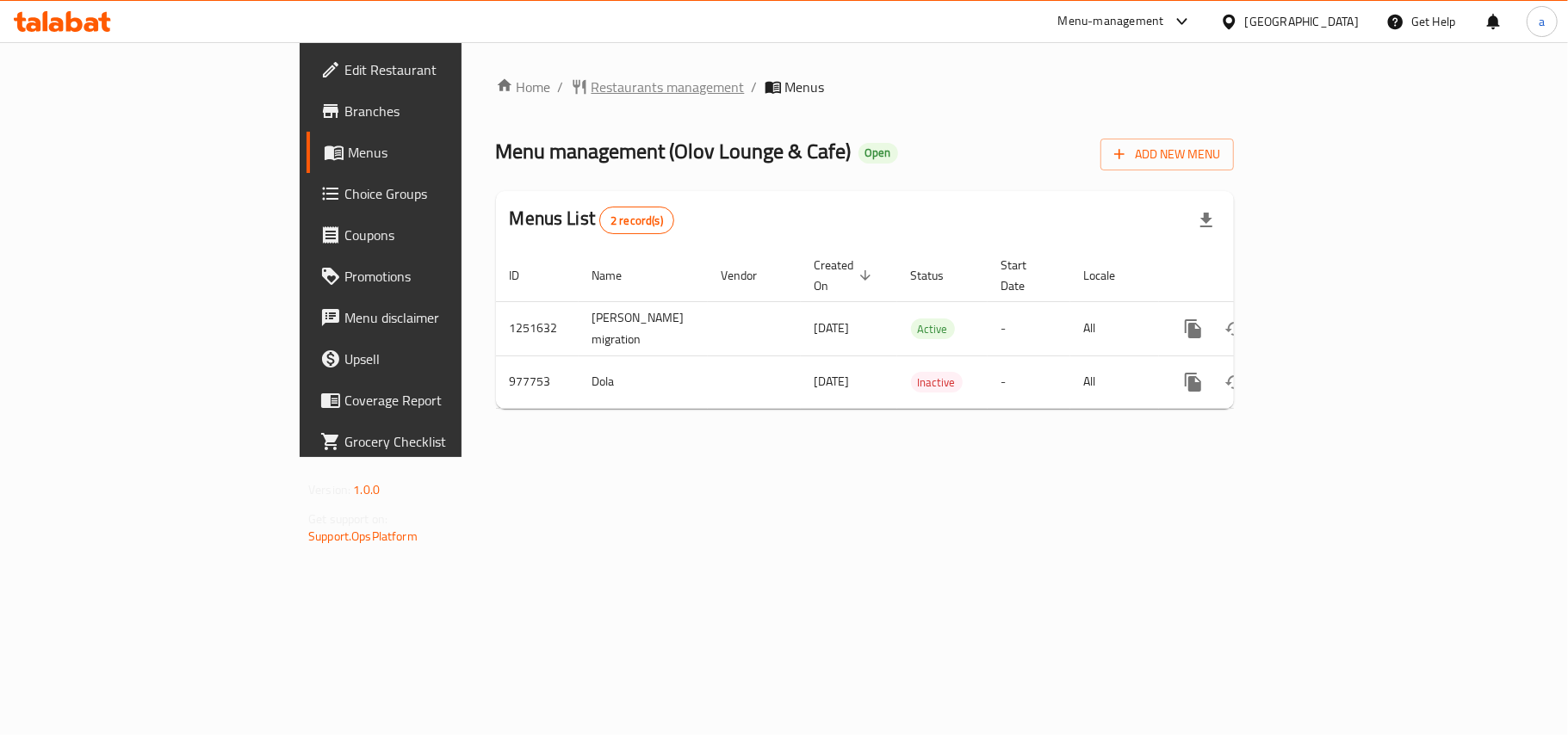
click at [591, 80] on span "Restaurants management" at bounding box center [668, 87] width 153 height 21
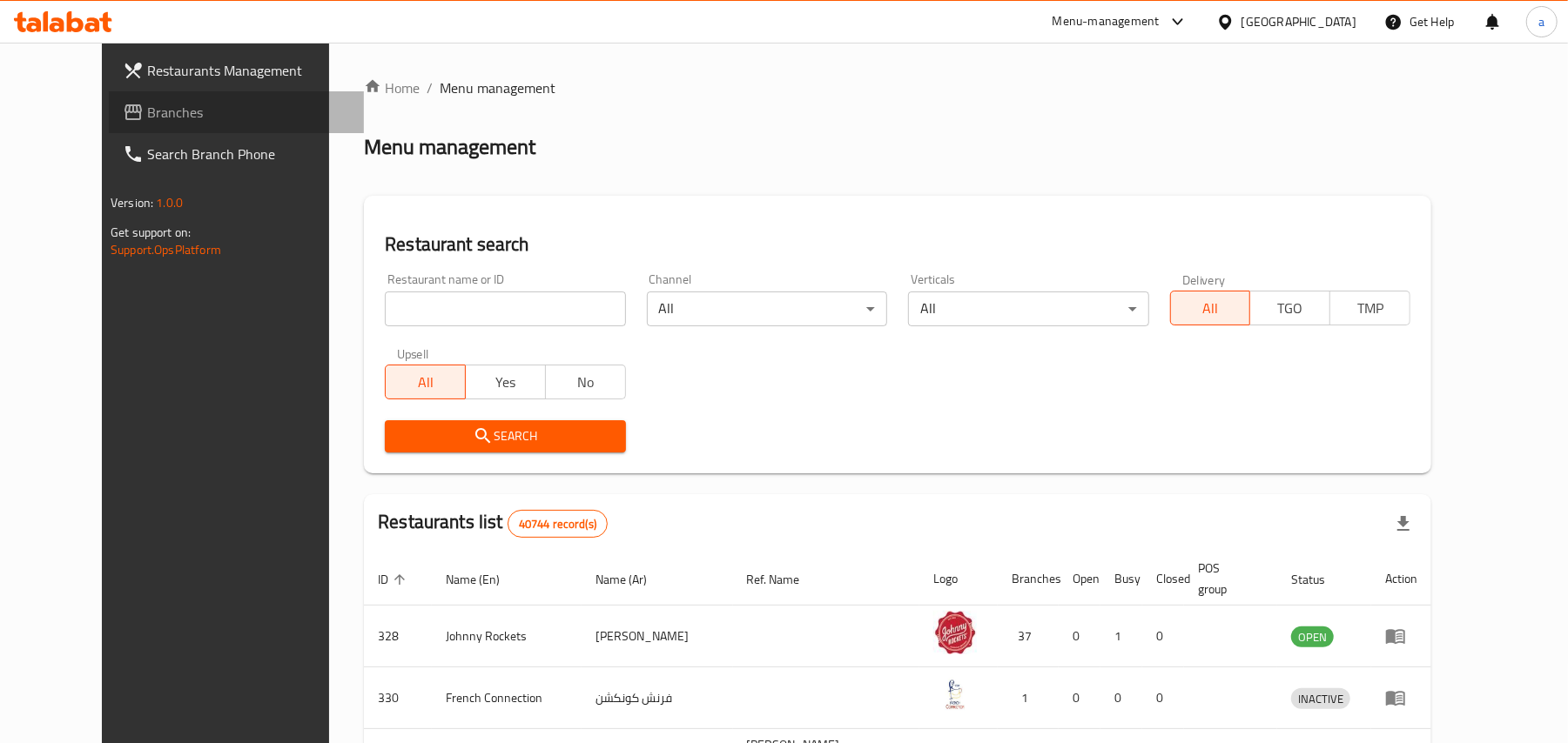
click at [109, 96] on link "Branches" at bounding box center [236, 113] width 255 height 42
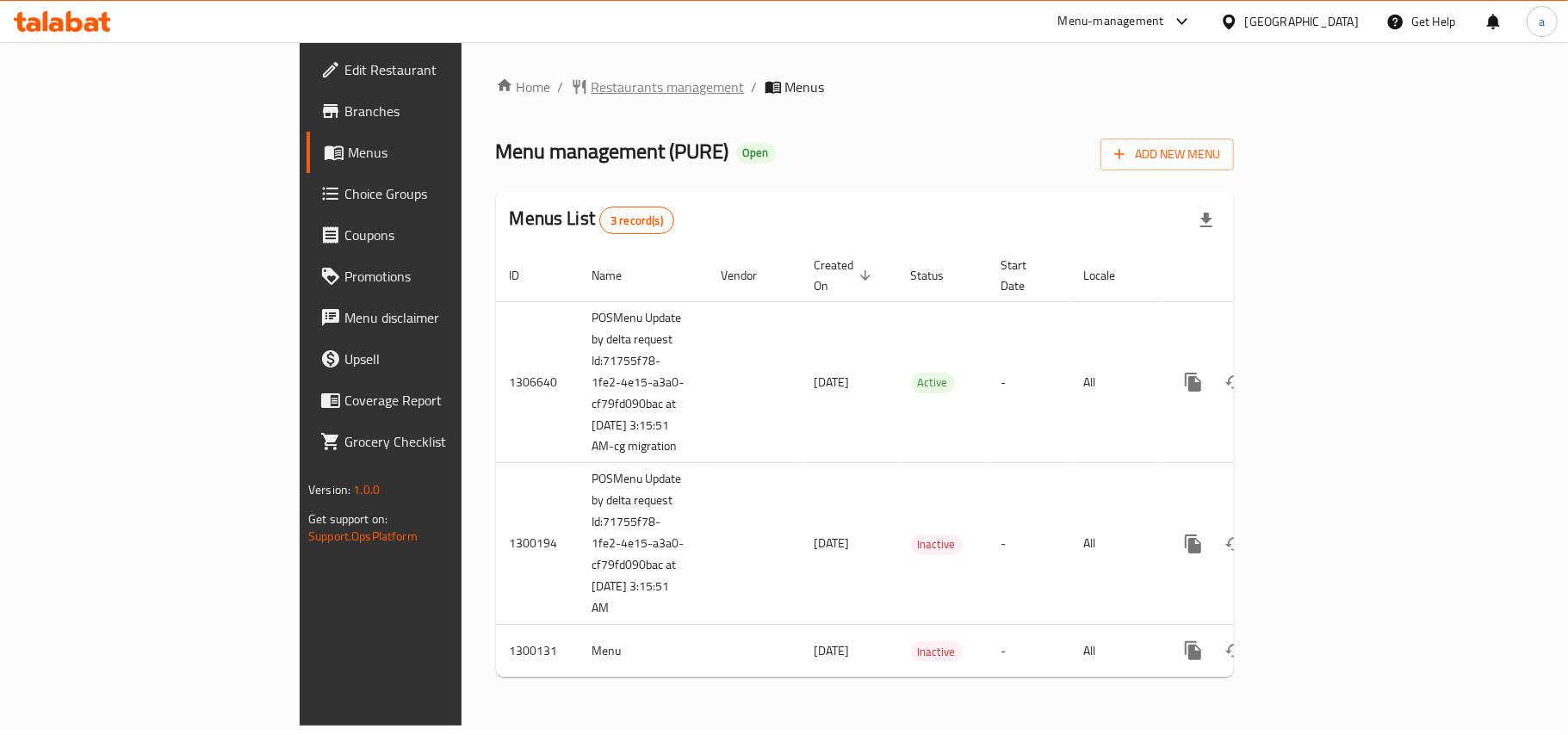
click at [591, 93] on span "Restaurants management" at bounding box center [668, 87] width 153 height 21
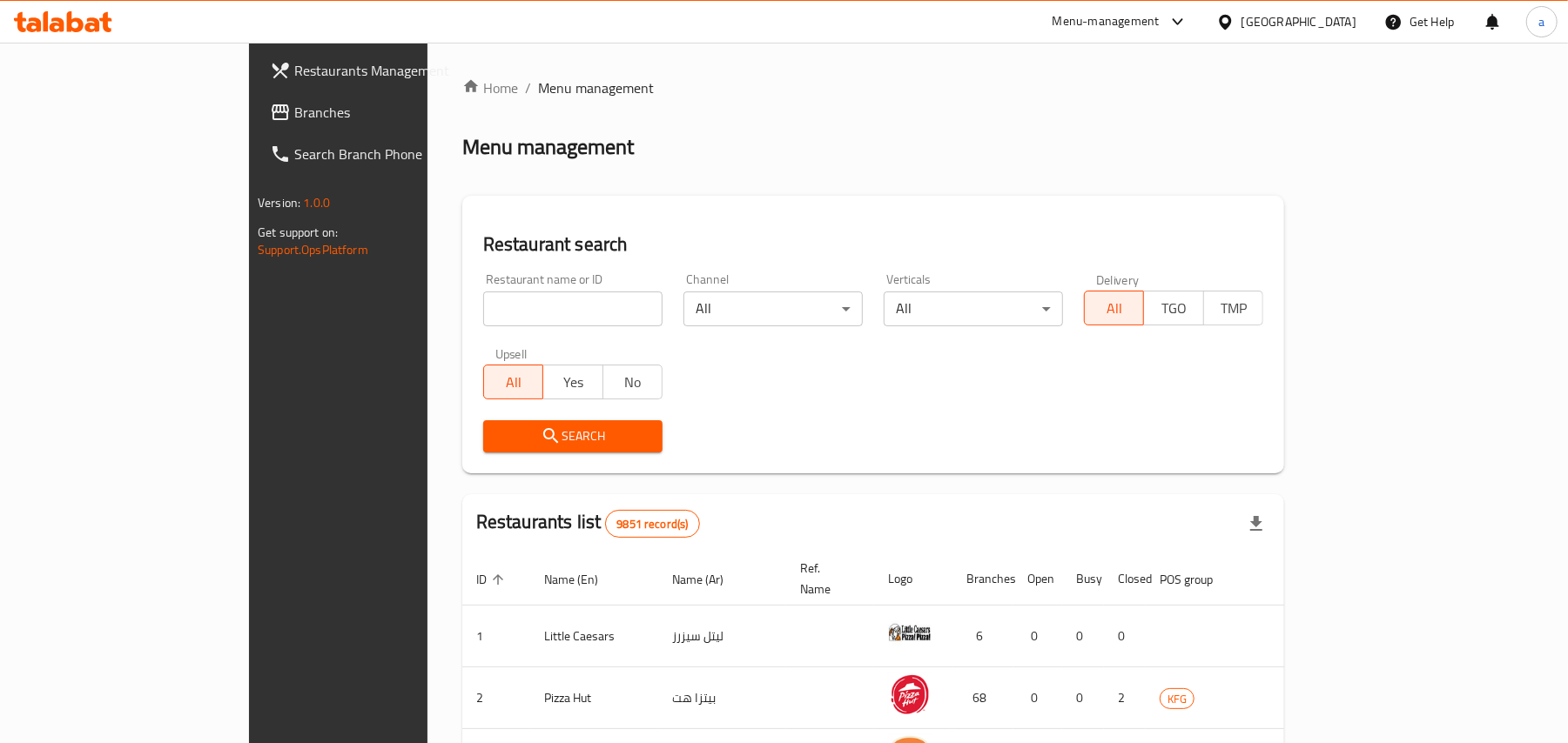
click at [483, 307] on input "search" at bounding box center [573, 309] width 180 height 34
paste input "701631"
type input "701631"
click button "Search" at bounding box center [573, 437] width 180 height 33
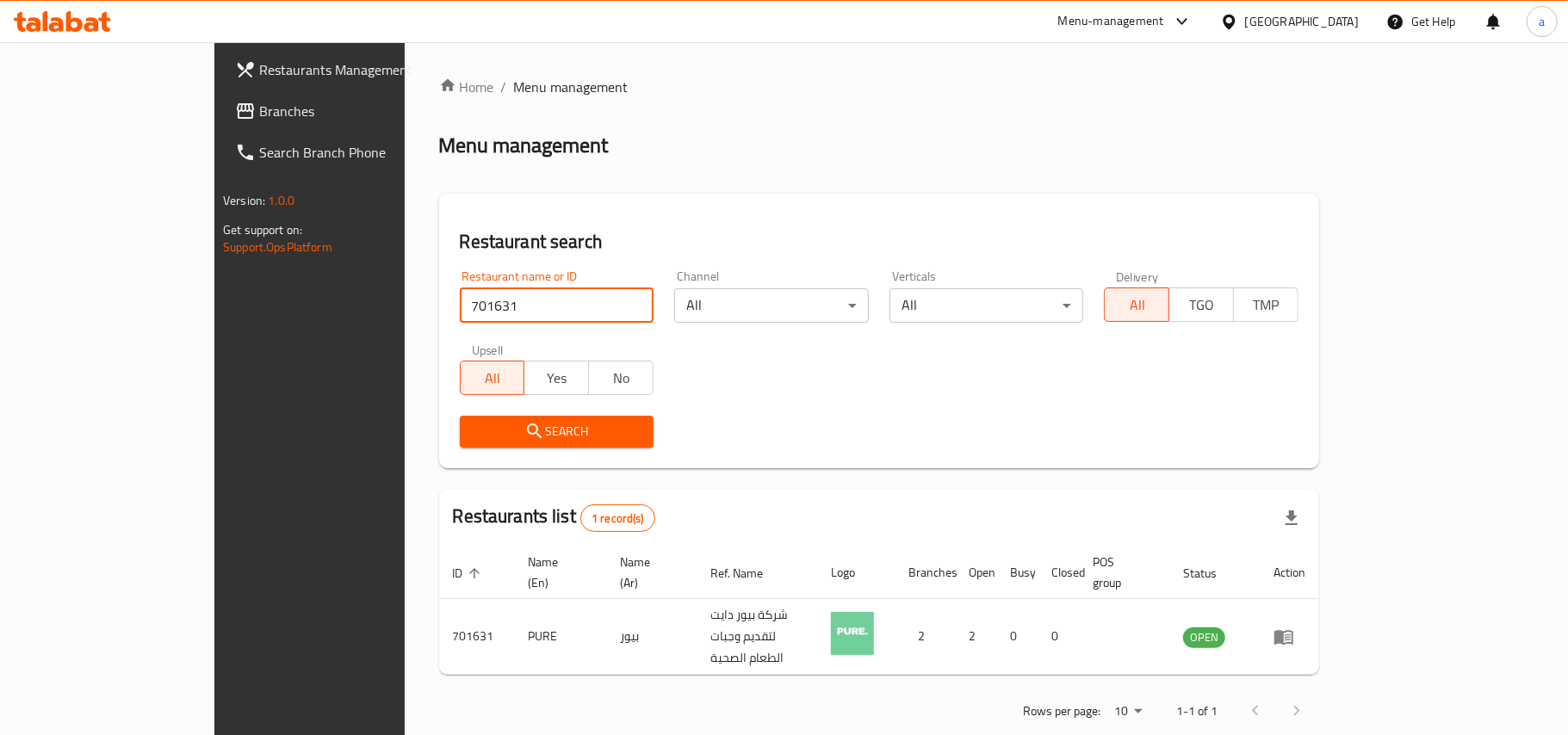
click at [259, 108] on span "Branches" at bounding box center [360, 112] width 203 height 21
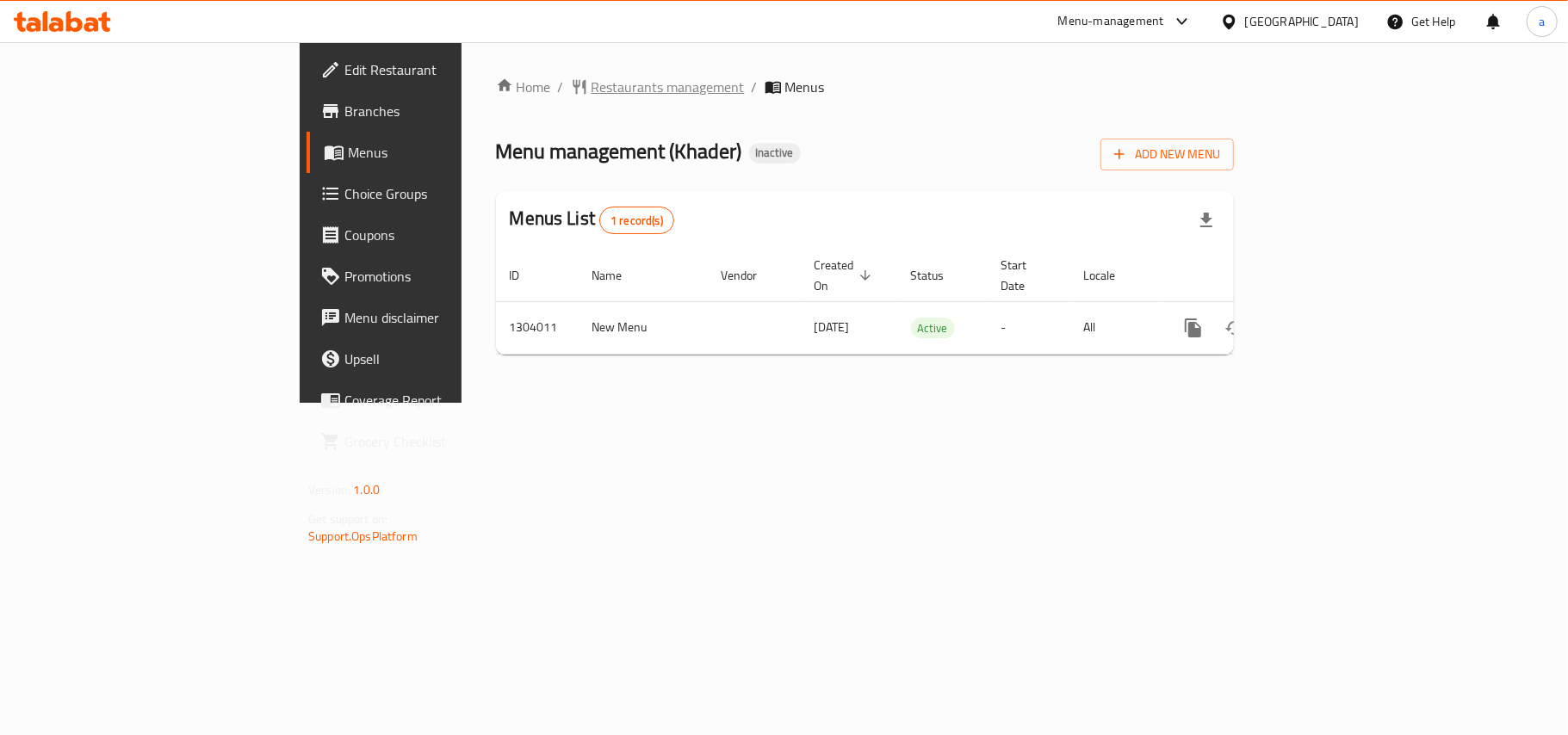
click at [591, 97] on span "Restaurants management" at bounding box center [668, 87] width 153 height 21
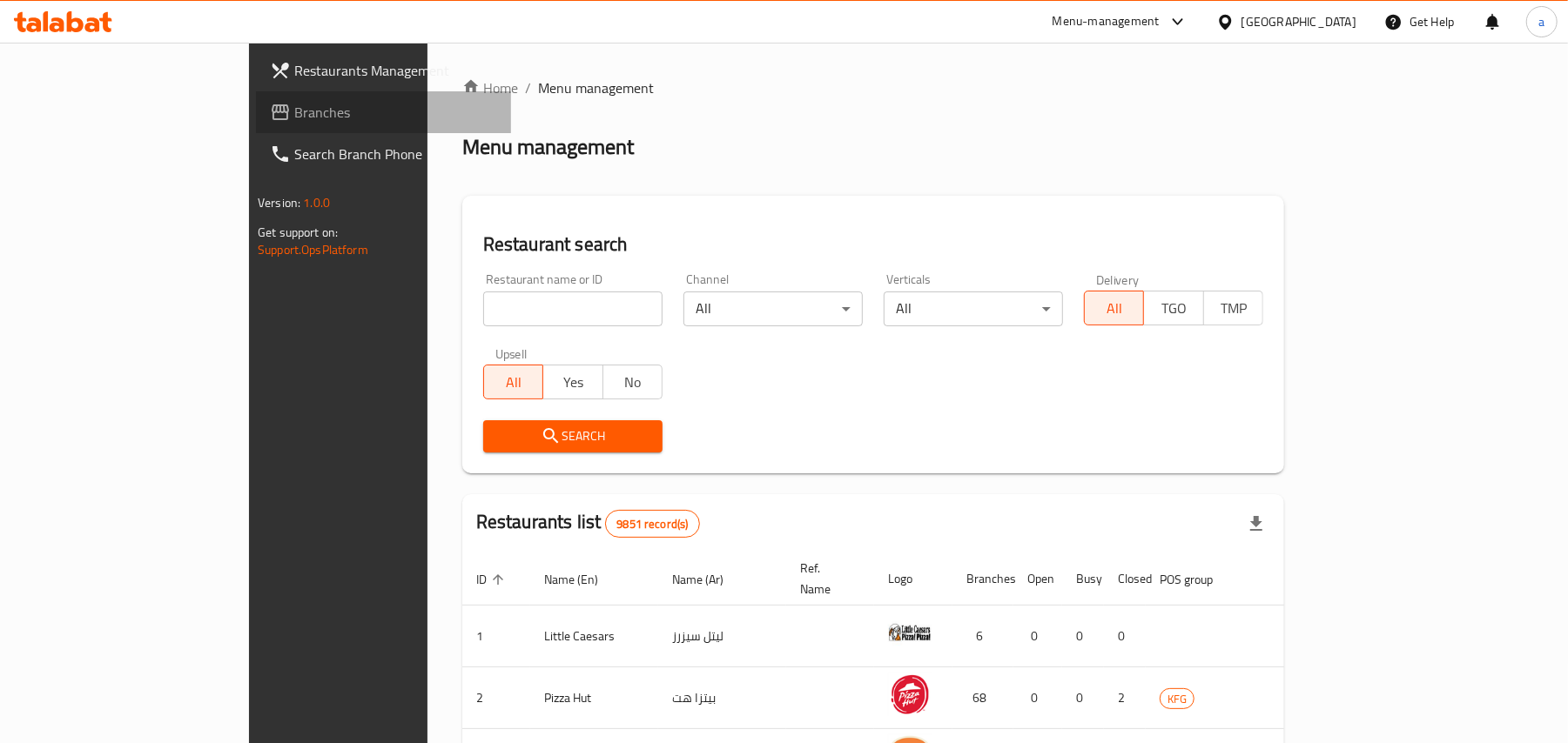
click at [294, 112] on span "Branches" at bounding box center [396, 113] width 203 height 21
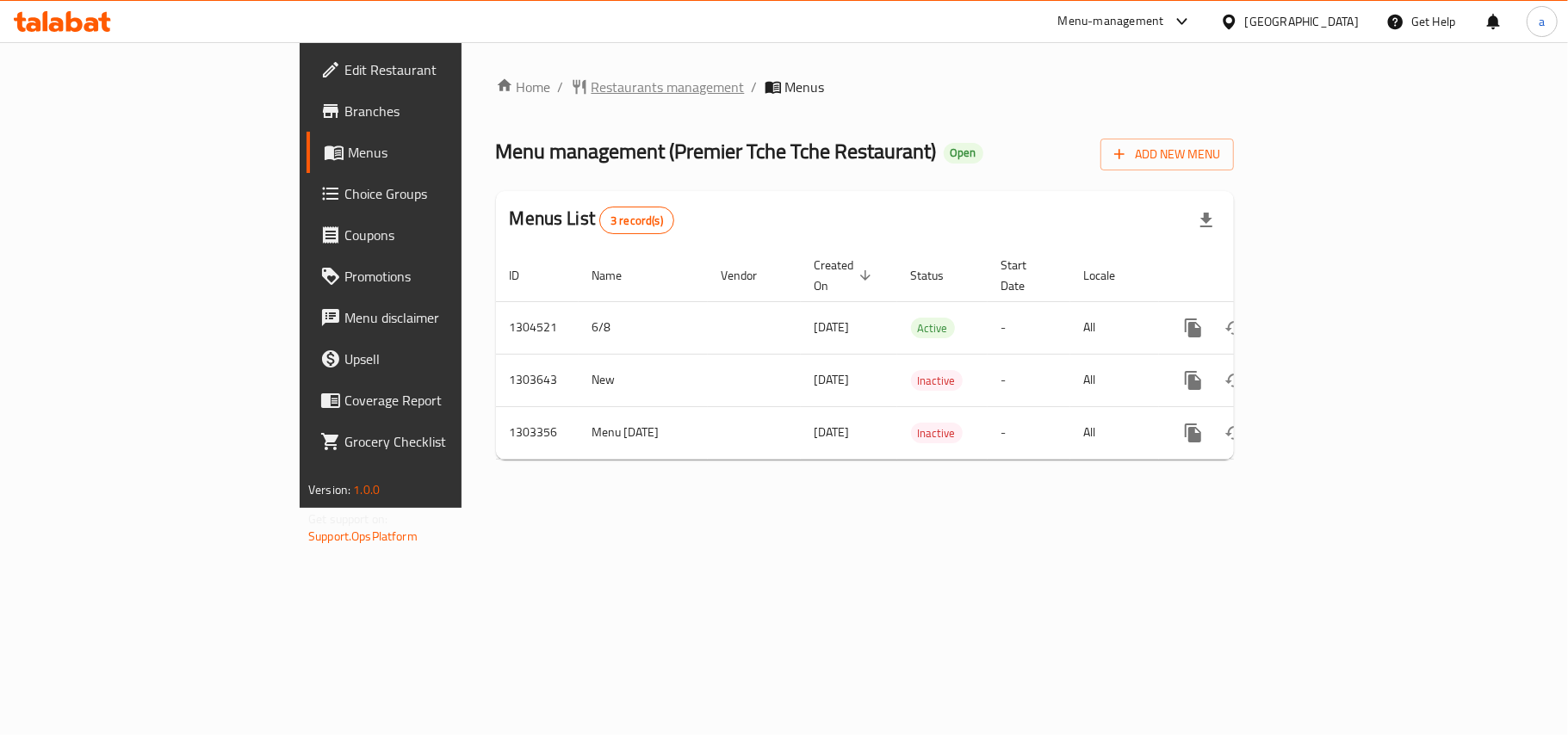
click at [591, 88] on span "Restaurants management" at bounding box center [668, 87] width 153 height 21
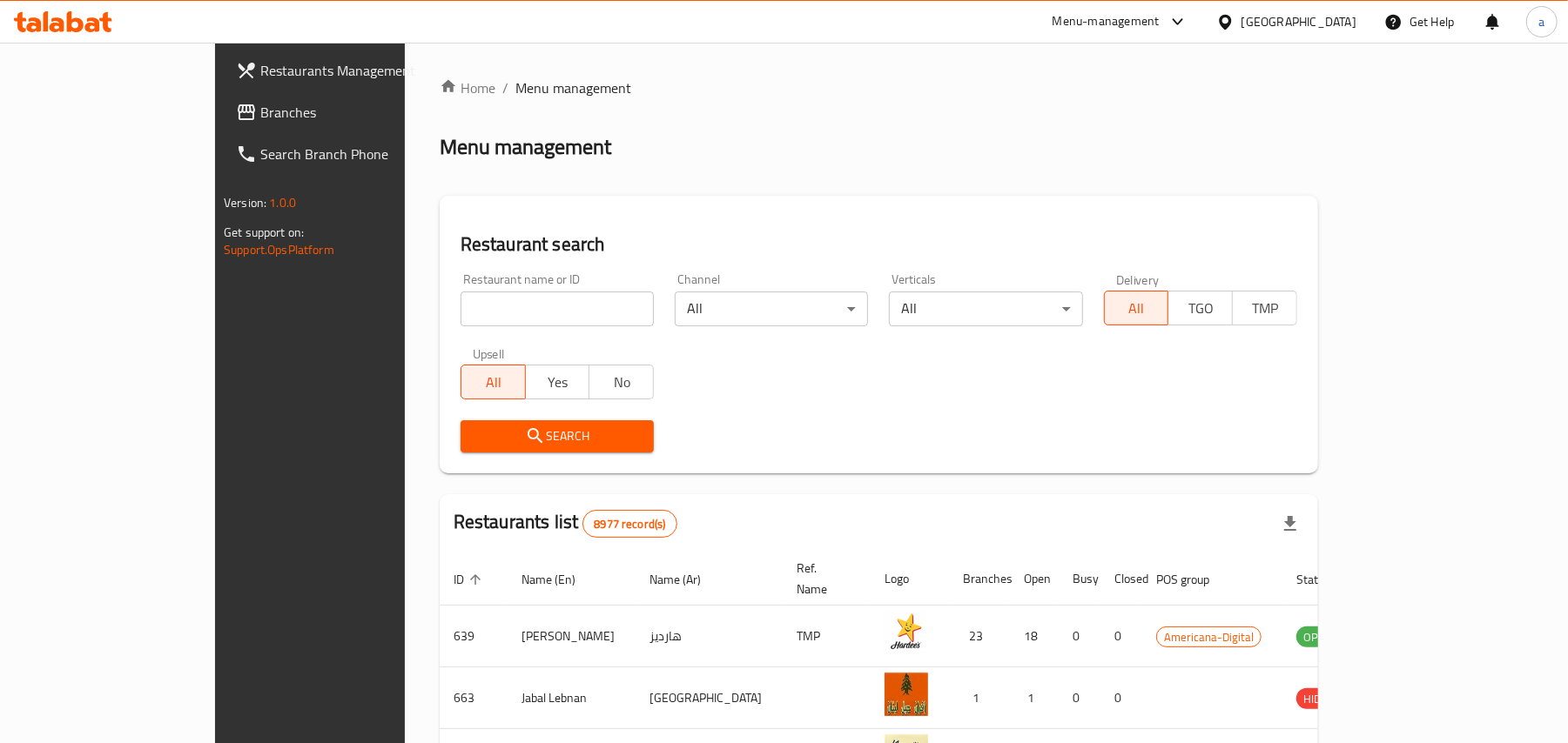
click at [260, 108] on span "Branches" at bounding box center [361, 113] width 203 height 21
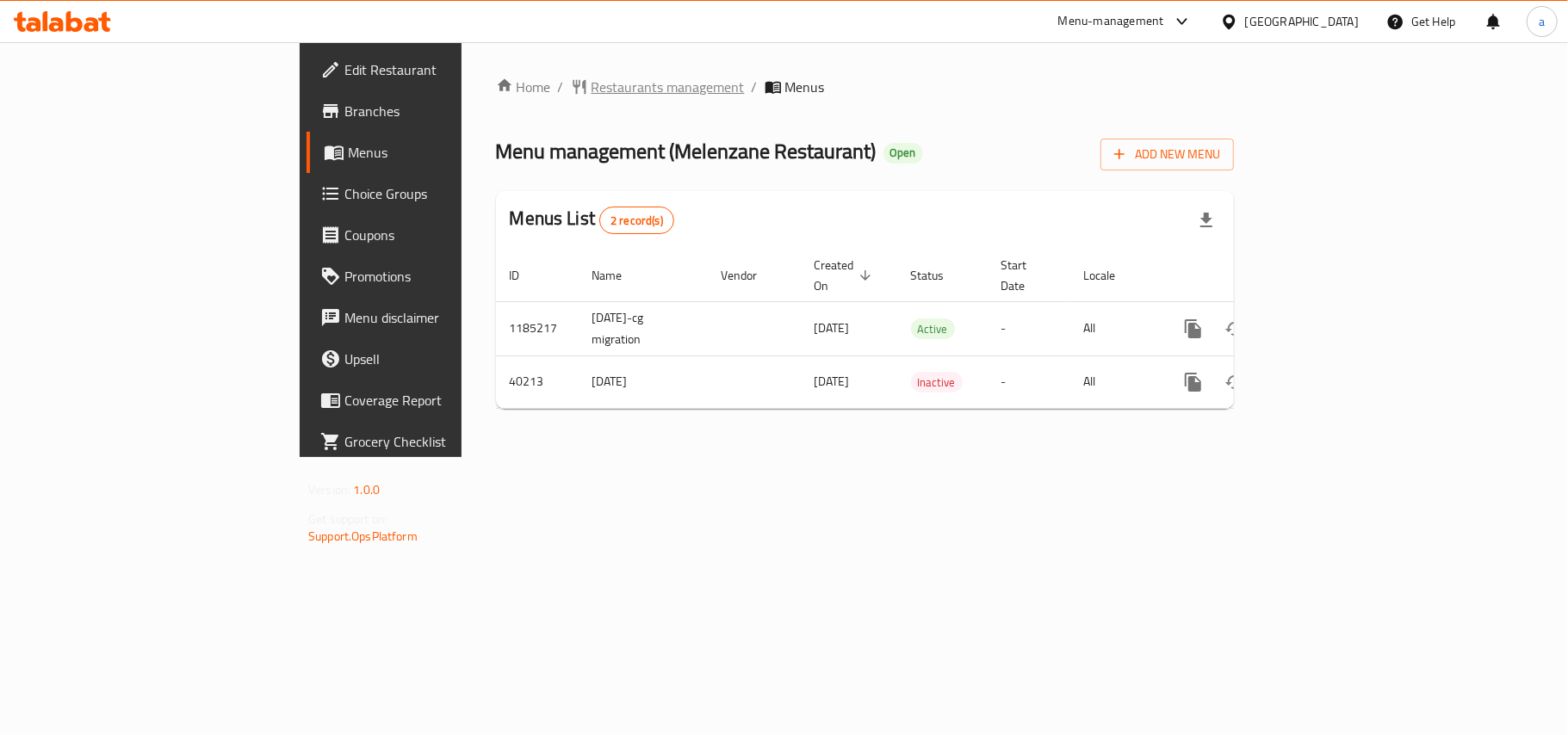
click at [591, 97] on span "Restaurants management" at bounding box center [668, 87] width 153 height 21
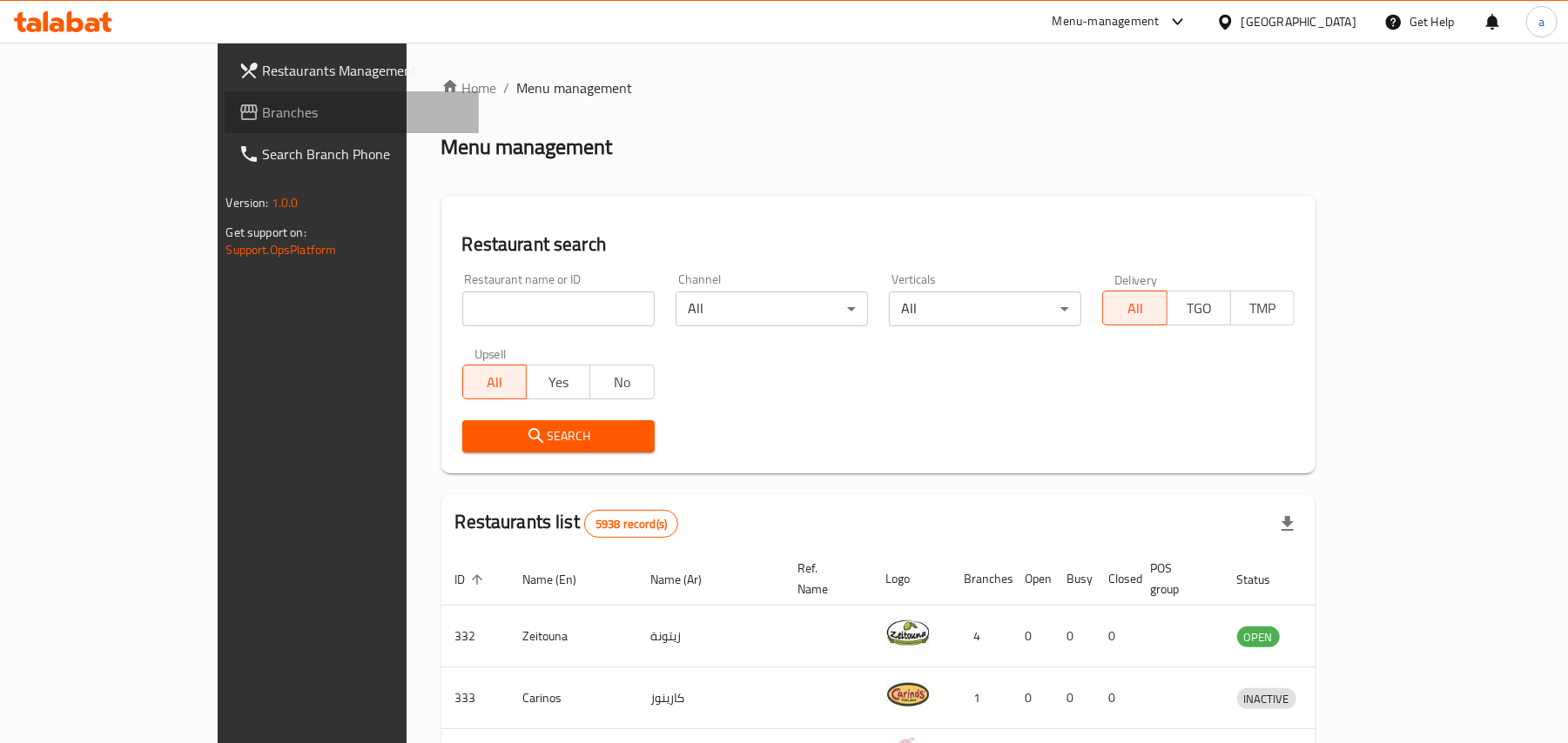
click at [263, 117] on span "Branches" at bounding box center [364, 113] width 203 height 21
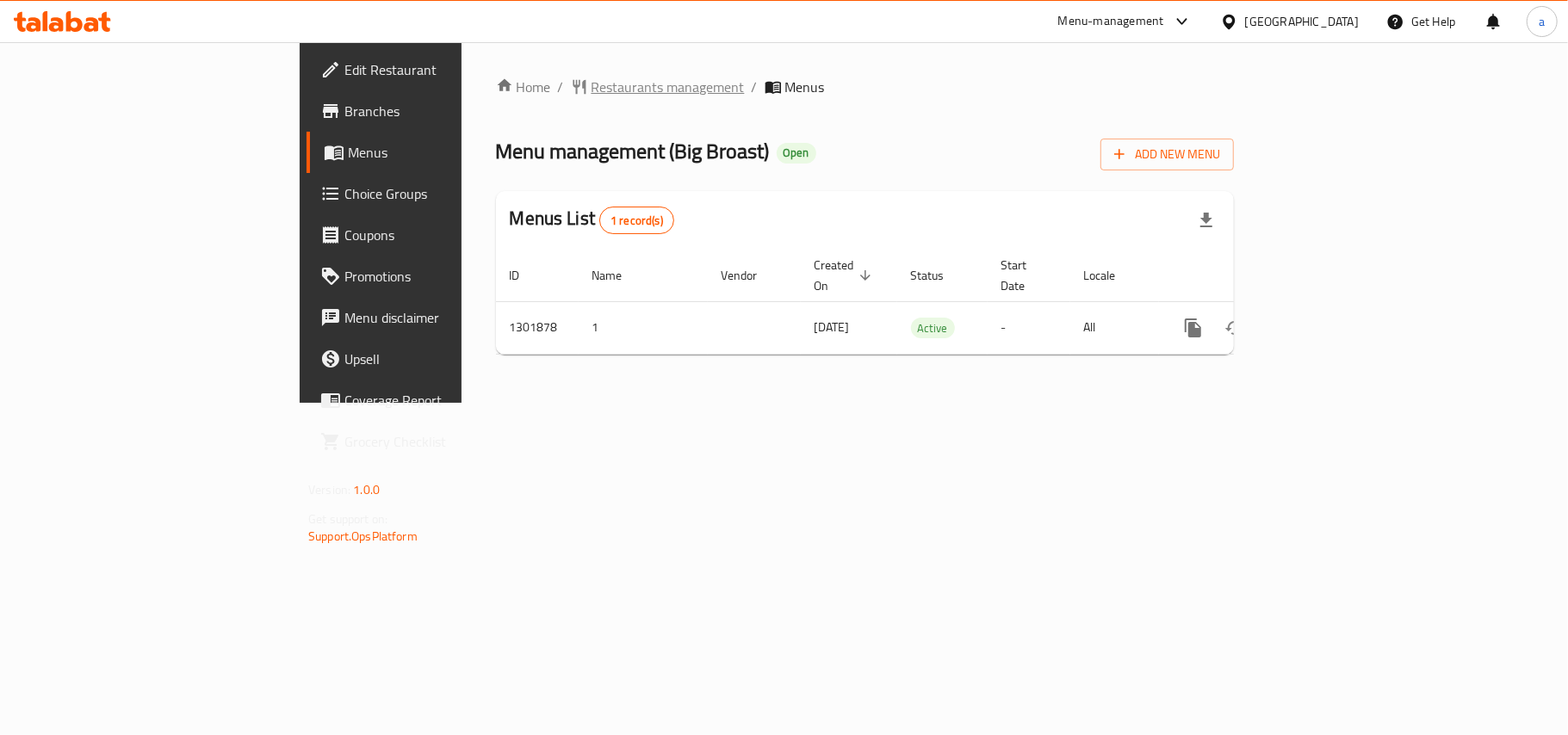
click at [591, 90] on span "Restaurants management" at bounding box center [668, 87] width 153 height 21
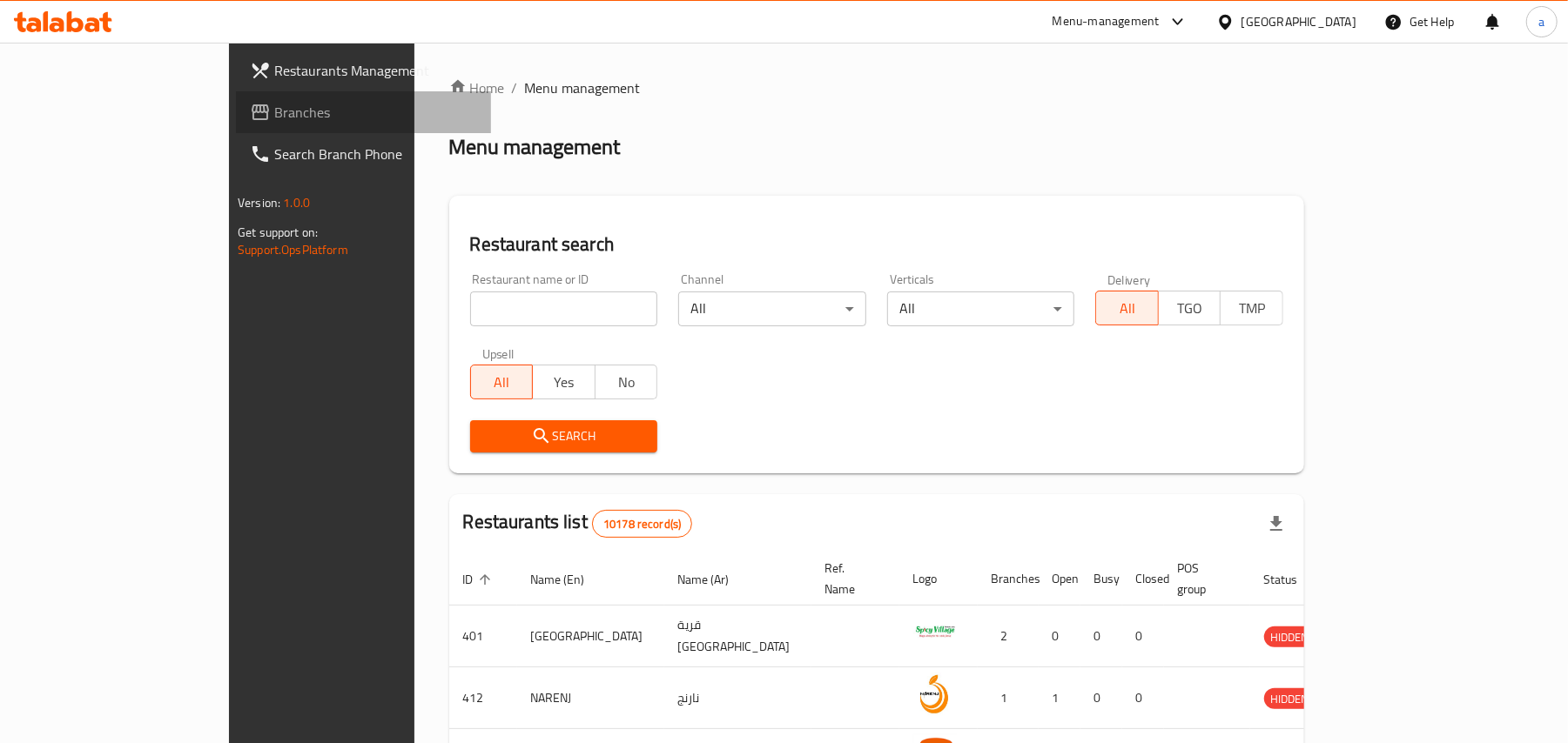
click at [274, 116] on span "Branches" at bounding box center [376, 113] width 203 height 21
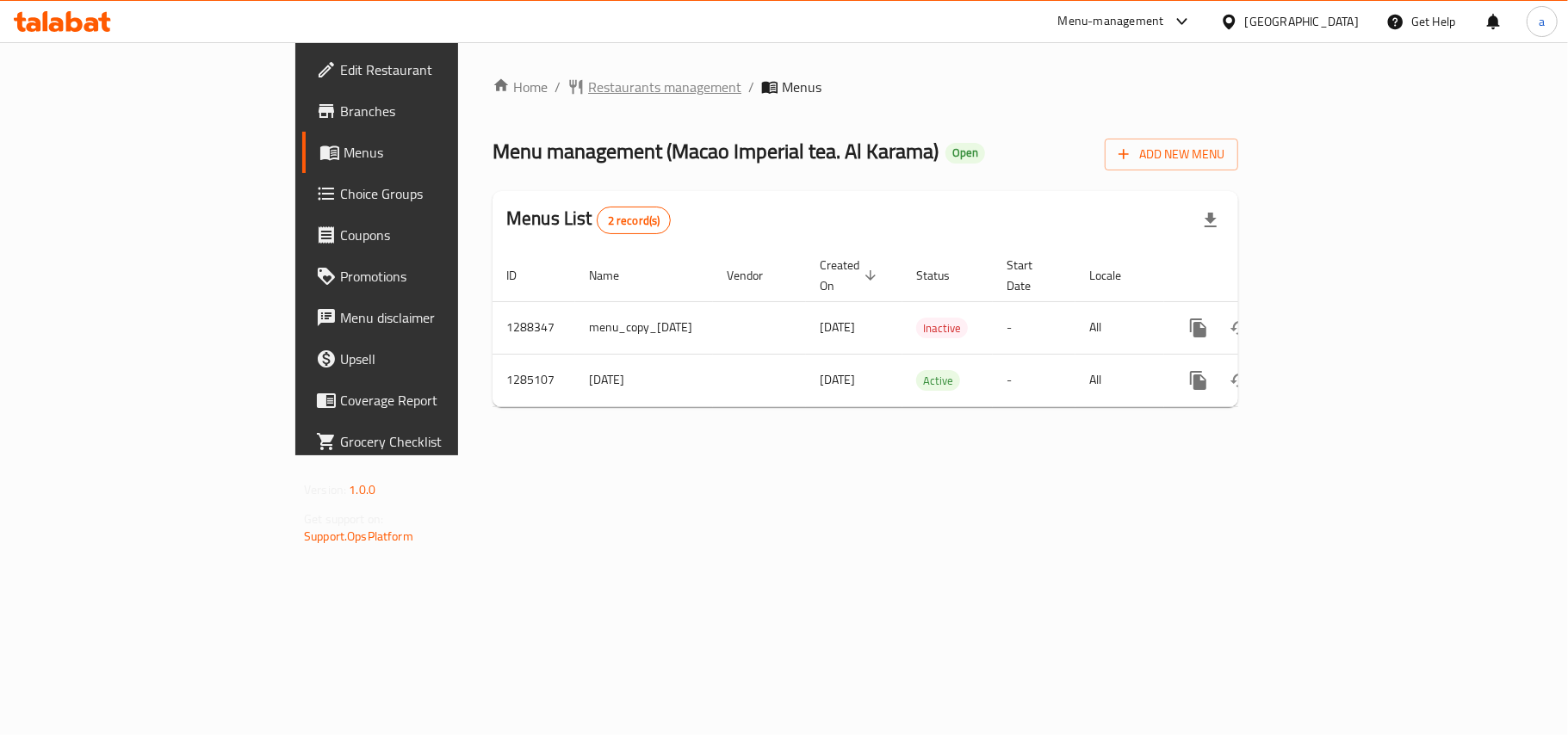
click at [588, 97] on span "Restaurants management" at bounding box center [665, 87] width 153 height 21
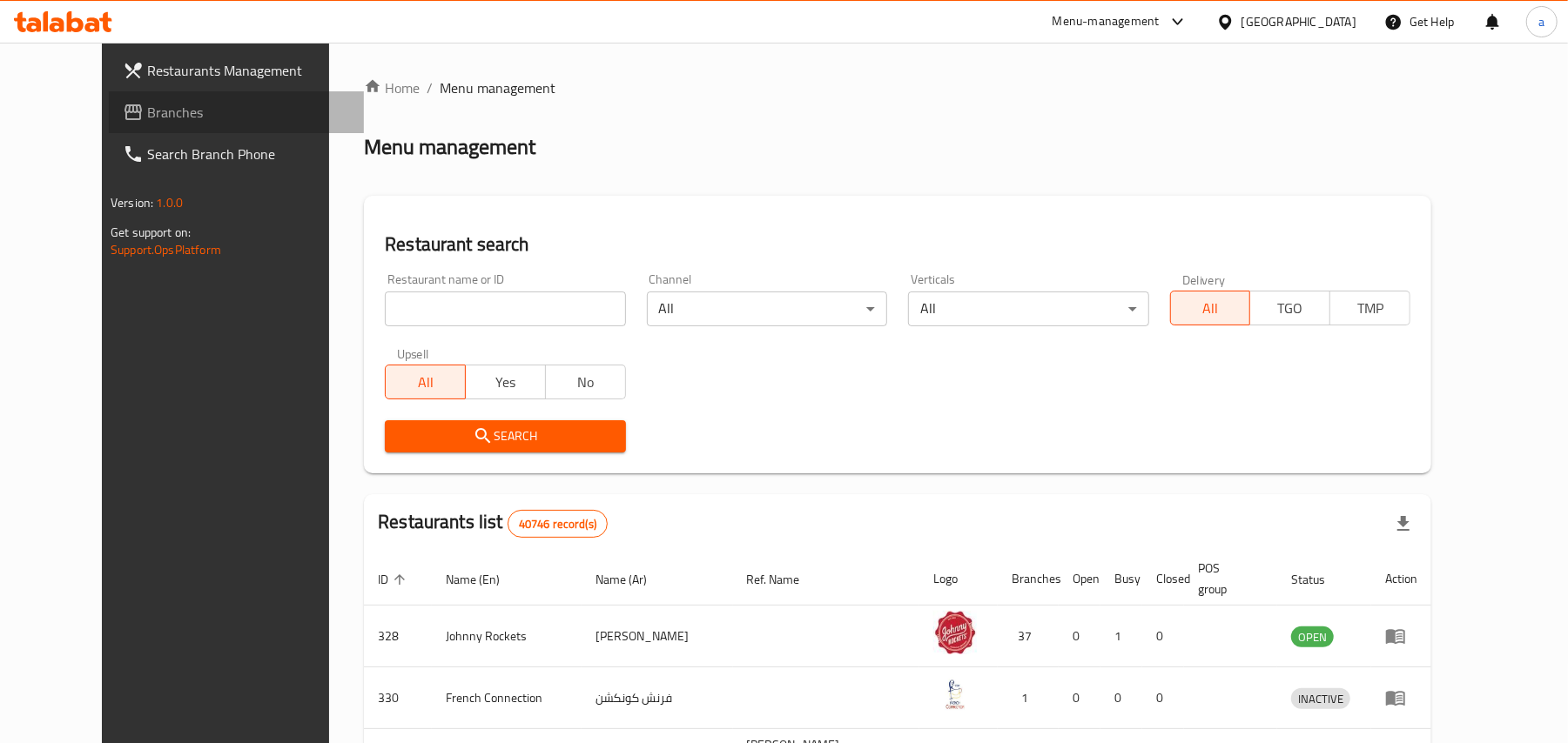
click at [147, 121] on span "Branches" at bounding box center [249, 113] width 203 height 21
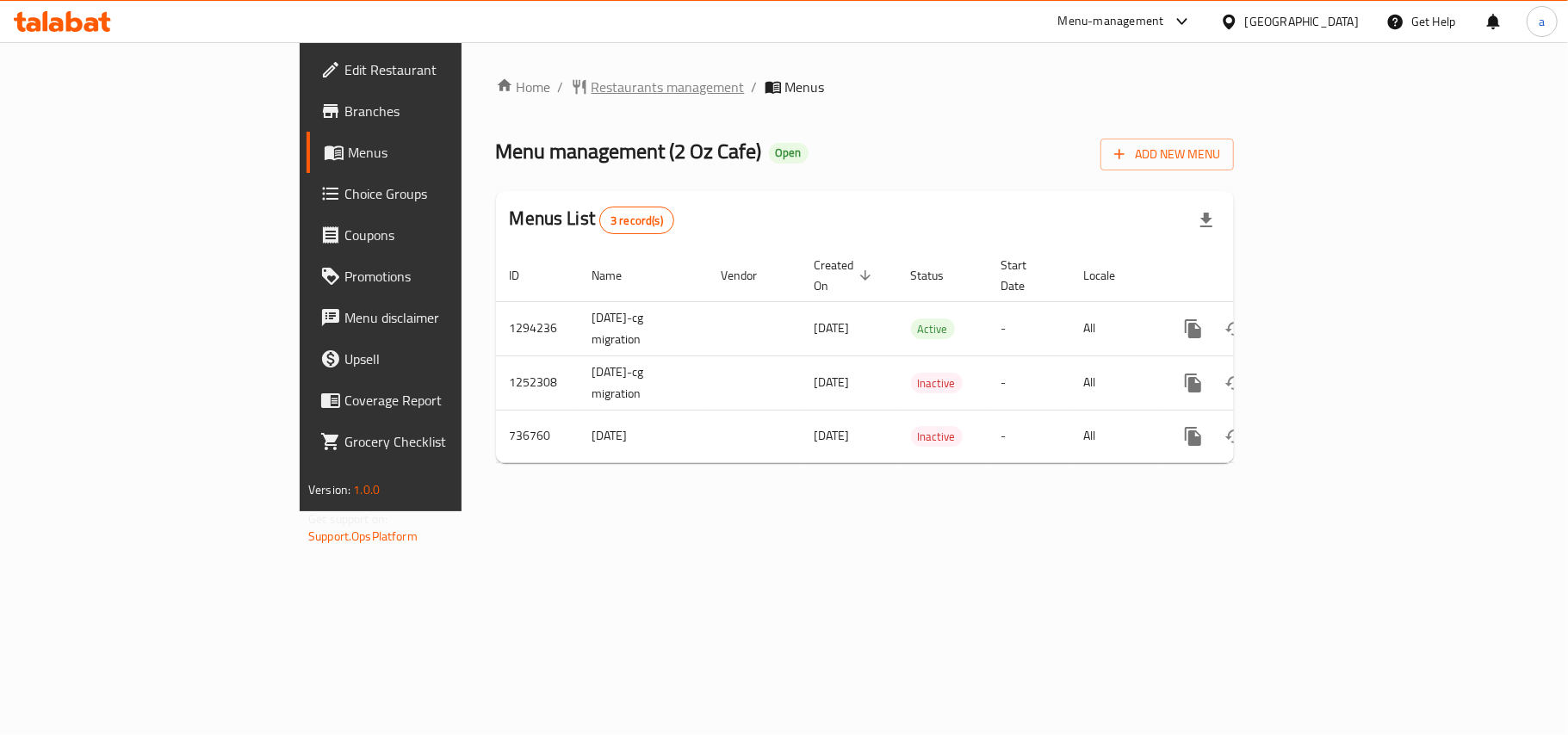
click at [591, 92] on span "Restaurants management" at bounding box center [668, 87] width 153 height 21
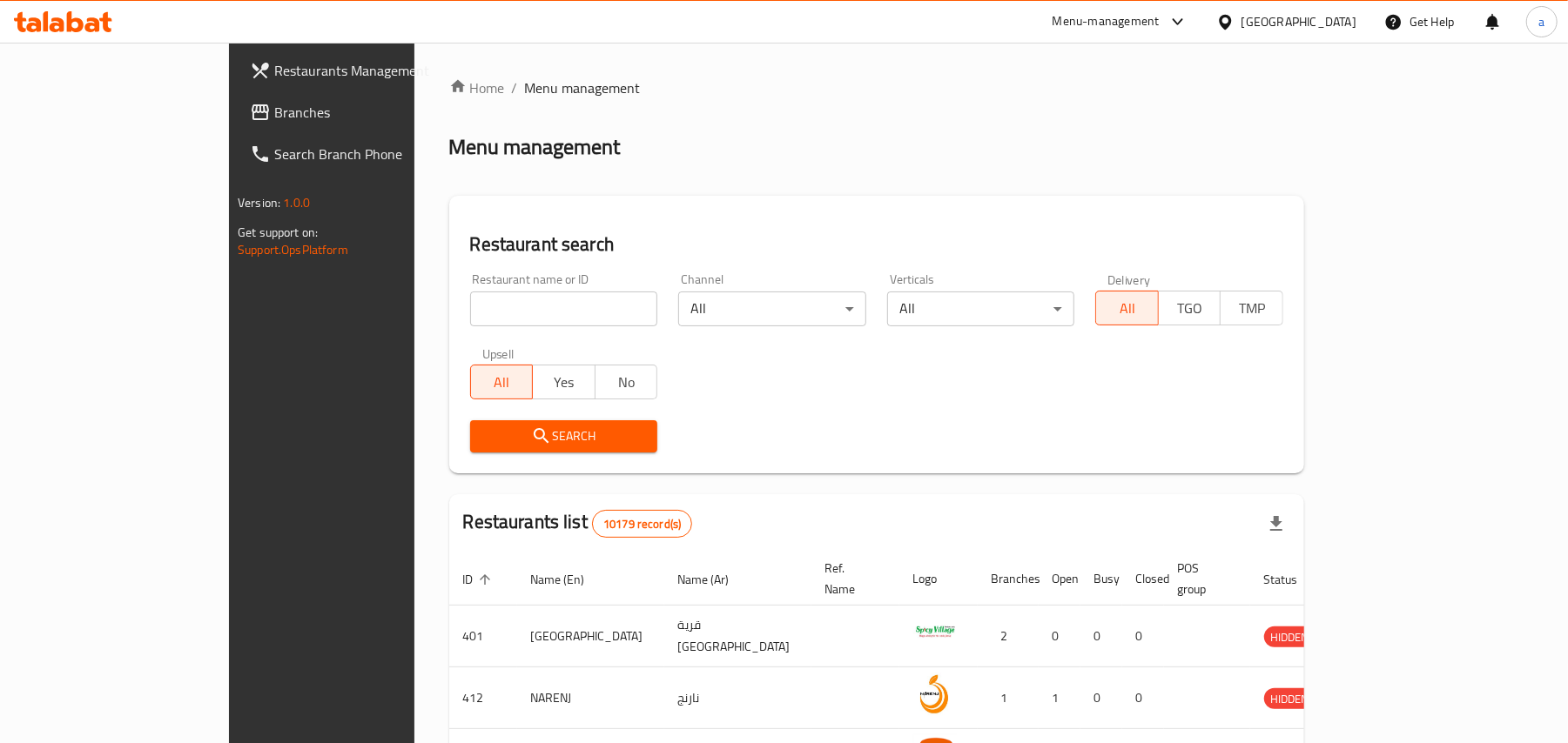
click at [236, 98] on link "Branches" at bounding box center [363, 113] width 255 height 42
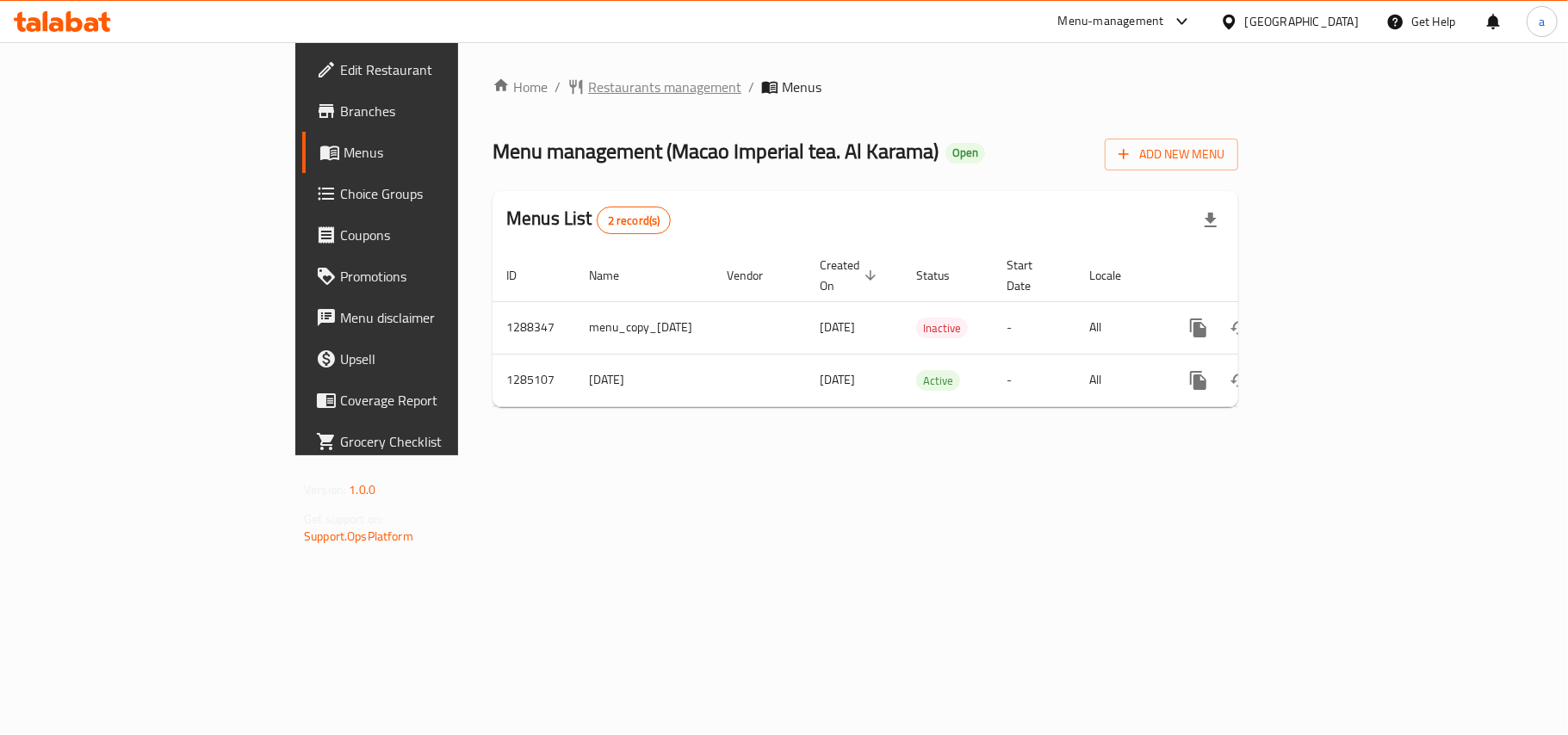
click at [588, 92] on span "Restaurants management" at bounding box center [665, 87] width 153 height 21
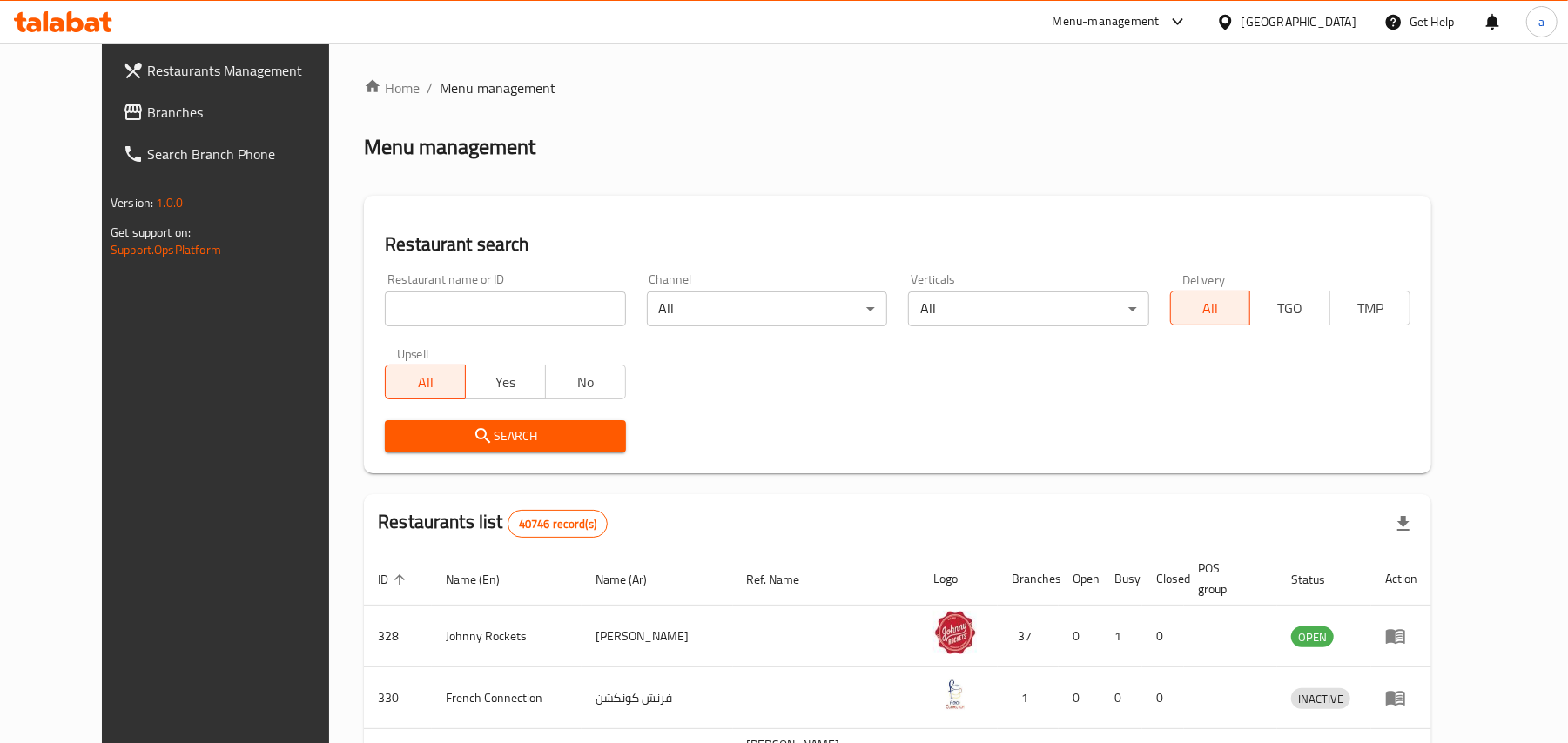
click at [147, 110] on span "Branches" at bounding box center [249, 113] width 203 height 21
